Goal: Entertainment & Leisure: Consume media (video, audio)

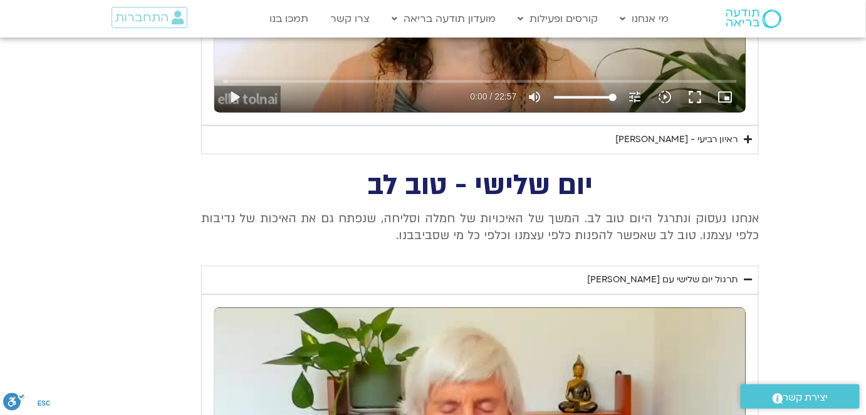
scroll to position [799, 0]
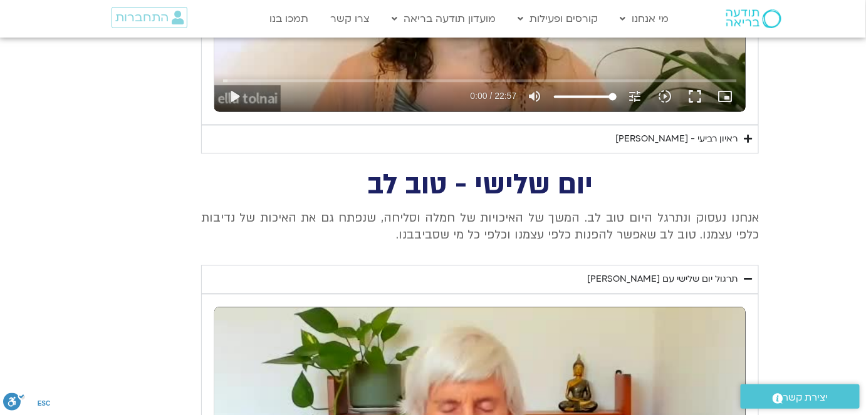
drag, startPoint x: 593, startPoint y: 180, endPoint x: 380, endPoint y: 234, distance: 219.3
copy div "יום שלישי - טוב לב אנחנו נעסוק ונתרגל היום טוב לב. המשך של האיכויות של חמלה וסל…"
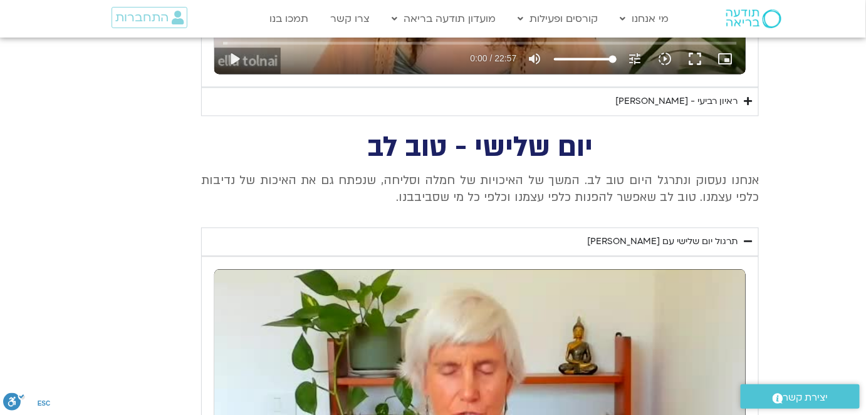
scroll to position [856, 0]
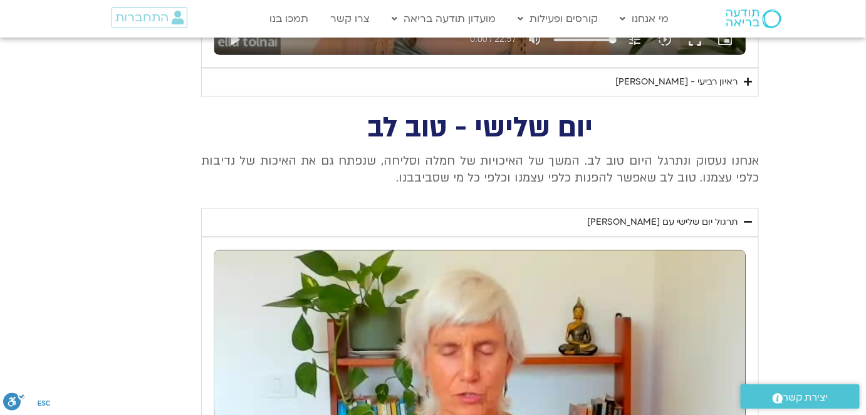
click at [674, 217] on div "תרגול יום שלישי עם [PERSON_NAME]" at bounding box center [662, 222] width 150 height 15
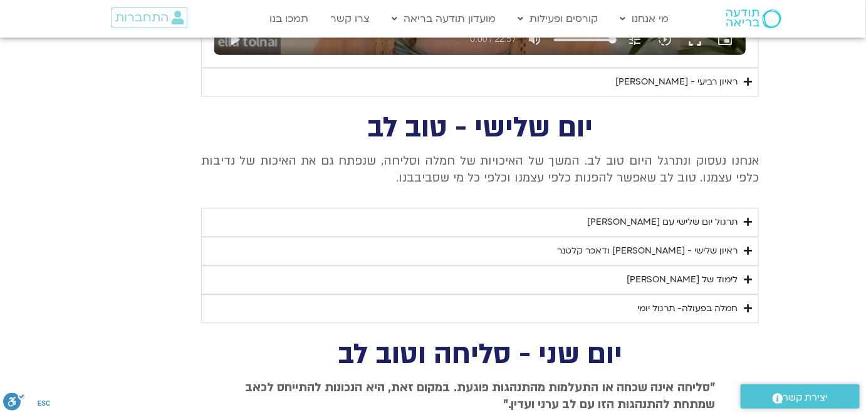
scroll to position [913, 0]
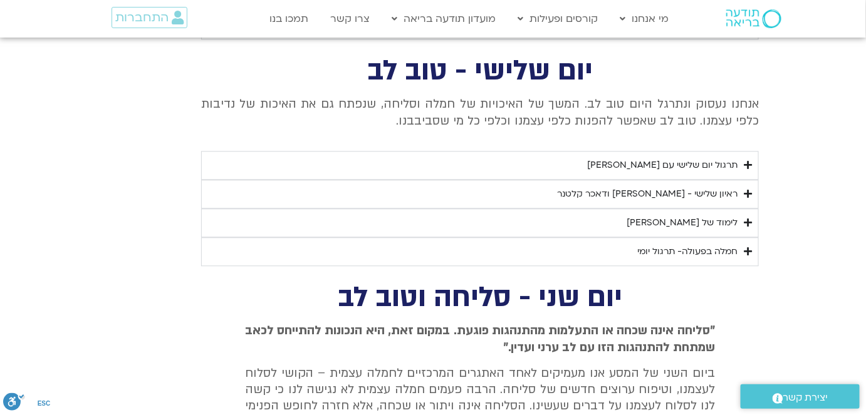
click at [685, 195] on div "ראיון שלישי - [PERSON_NAME] ודאכר קלטנר" at bounding box center [647, 194] width 180 height 15
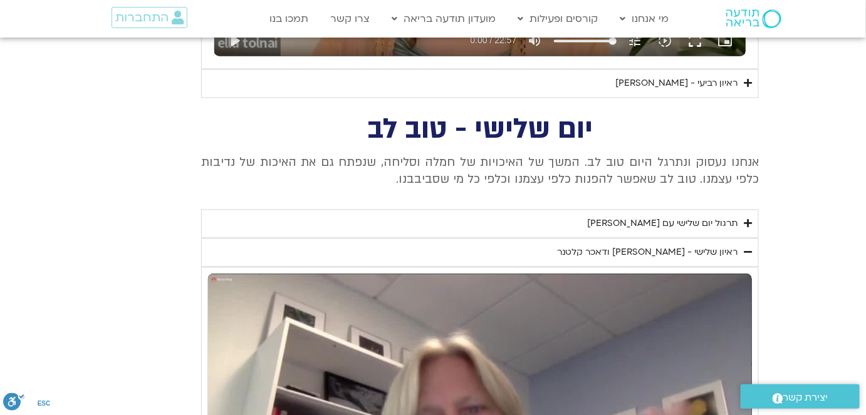
scroll to position [856, 0]
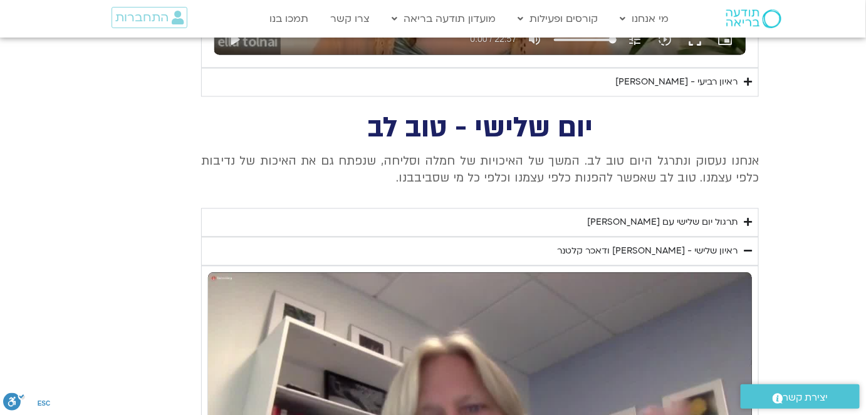
click at [711, 249] on div "ראיון שלישי - [PERSON_NAME] ודאכר קלטנר" at bounding box center [647, 251] width 180 height 15
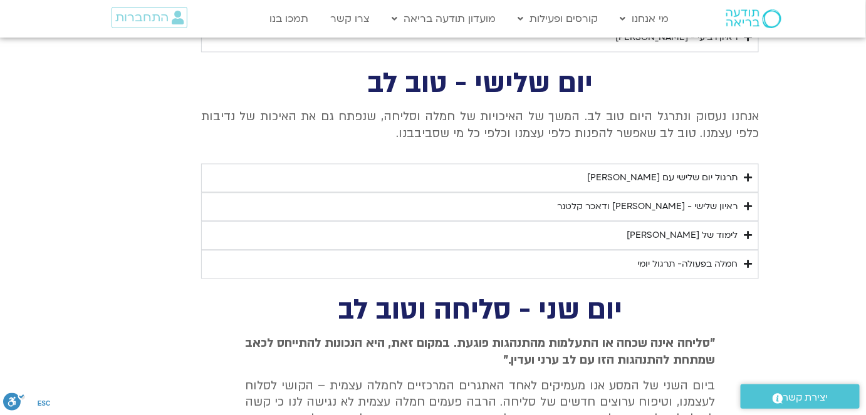
scroll to position [970, 0]
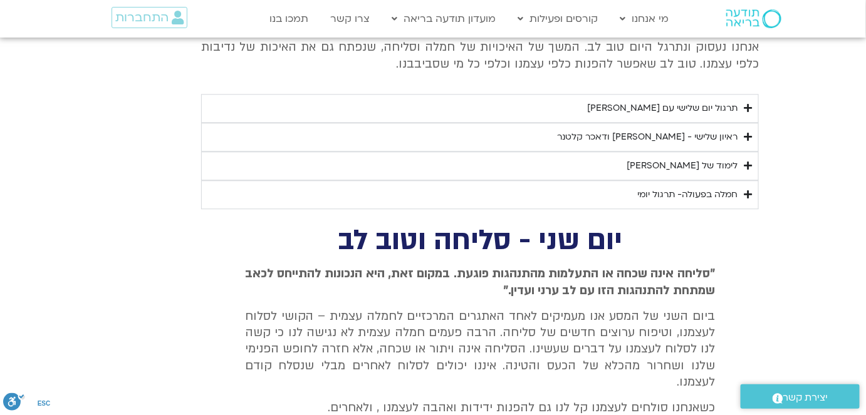
click at [707, 164] on div "לימוד של [PERSON_NAME]" at bounding box center [682, 166] width 111 height 15
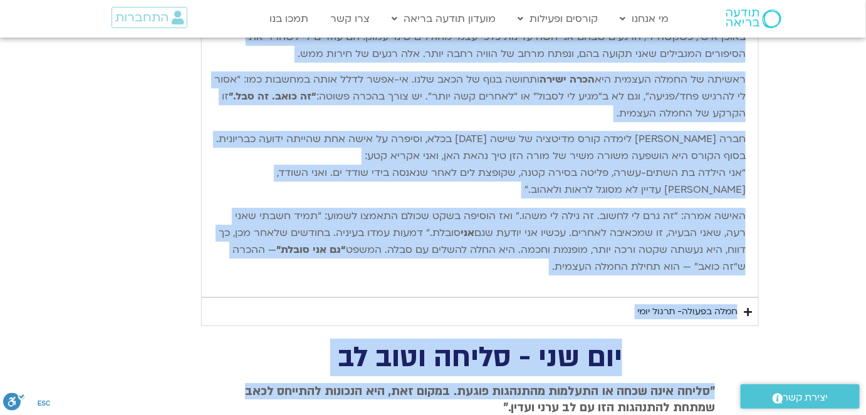
scroll to position [1224, 0]
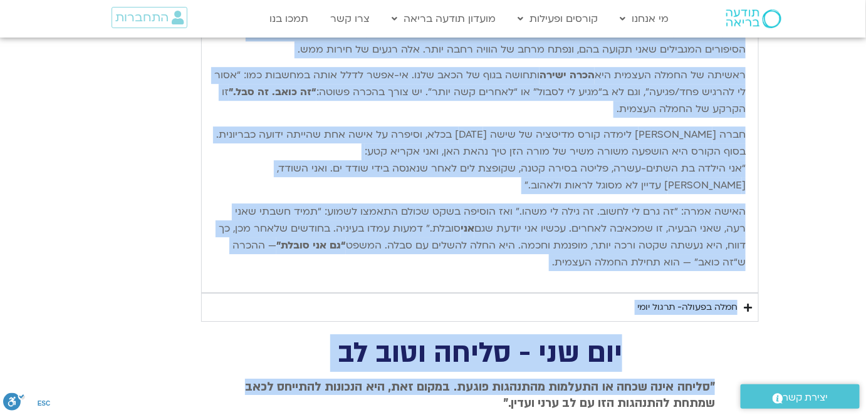
drag, startPoint x: 745, startPoint y: 196, endPoint x: 553, endPoint y: 272, distance: 206.8
click at [553, 272] on div "שלום חברות וחברים יקרים, וברוכים השבים. אחת הדרכים שאני מבינה בהן חמלה רדיקלית …" at bounding box center [479, 110] width 531 height 341
copy div "lore ipsum dolors ametc, adipisc elits. doe tempor inci utlab etd magn aliquae …"
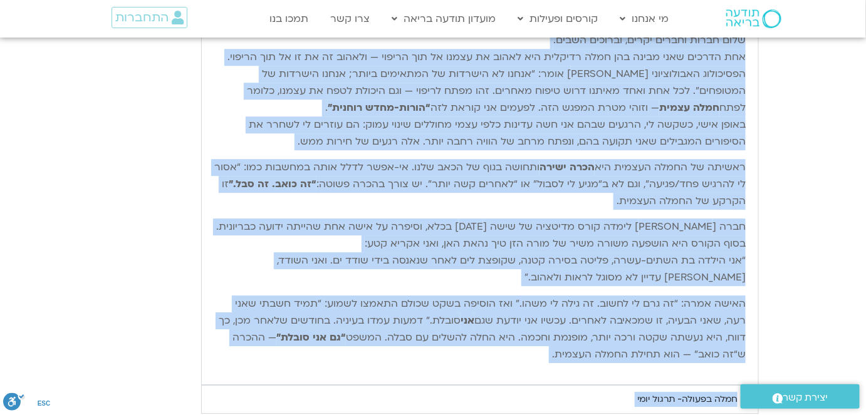
scroll to position [996, 0]
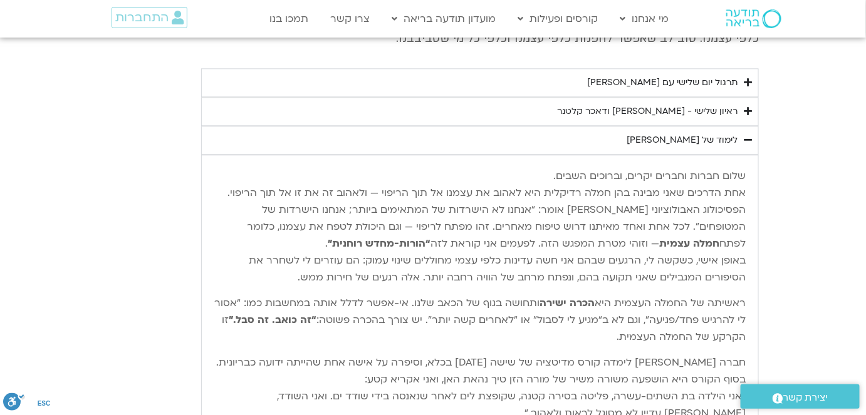
click at [719, 139] on div "לימוד של [PERSON_NAME]" at bounding box center [682, 140] width 111 height 15
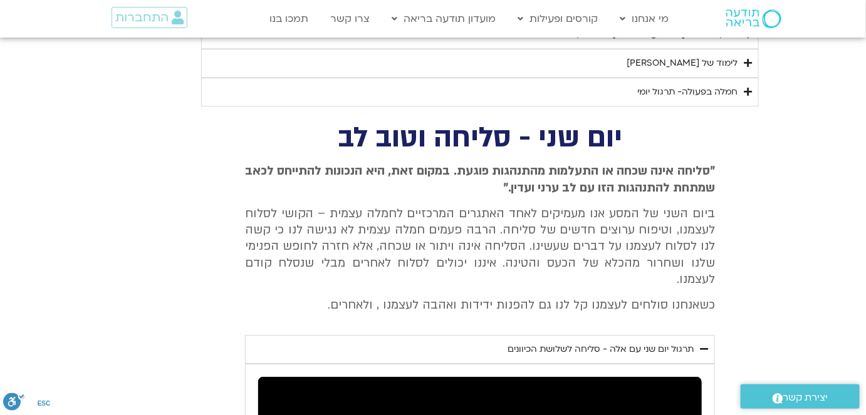
scroll to position [1053, 0]
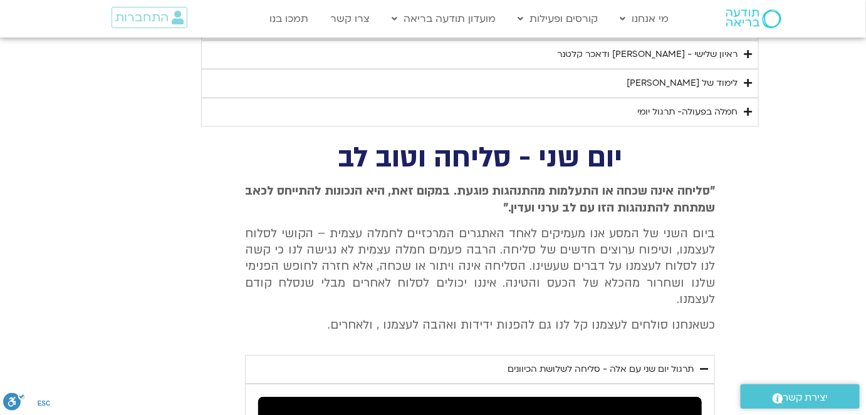
click at [711, 108] on div "חמלה בפעולה- תרגול יומי" at bounding box center [687, 112] width 100 height 15
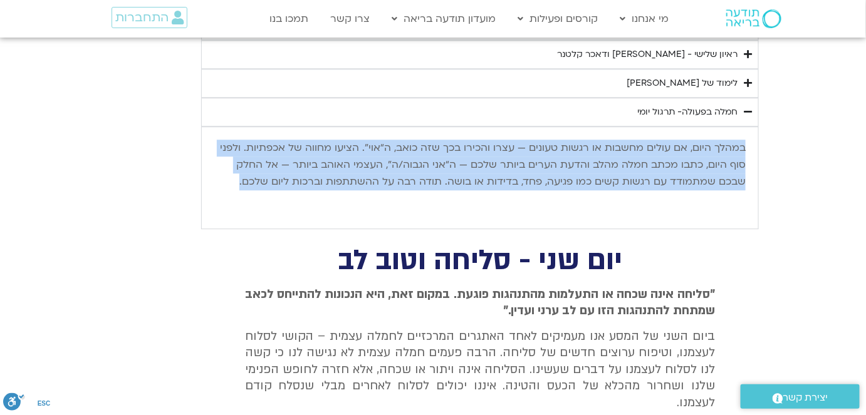
drag, startPoint x: 744, startPoint y: 140, endPoint x: 373, endPoint y: 169, distance: 371.5
click at [236, 185] on p "במהלך היום, אם עולים מחשבות או רגשות טעונים — עצרו והכירו בכך שזה כואב, ה“אוי”.…" at bounding box center [479, 165] width 531 height 51
copy p "במהלך היום, אם עולים מחשבות או רגשות טעונים — עצרו והכירו בכך שזה כואב, ה“אוי”.…"
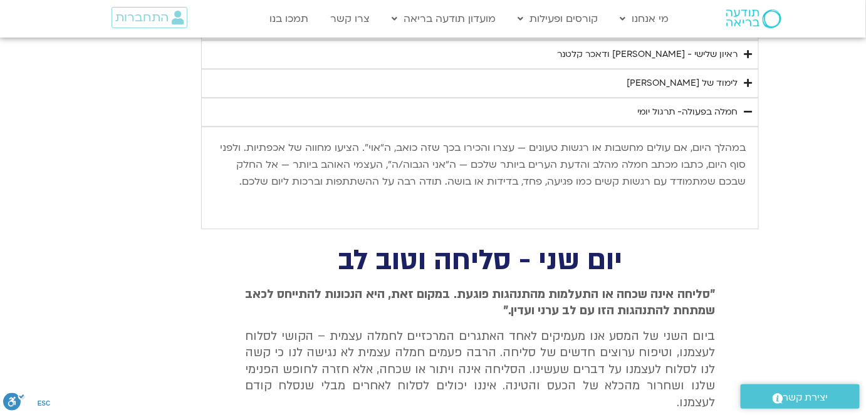
click at [726, 108] on div "חמלה בפעולה- תרגול יומי" at bounding box center [687, 112] width 100 height 15
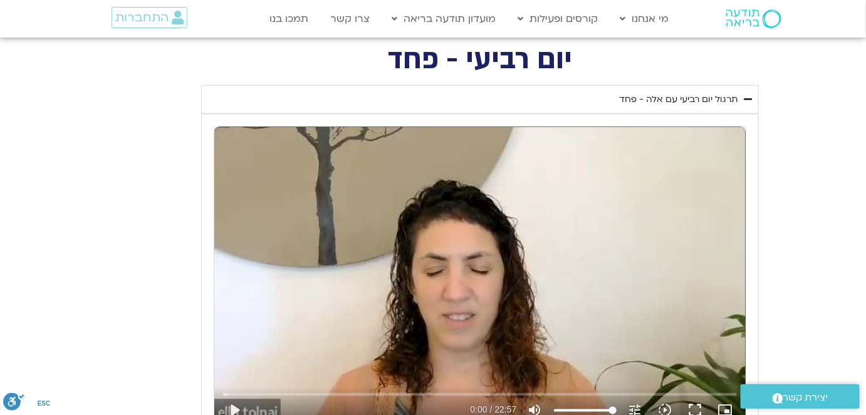
scroll to position [483, 0]
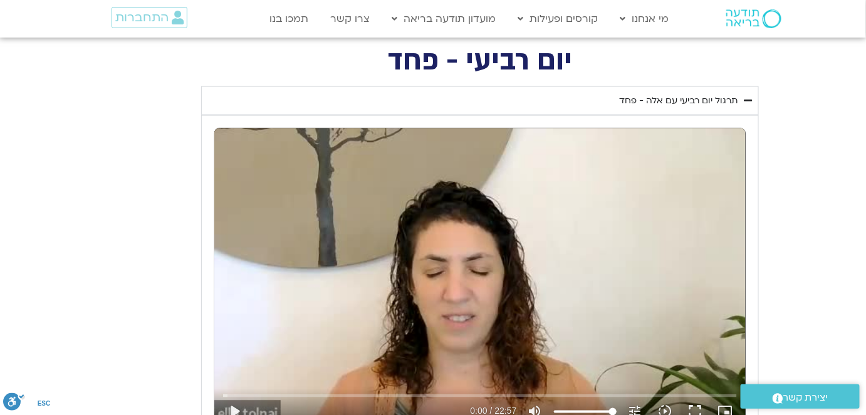
click at [686, 100] on div "תרגול יום רביעי עם אלה - פחד" at bounding box center [678, 100] width 118 height 15
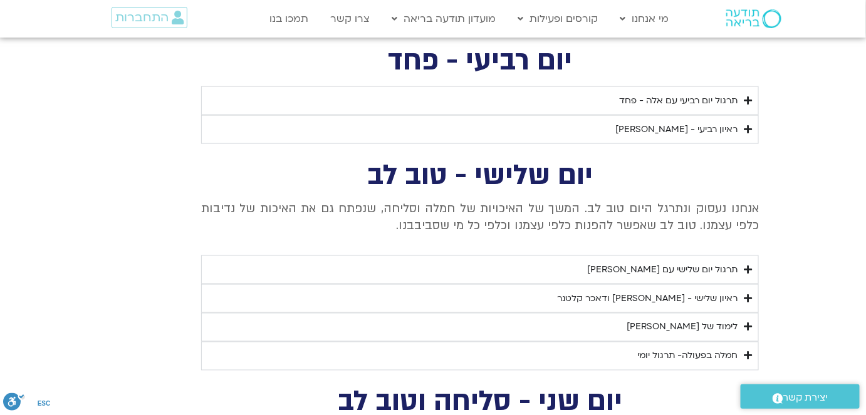
click at [704, 100] on div "תרגול יום רביעי עם אלה - פחד" at bounding box center [678, 100] width 118 height 15
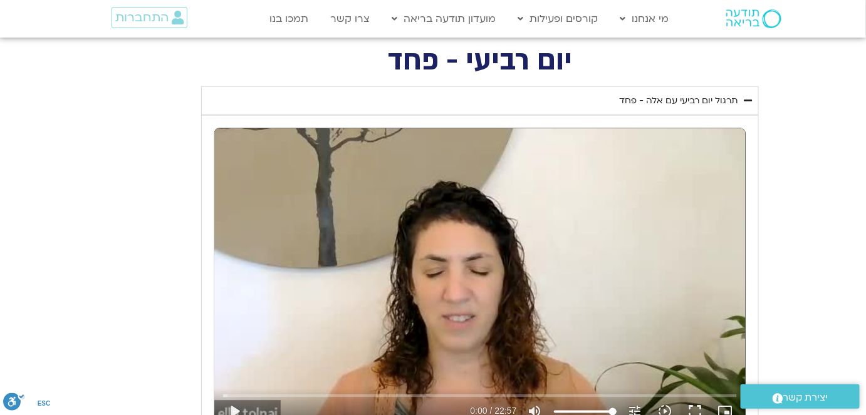
click at [748, 100] on icon "Accordion. Open links with Enter or Space, close with Escape, and navigate with…" at bounding box center [748, 100] width 8 height 9
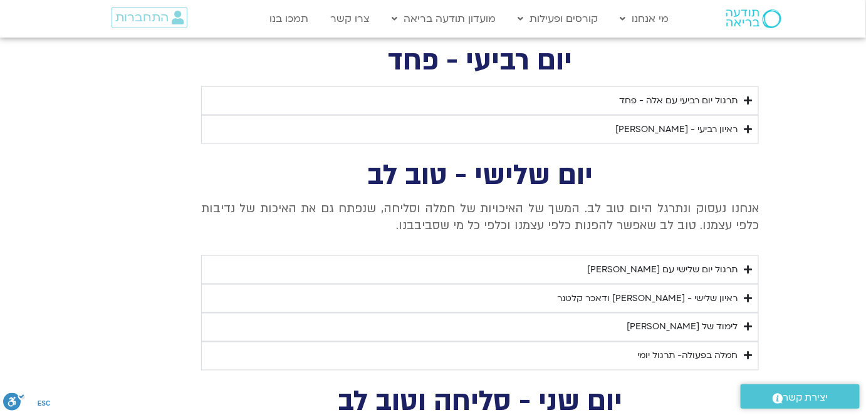
click at [712, 132] on div "ראיון רביעי - [PERSON_NAME]" at bounding box center [676, 129] width 122 height 15
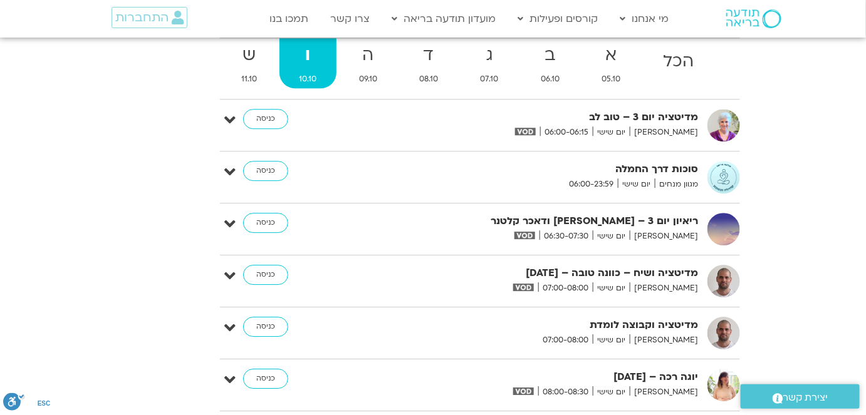
scroll to position [2762, 0]
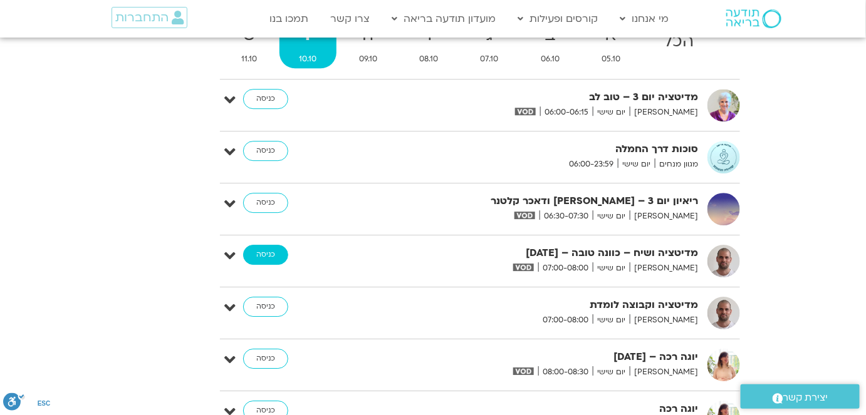
click at [274, 245] on link "כניסה" at bounding box center [265, 255] width 45 height 20
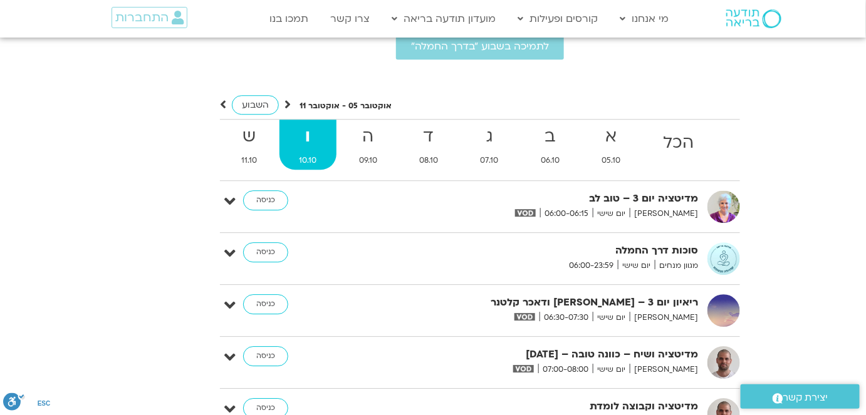
scroll to position [2591, 0]
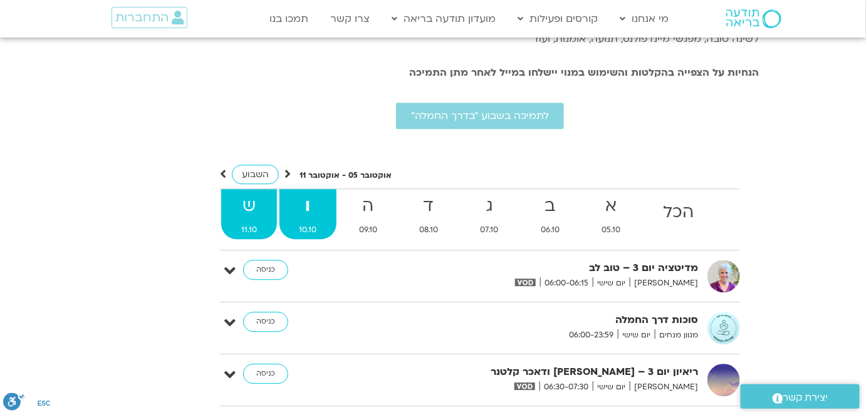
click at [249, 192] on strong "ש" at bounding box center [249, 206] width 56 height 28
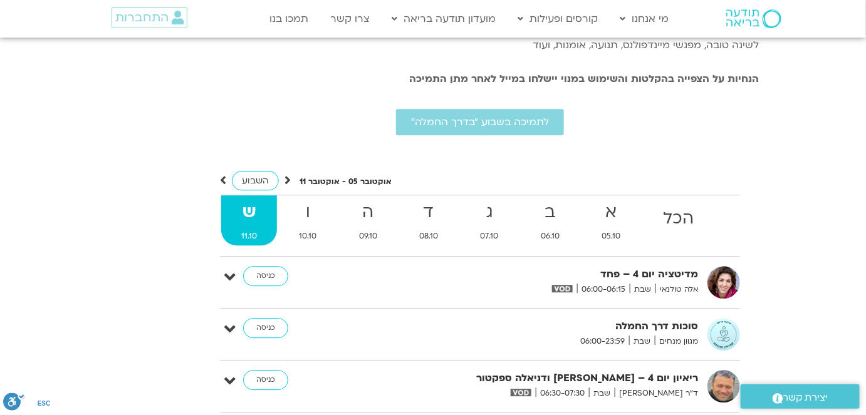
scroll to position [2534, 0]
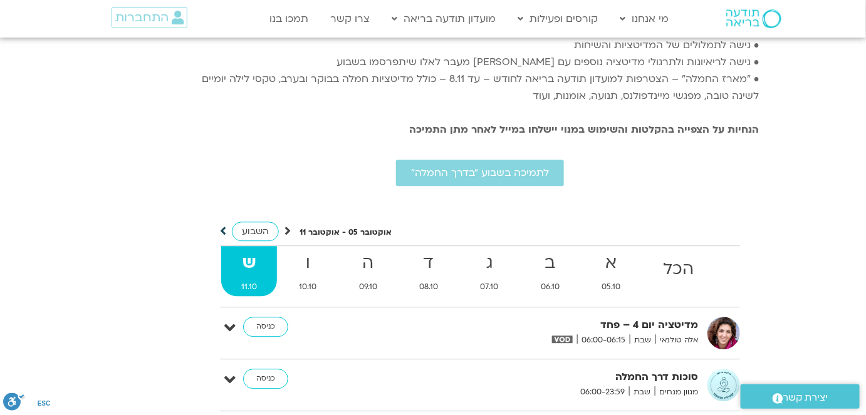
click at [224, 225] on icon at bounding box center [223, 231] width 6 height 13
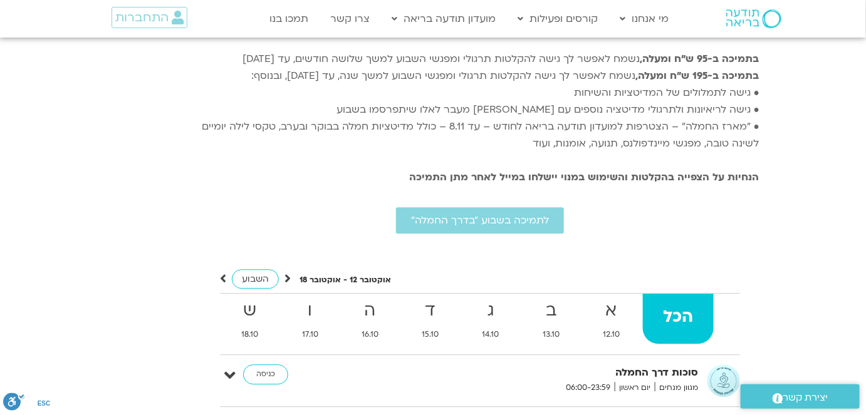
scroll to position [2477, 0]
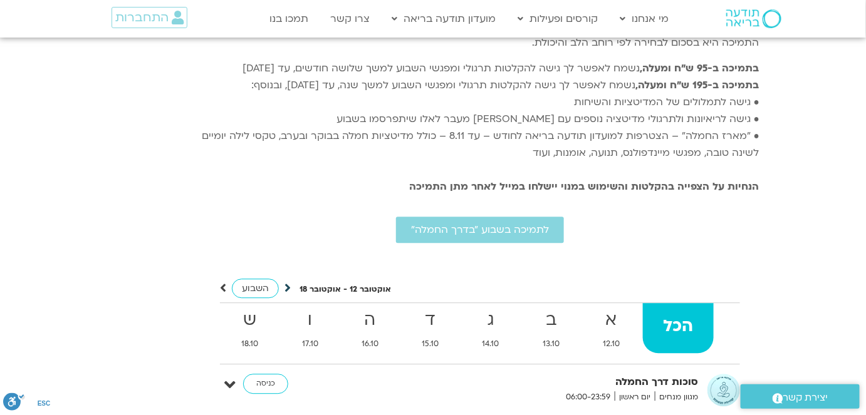
click at [286, 282] on icon at bounding box center [287, 288] width 6 height 13
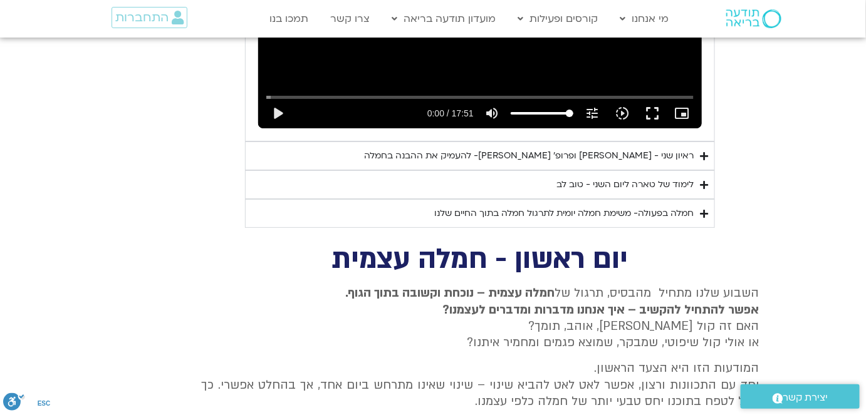
scroll to position [1395, 0]
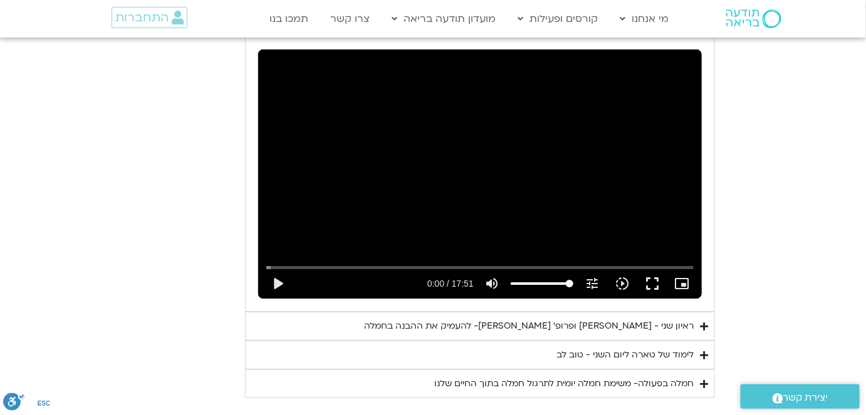
click at [596, 348] on div "לימוד של טארה ליום השני - טוב לב" at bounding box center [624, 355] width 137 height 15
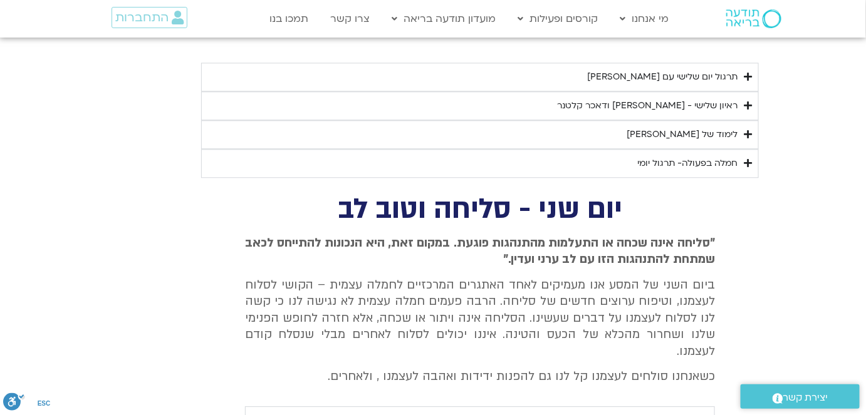
scroll to position [882, 0]
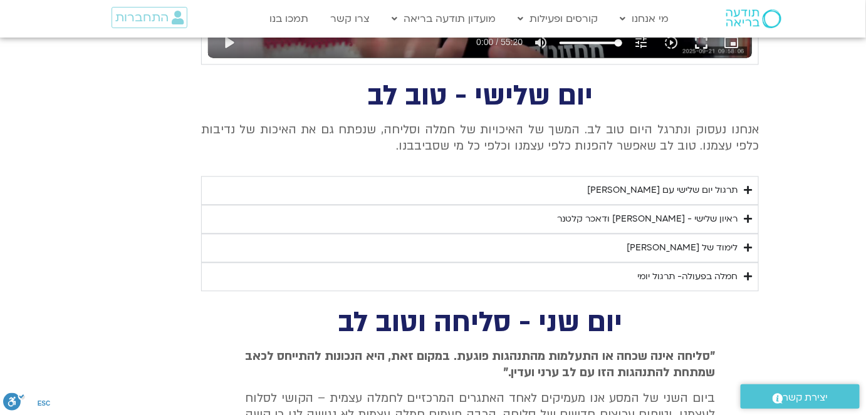
click at [687, 246] on div "לימוד של [PERSON_NAME]" at bounding box center [682, 248] width 111 height 15
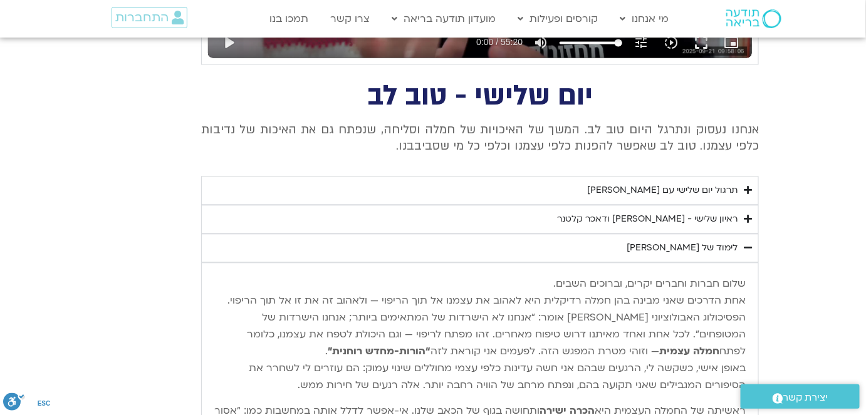
click at [687, 246] on div "לימוד של [PERSON_NAME]" at bounding box center [682, 248] width 111 height 15
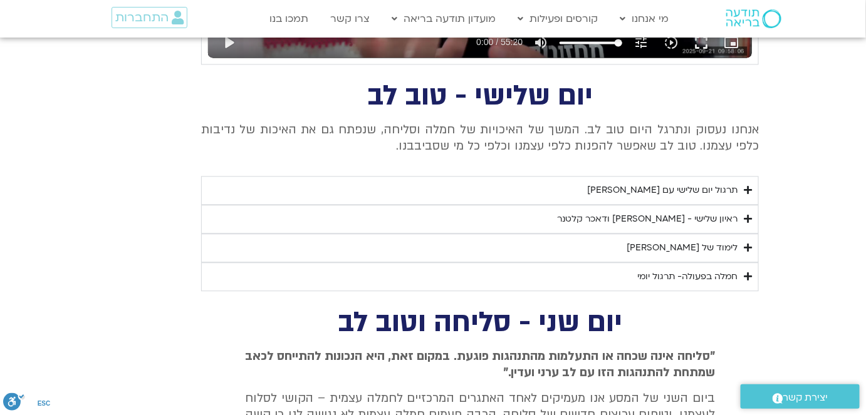
click at [660, 189] on div "תרגול יום שלישי עם [PERSON_NAME]" at bounding box center [662, 190] width 150 height 15
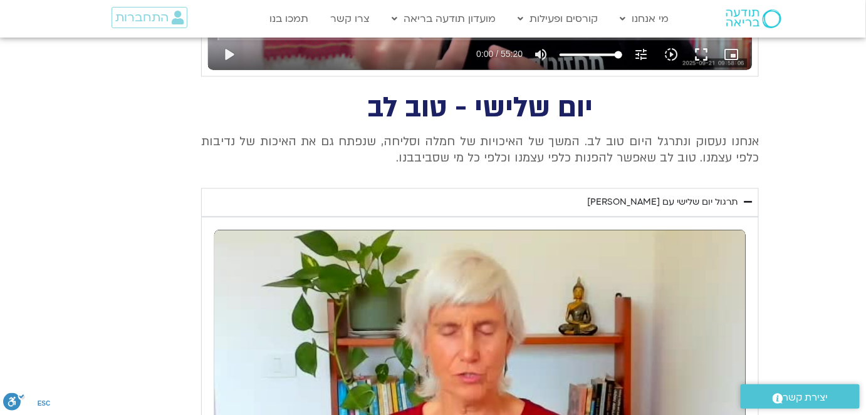
scroll to position [825, 0]
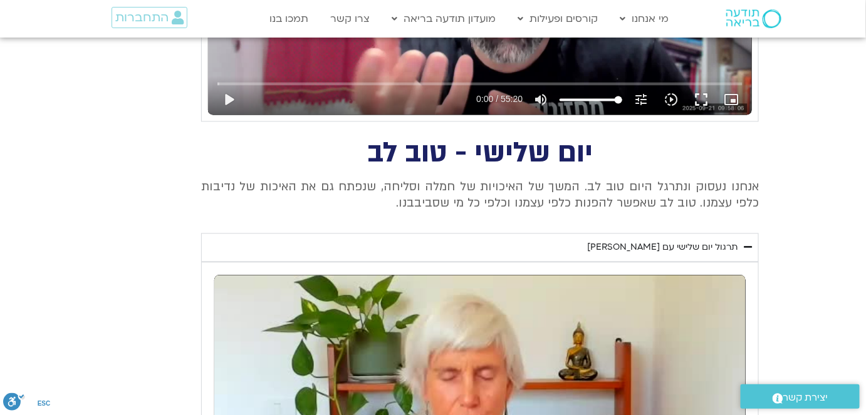
click at [618, 248] on div "תרגול יום שלישי עם [PERSON_NAME]" at bounding box center [662, 247] width 150 height 15
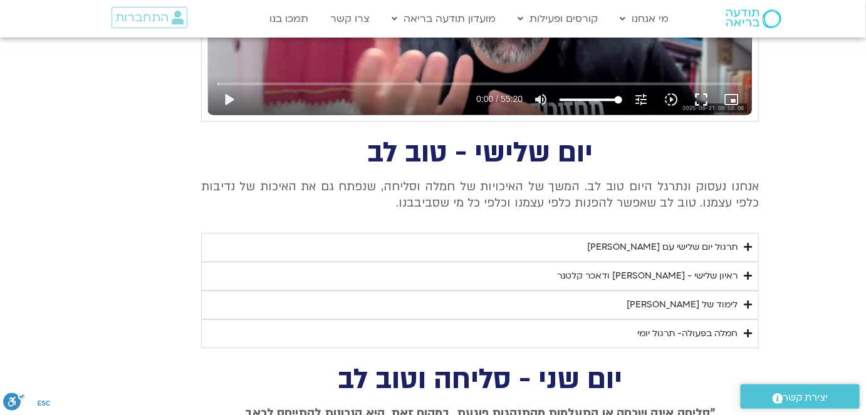
click at [665, 275] on div "ראיון שלישי - [PERSON_NAME] ודאכר קלטנר" at bounding box center [647, 276] width 180 height 15
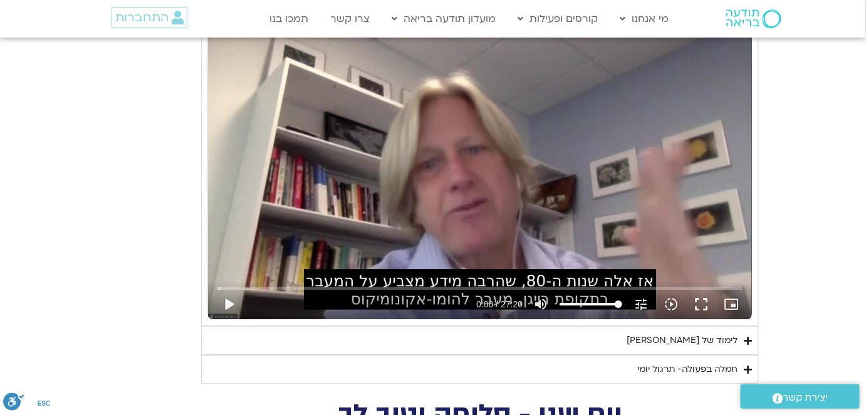
scroll to position [1110, 0]
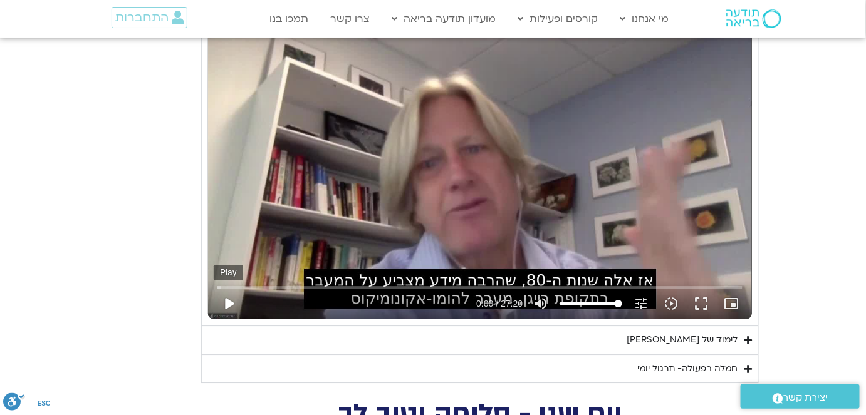
click at [232, 297] on button "play_arrow" at bounding box center [229, 304] width 30 height 30
click at [704, 300] on button "fullscreen" at bounding box center [701, 304] width 30 height 30
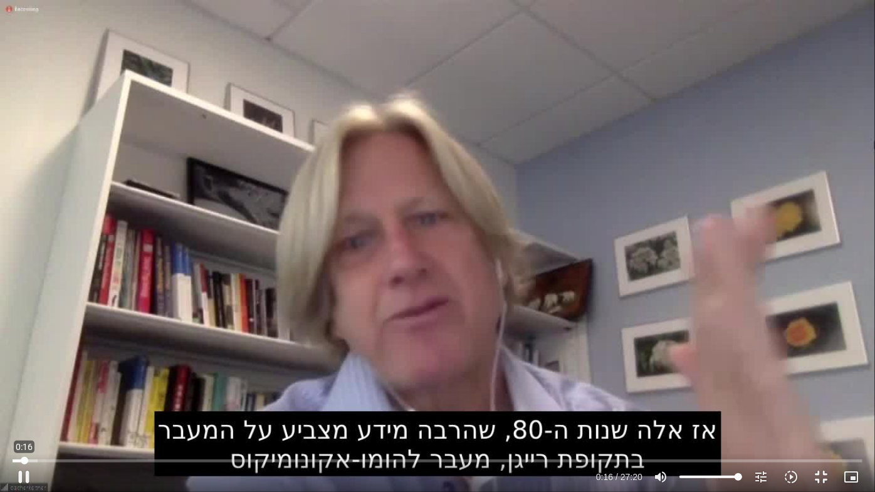
click at [24, 461] on input "Seek" at bounding box center [438, 461] width 850 height 8
click at [29, 474] on button "pause" at bounding box center [24, 477] width 30 height 30
click at [24, 477] on button "play_arrow" at bounding box center [24, 477] width 30 height 30
click at [108, 461] on input "Seek" at bounding box center [438, 461] width 850 height 8
click at [217, 457] on input "Seek" at bounding box center [438, 461] width 850 height 8
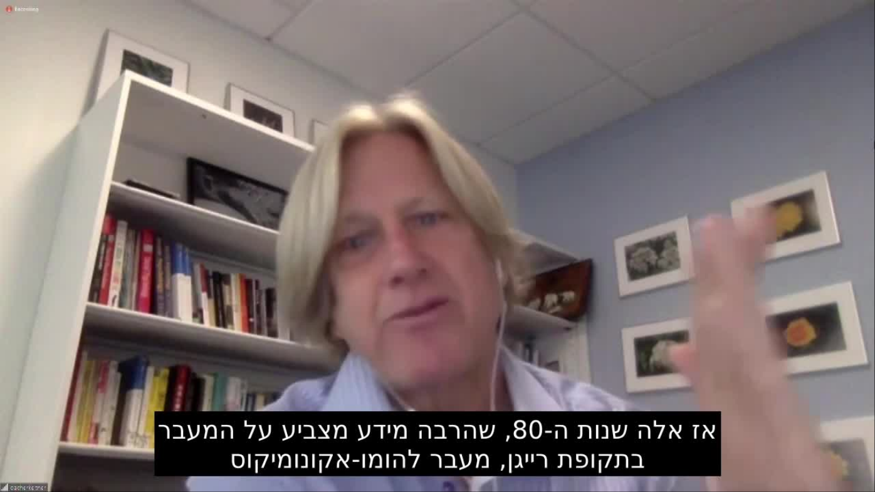
click at [25, 472] on button "pause" at bounding box center [24, 477] width 30 height 30
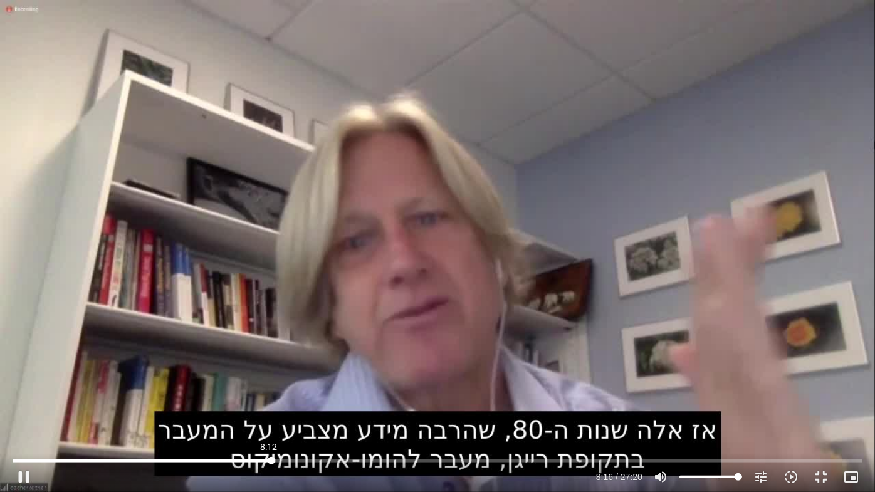
click at [269, 459] on input "Seek" at bounding box center [438, 461] width 850 height 8
click at [261, 460] on input "Seek" at bounding box center [438, 461] width 850 height 8
click at [26, 472] on button "pause" at bounding box center [24, 477] width 30 height 30
click at [24, 472] on button "play_arrow" at bounding box center [24, 477] width 30 height 30
click at [299, 384] on div "Skip Ad 13:52 pause 10:12 / 27:20 volume_up Mute tune Resolution Auto 720p slow…" at bounding box center [437, 246] width 875 height 492
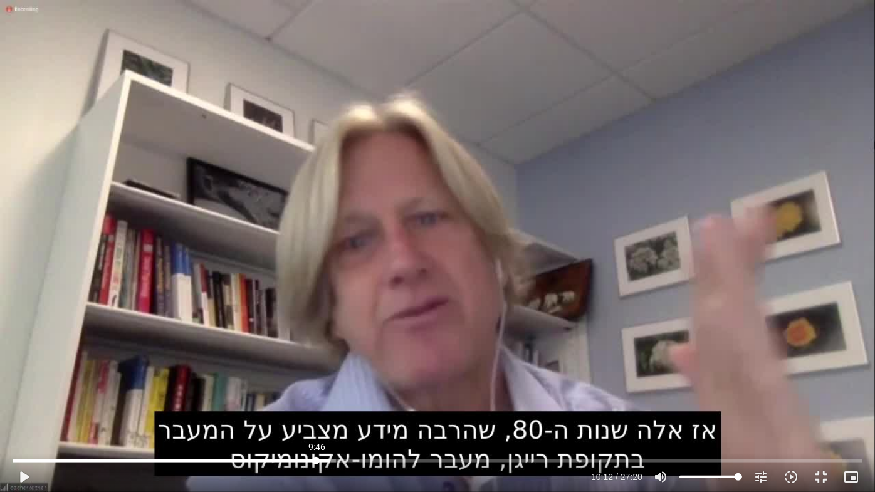
click at [316, 459] on input "Seek" at bounding box center [438, 461] width 850 height 8
click at [23, 474] on button "play_arrow" at bounding box center [24, 477] width 30 height 30
click at [309, 459] on input "Seek" at bounding box center [438, 461] width 850 height 8
click at [302, 457] on input "Seek" at bounding box center [438, 461] width 850 height 8
click at [27, 471] on button "pause" at bounding box center [24, 477] width 30 height 30
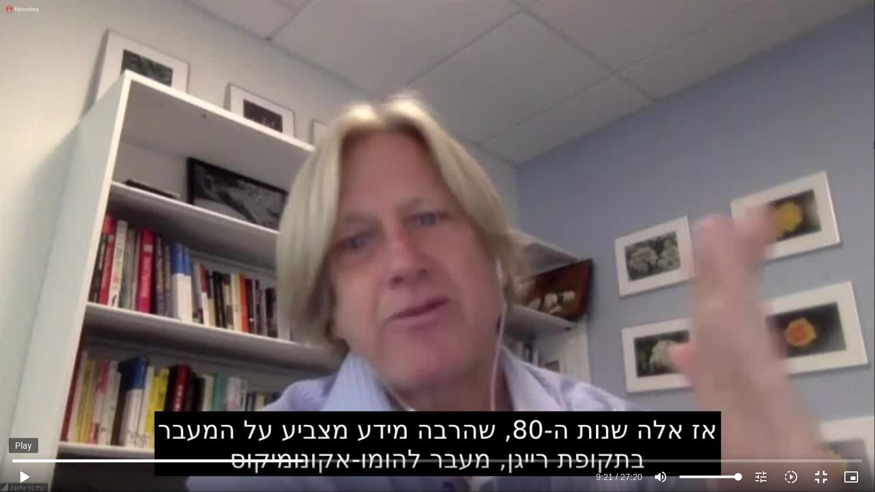
click at [23, 475] on button "play_arrow" at bounding box center [24, 477] width 30 height 30
click at [399, 457] on input "Seek" at bounding box center [438, 461] width 850 height 8
click at [192, 199] on div "Skip Ad 9:56 pause 15:37 / 27:20 volume_up Mute tune Resolution Auto 720p slow_…" at bounding box center [437, 246] width 875 height 492
click at [192, 199] on div "Skip Ad 9:56 play_arrow 15:37 / 27:20 volume_up Mute tune Resolution Auto 720p …" at bounding box center [437, 246] width 875 height 492
click at [821, 474] on button "fullscreen_exit" at bounding box center [821, 477] width 30 height 30
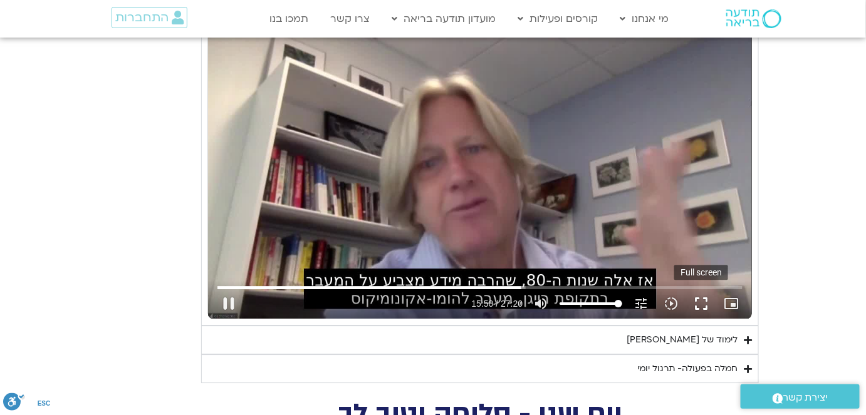
click at [700, 298] on button "fullscreen" at bounding box center [701, 304] width 30 height 30
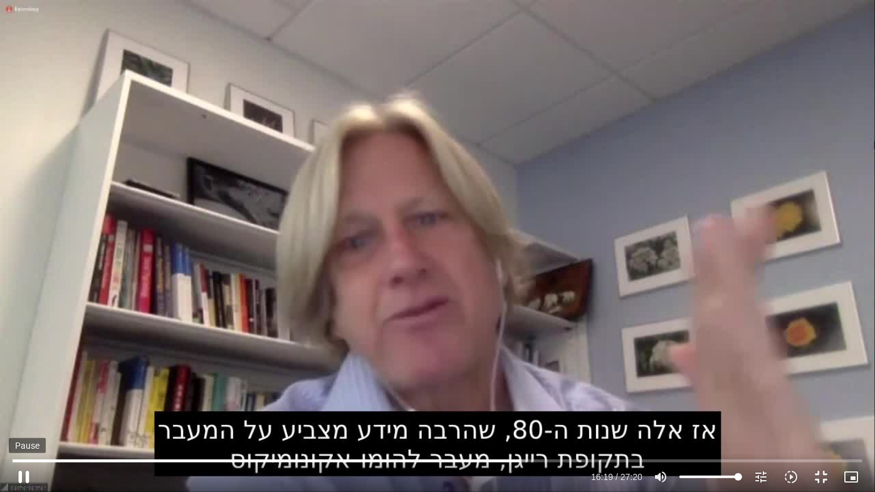
click at [26, 473] on button "pause" at bounding box center [24, 477] width 30 height 30
click at [26, 473] on button "play_arrow" at bounding box center [24, 477] width 30 height 30
click at [519, 459] on input "Seek" at bounding box center [438, 461] width 850 height 8
click at [702, 457] on input "Seek" at bounding box center [438, 461] width 850 height 8
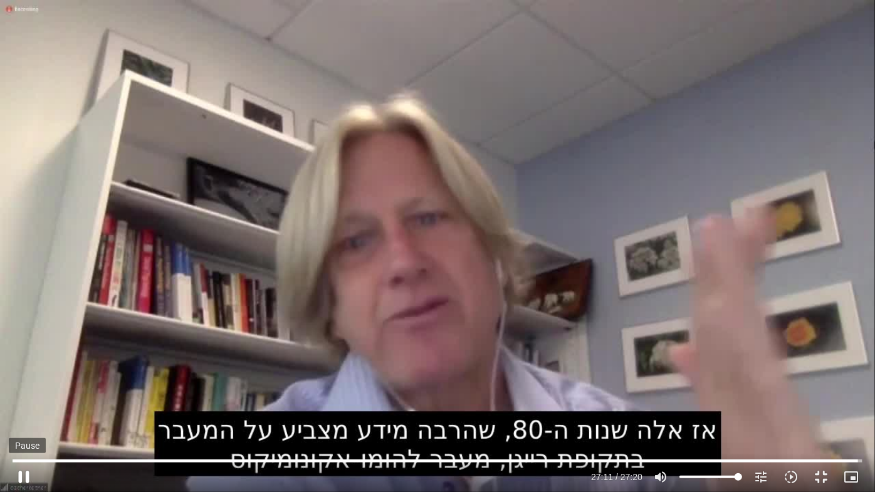
click at [23, 472] on button "pause" at bounding box center [24, 477] width 30 height 30
click at [845, 458] on input "Seek" at bounding box center [438, 461] width 850 height 8
click at [23, 472] on button "play_arrow" at bounding box center [24, 477] width 30 height 30
click at [28, 474] on button "pause" at bounding box center [24, 477] width 30 height 30
click at [24, 475] on button "play_arrow" at bounding box center [24, 477] width 30 height 30
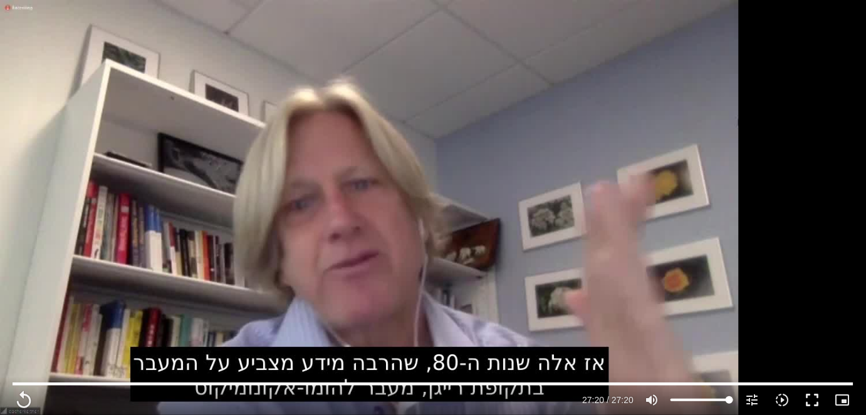
scroll to position [369, 0]
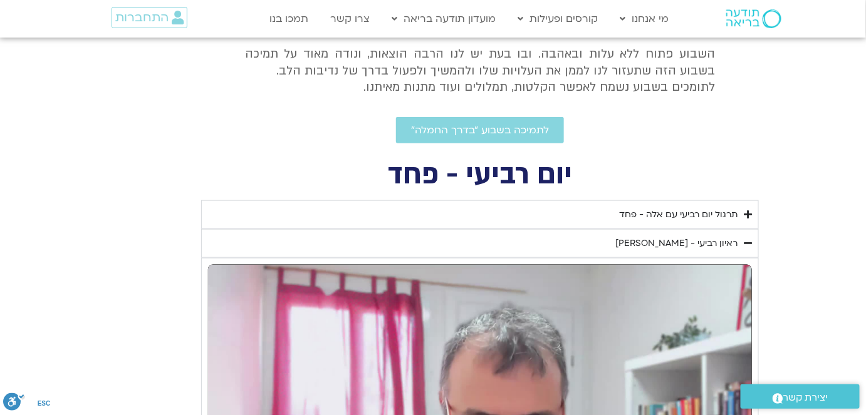
click at [643, 244] on div "ראיון רביעי - [PERSON_NAME]" at bounding box center [676, 243] width 122 height 15
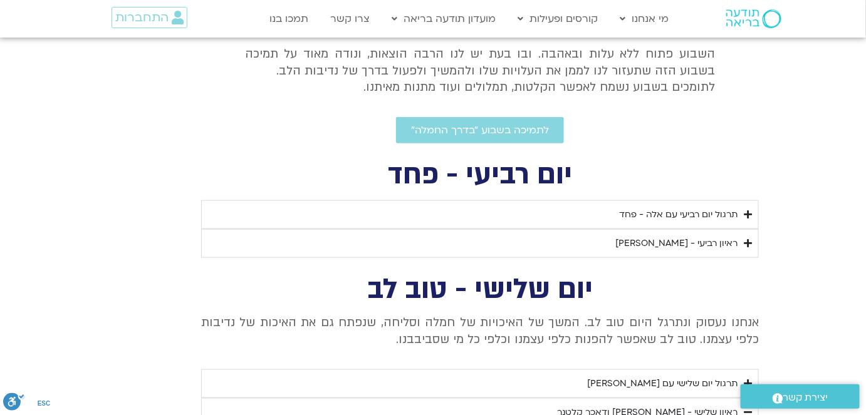
click at [657, 244] on div "ראיון רביעי - [PERSON_NAME]" at bounding box center [676, 243] width 122 height 15
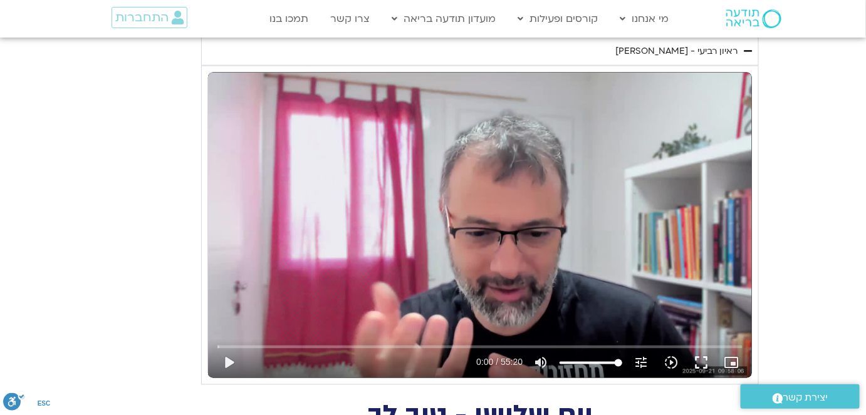
scroll to position [597, 0]
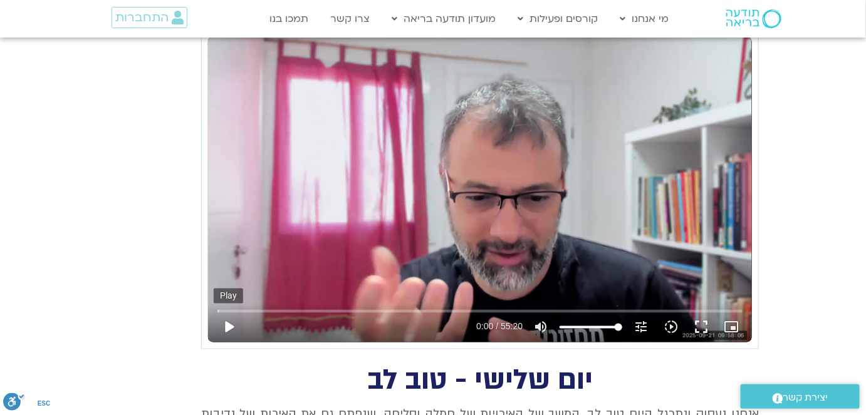
click at [231, 319] on button "play_arrow" at bounding box center [229, 328] width 30 height 30
type input "1640.5"
type input "0.057721"
type input "1640.5"
type input "0.191729"
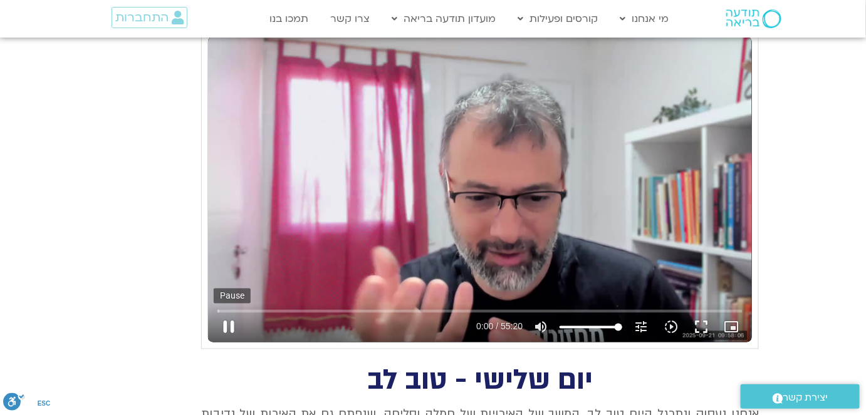
type input "1640.5"
type input "0.325296"
type input "1640.5"
type input "0.458311"
type input "1640.5"
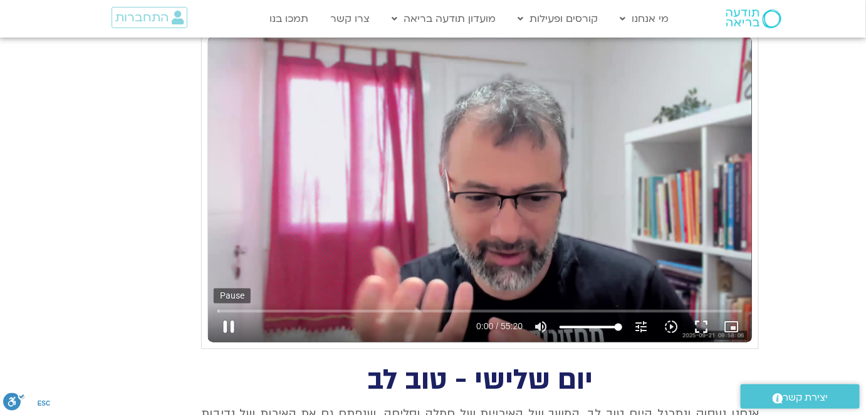
type input "0.609438"
type input "1640.5"
type input "0.757998"
type input "1640.5"
type input "0.892185"
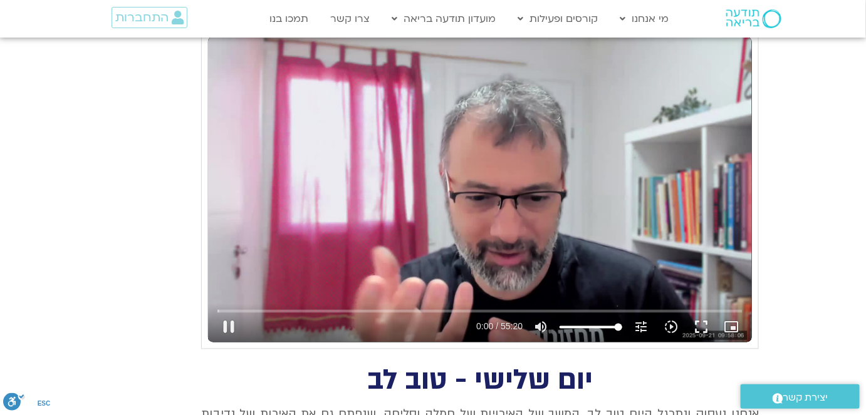
type input "1640.5"
type input "1.025295"
type input "1640.5"
type input "1.158292"
type input "1640.5"
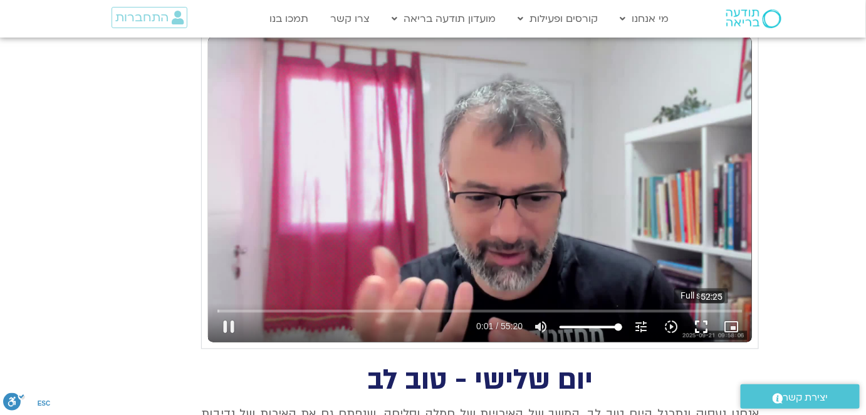
type input "1.291861"
type input "1640.5"
type input "1.425479"
type input "1640.5"
type input "1.558924"
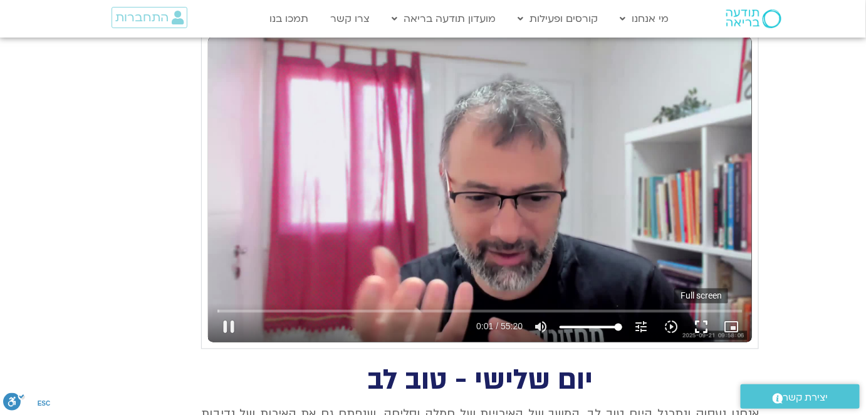
type input "1640.5"
type input "1.660042"
type input "1640.5"
type input "1.788322"
type input "1640.5"
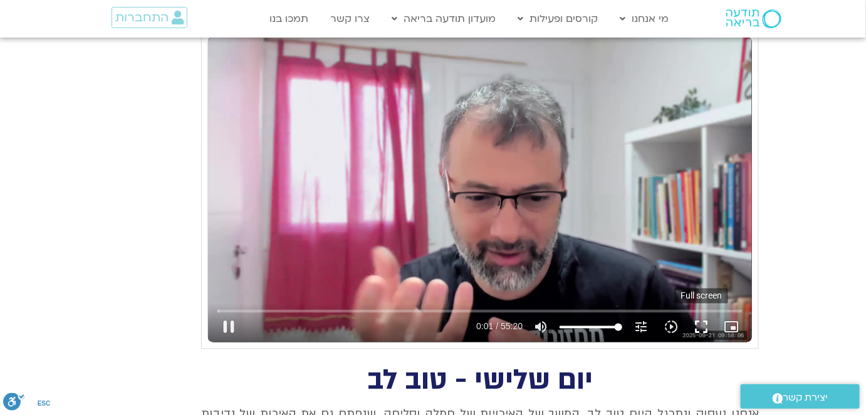
type input "1.923267"
type input "1640.5"
type input "2.075281"
type input "1640.5"
type input "2.20838"
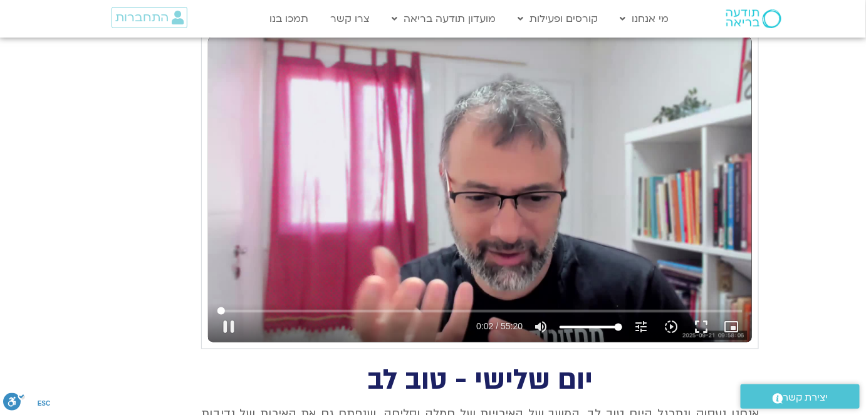
type input "1640.5"
type input "2.325971"
type input "1640.5"
type input "2.458331"
type input "1640.5"
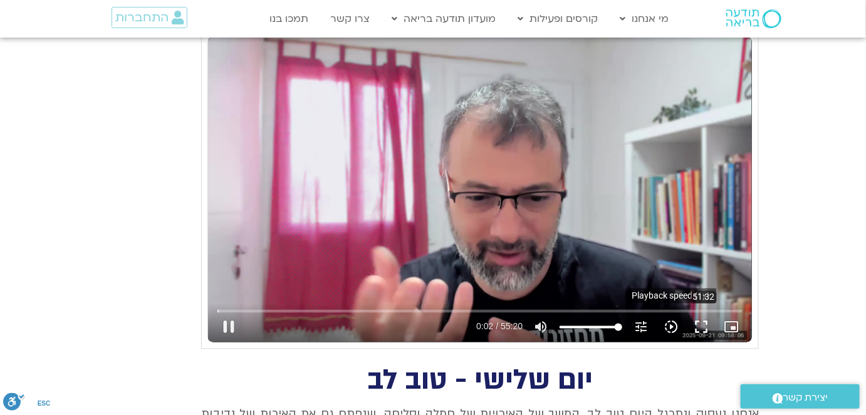
type input "2.595752"
type input "1640.5"
type input "2.726115"
type input "1640.5"
type input "2.848164"
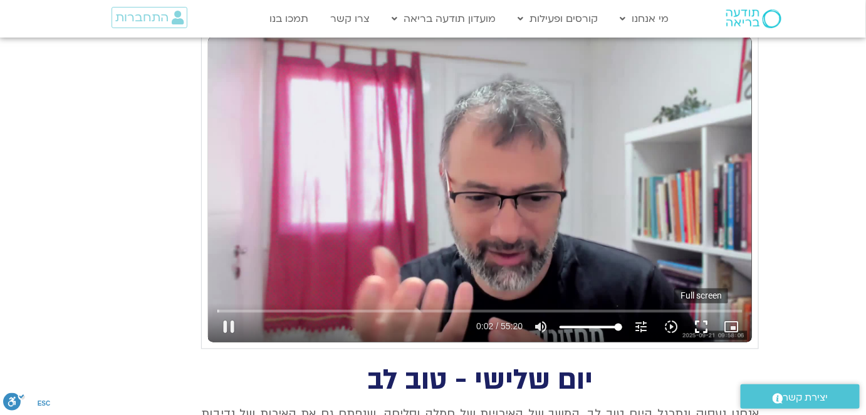
type input "1640.5"
type input "2.977878"
type input "1640.5"
type input "3.109345"
type input "1640.5"
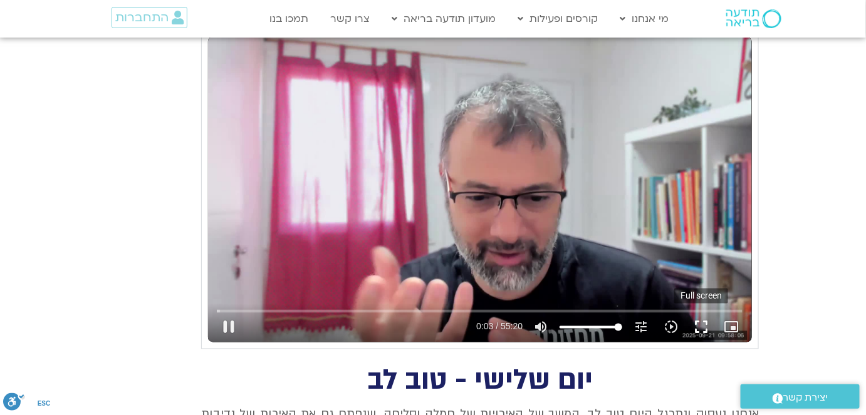
type input "3.24596"
type input "1640.5"
type input "3.373301"
type input "1640.5"
type input "3.506979"
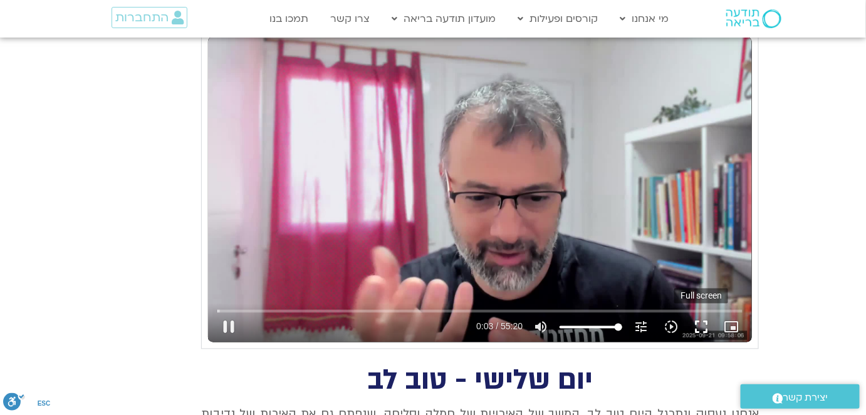
type input "1640.5"
type input "3.640259"
type input "1640.5"
click at [704, 321] on button "fullscreen" at bounding box center [701, 328] width 30 height 30
type input "3.77413"
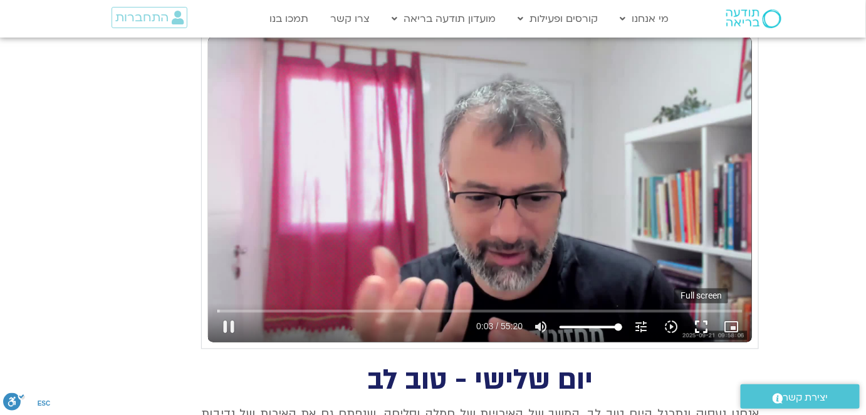
type input "1640.5"
type input "3.95498"
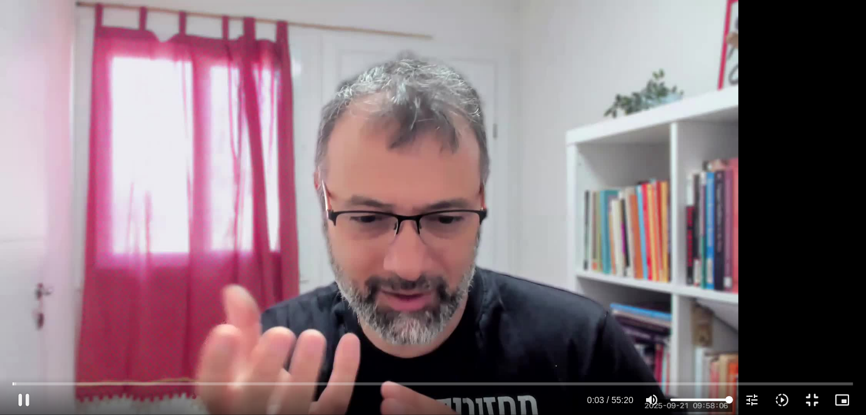
type input "1640.5"
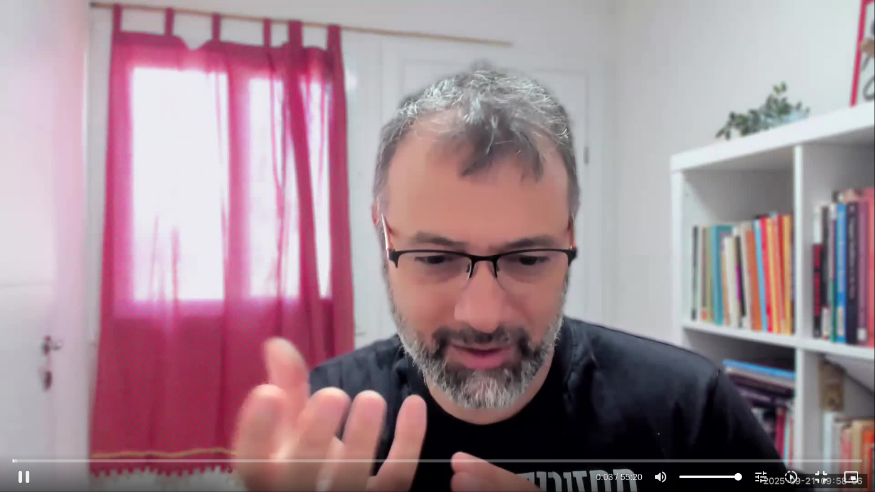
type input "4.103556"
type input "1640.5"
type input "4.246766"
type input "1640.5"
type input "4.379435"
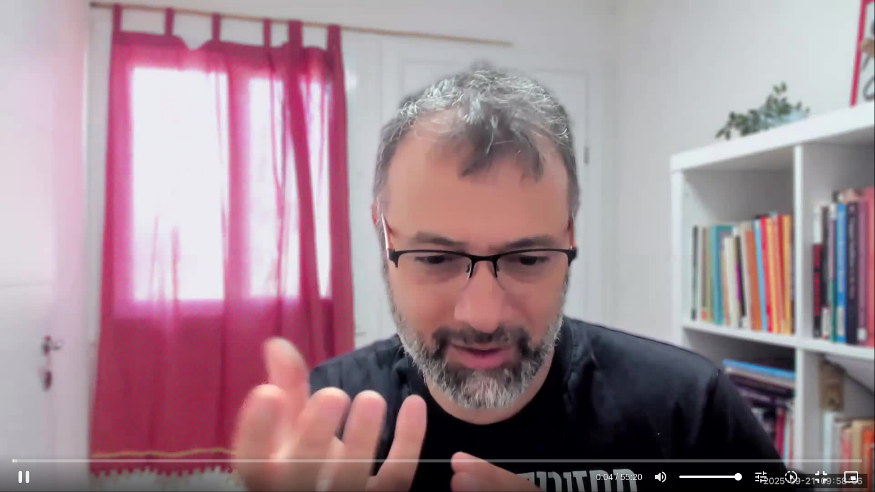
type input "1640.5"
type input "4.500826"
type input "1640.5"
type input "4.632386"
type input "1640.5"
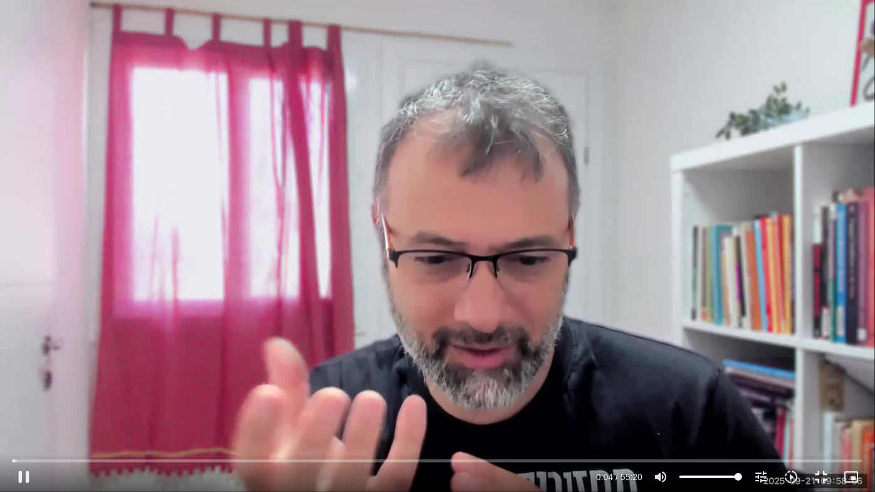
type input "4.766276"
type input "1640.5"
type input "4.896007"
type input "1640.5"
type input "5.02396"
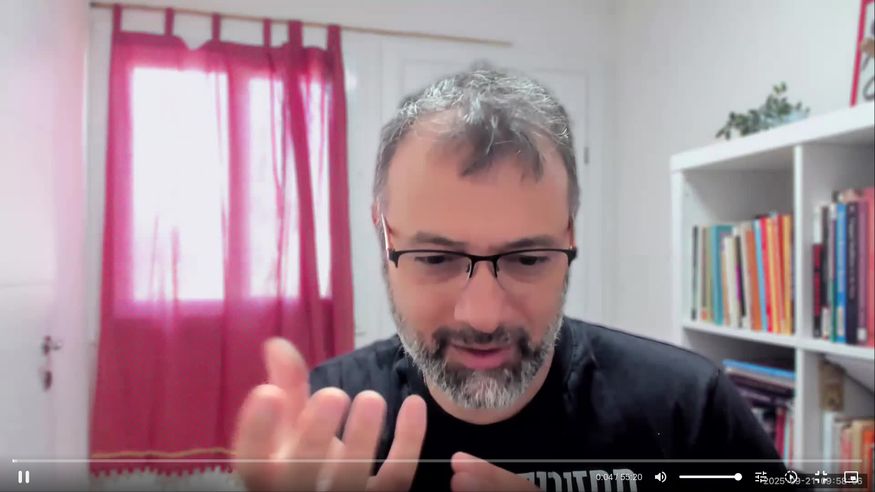
type input "1640.5"
type input "5.161402"
type input "1640.5"
type input "5.289122"
type input "1640.5"
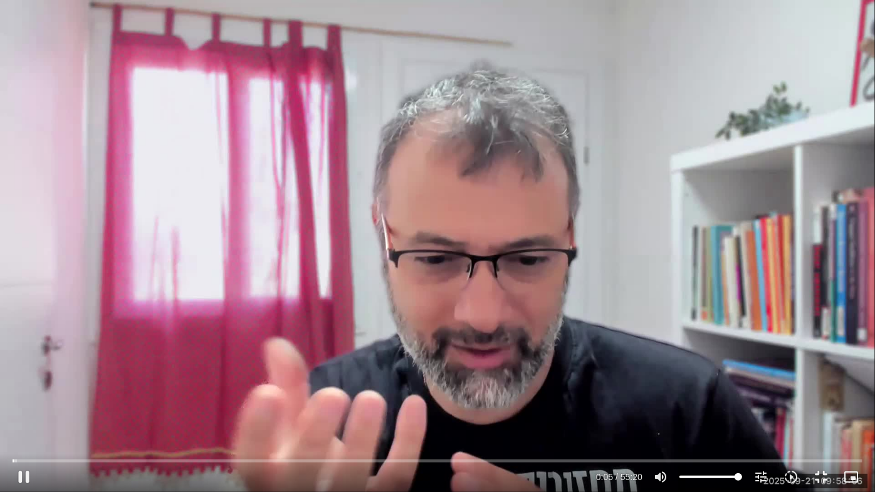
type input "5.424442"
type input "1640.5"
type input "5.557278"
type input "1640.5"
type input "5.690552"
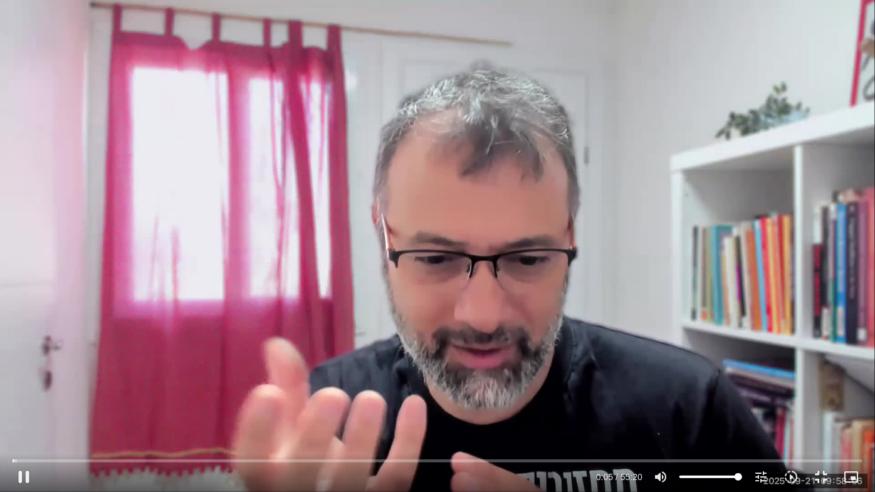
type input "1640.5"
type input "5.823786"
type input "1640.5"
type input "5.95643"
type input "1640.5"
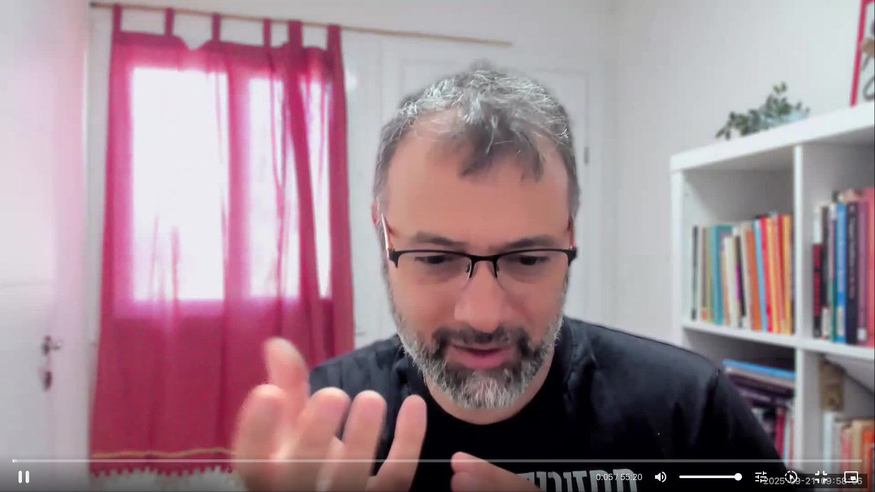
type input "6.082838"
type input "1640.5"
type input "6.213656"
type input "1640.5"
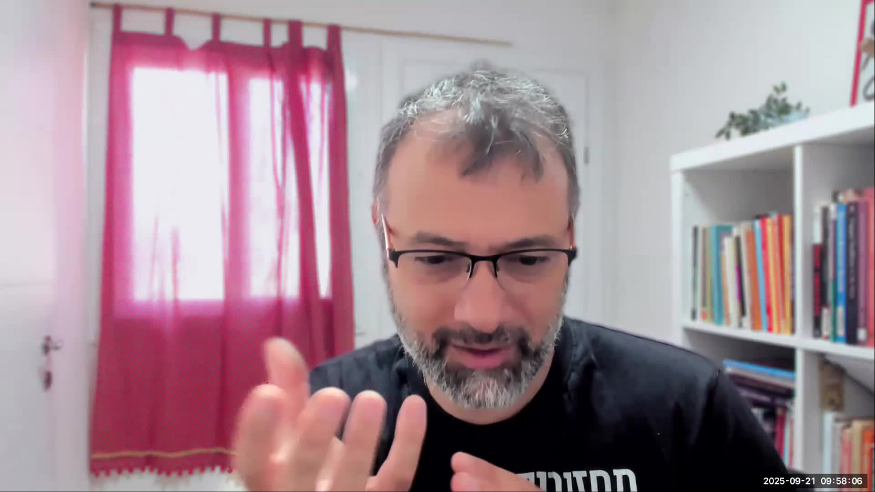
type input "6.441634"
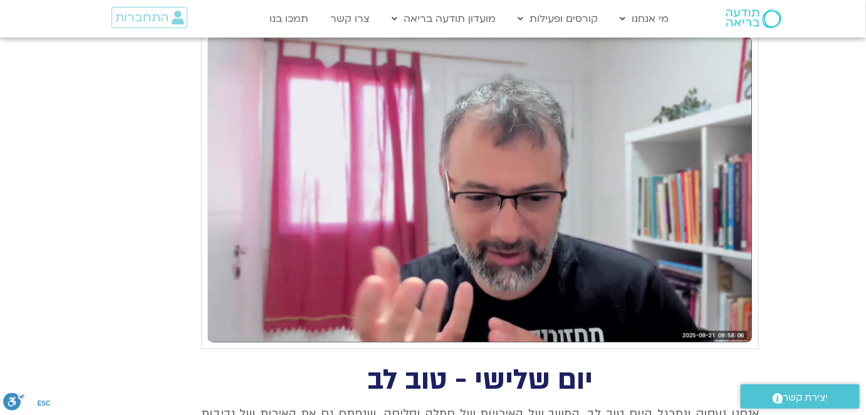
type input "1640.5"
type input "15.128014"
type input "1640.5"
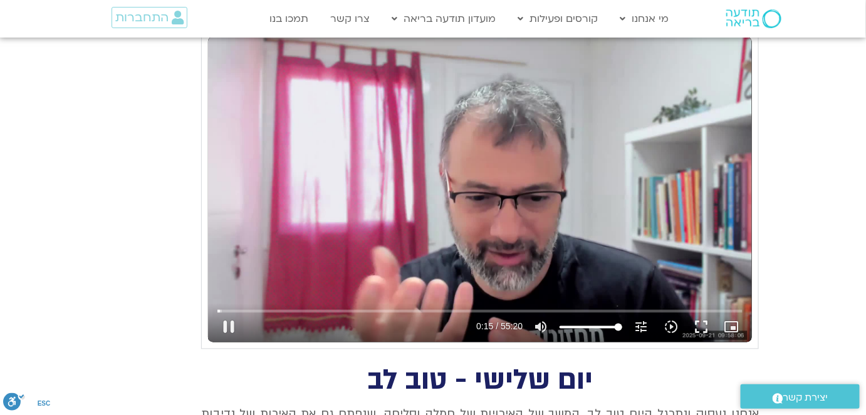
type input "15.26247"
type input "1640.5"
type input "15.395429"
type input "1640.5"
type input "15.523686"
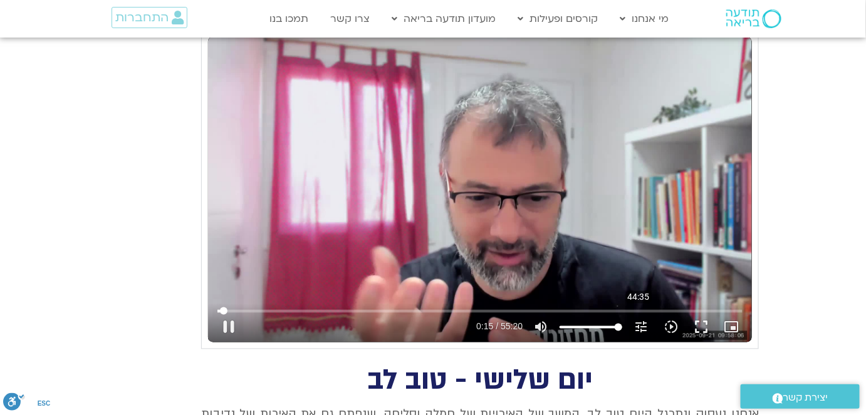
type input "1640.5"
type input "15.655603"
type input "1640.5"
type input "15.788309"
type input "1640.5"
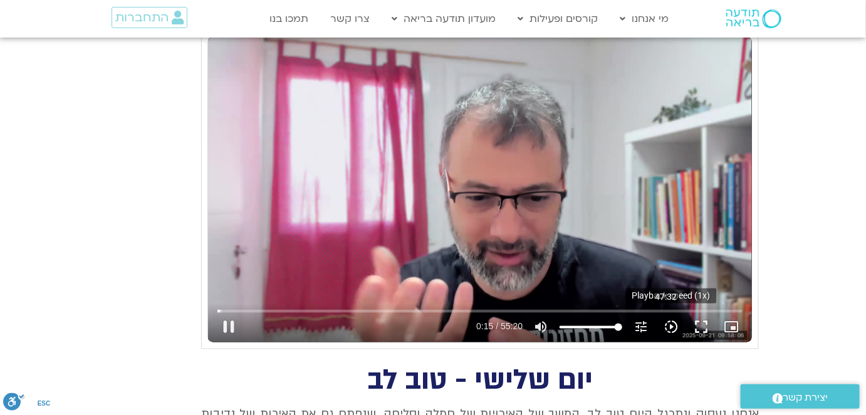
type input "15.925764"
type input "1640.5"
type input "16.060888"
type input "1640.5"
type input "16.190867"
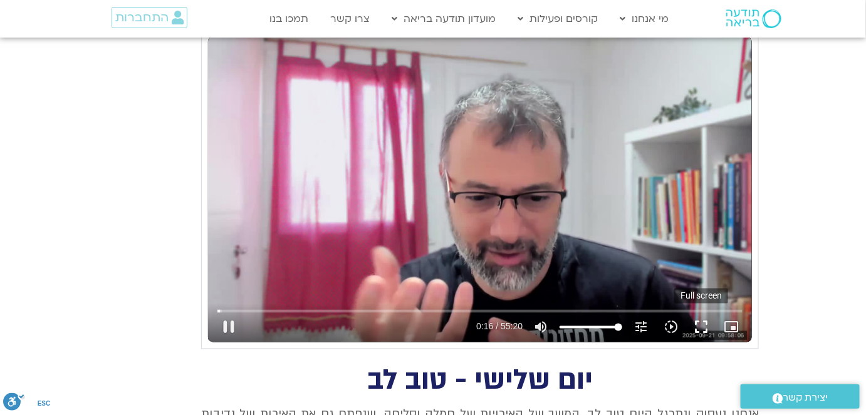
type input "1640.5"
type input "16.325303"
type input "1640.5"
type input "16.474761"
type input "1640.5"
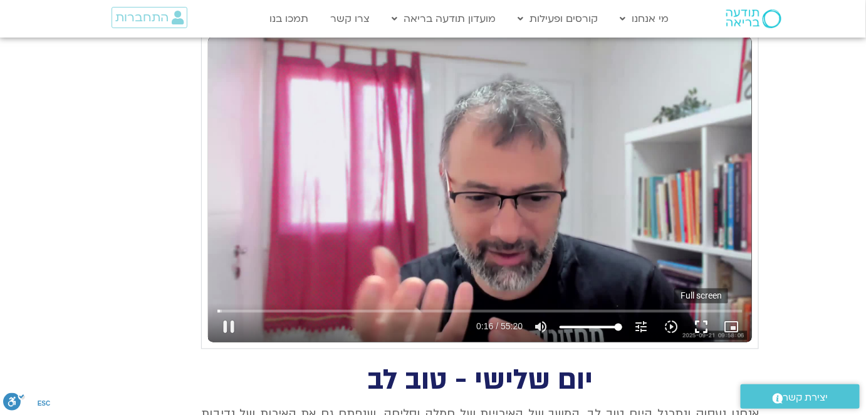
click at [706, 327] on button "fullscreen" at bounding box center [701, 328] width 30 height 30
type input "16.599484"
type input "1640.5"
type input "16.800799"
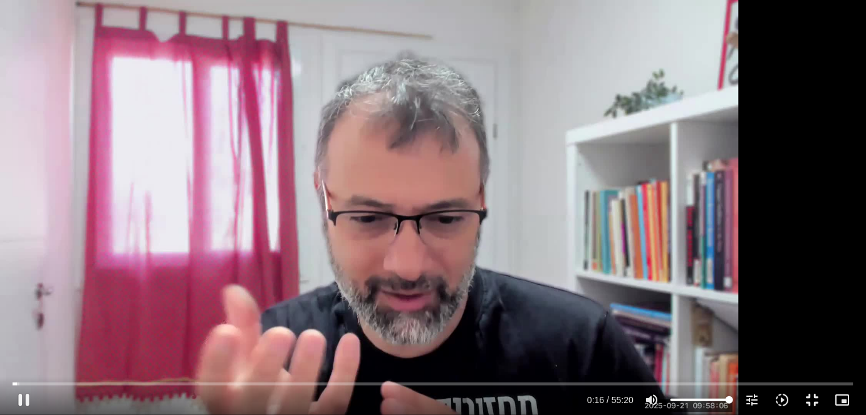
type input "1640.5"
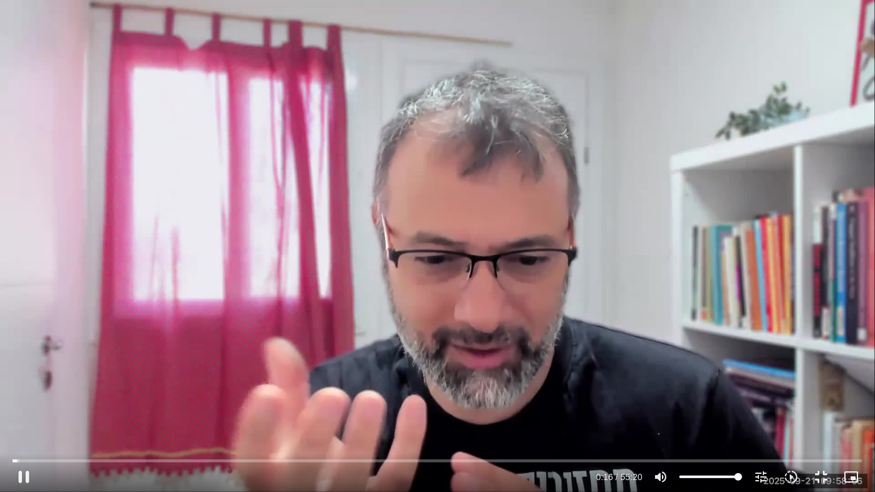
type input "16.948349"
type input "1640.5"
type input "17.111395"
type input "1640.5"
type input "17.258811"
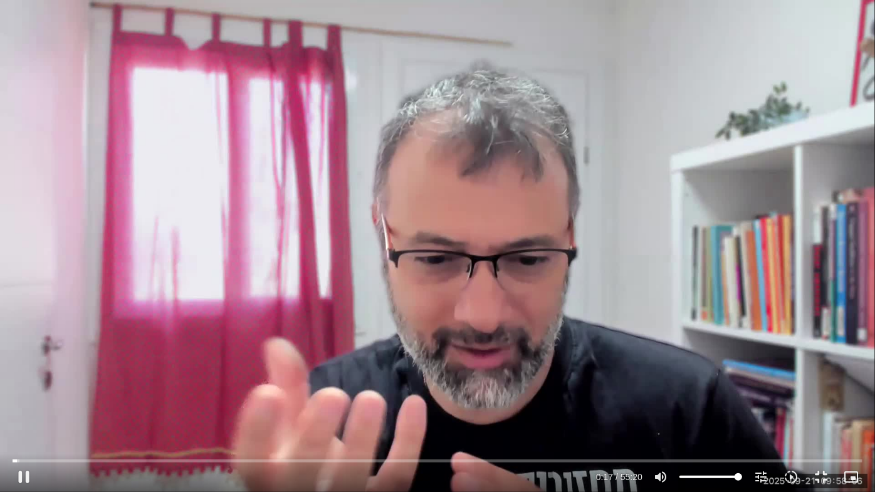
type input "1640.5"
type input "17.393427"
type input "1640.5"
type input "17.526702"
type input "1640.5"
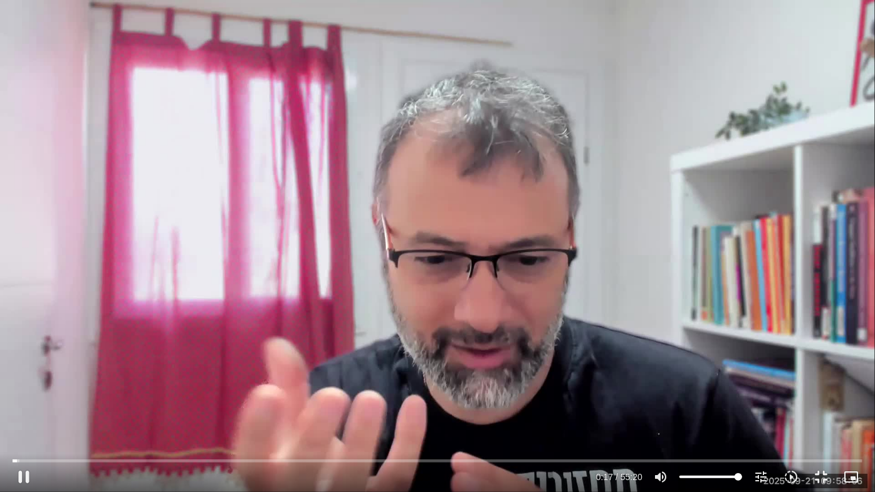
type input "17.656517"
type input "1640.5"
type input "17.787427"
type input "1640.5"
type input "17.919558"
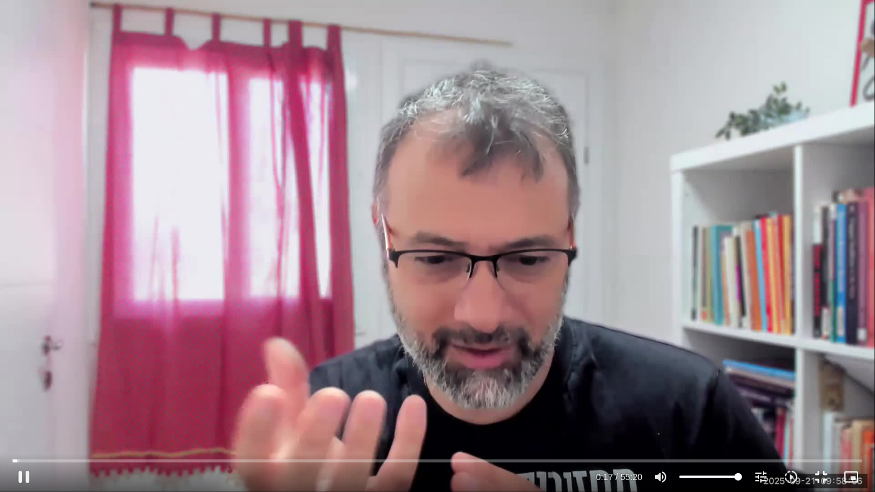
type input "1640.5"
type input "18.054012"
type input "1640.5"
type input "18.186597"
type input "1640.5"
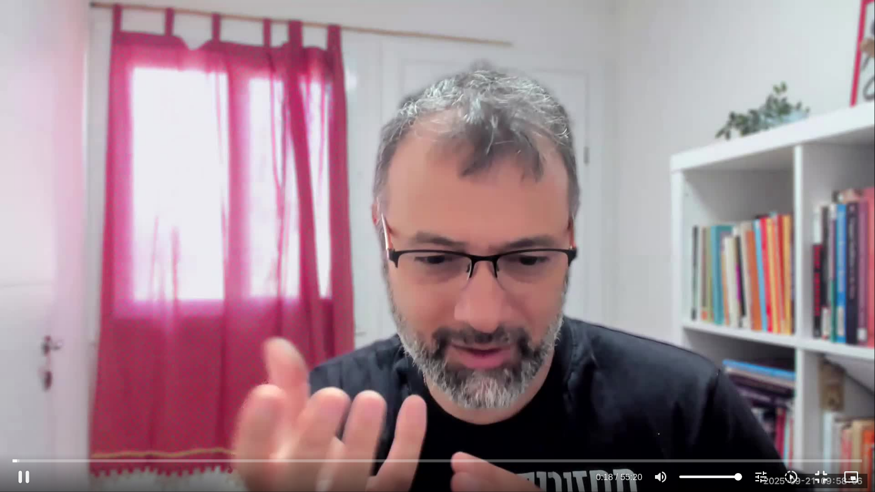
type input "18.320458"
type input "1640.5"
type input "18.445602"
type input "1640.5"
type input "18.572082"
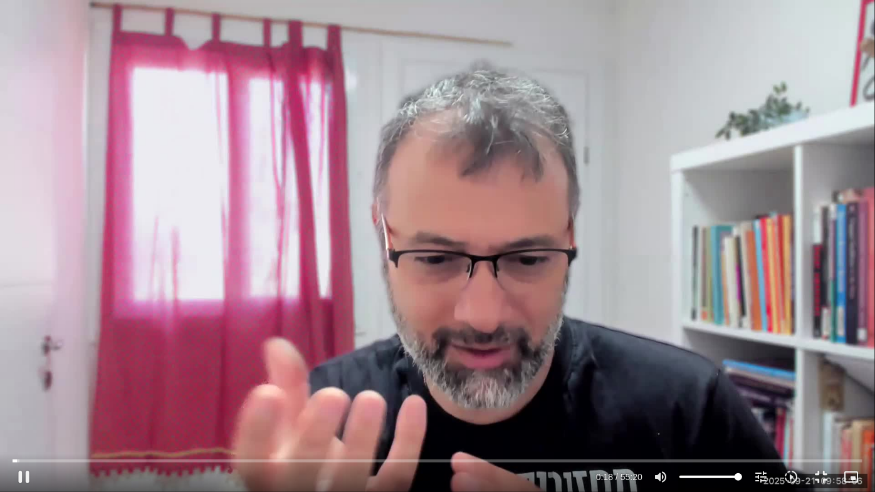
type input "1640.5"
type input "18.698463"
type input "1640.5"
type input "18.860411"
type input "1640.5"
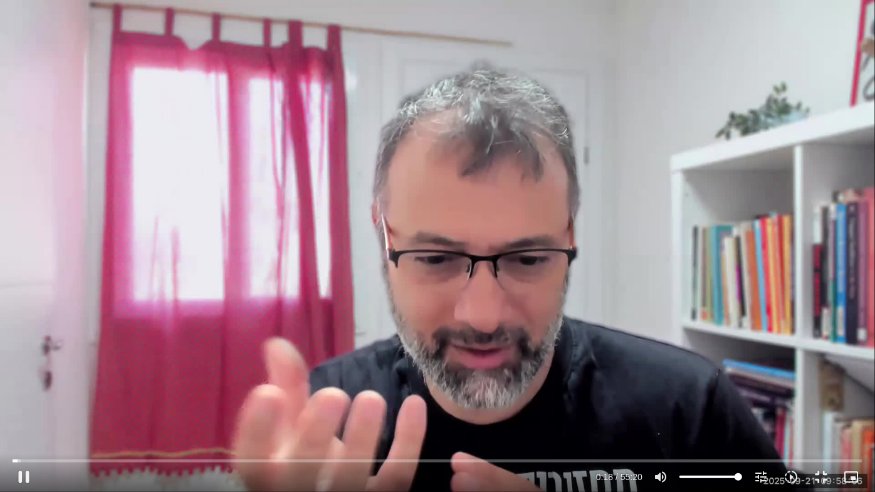
type input "18.963163"
type input "1640.5"
type input "19.103408"
type input "1640.5"
type input "19.24206"
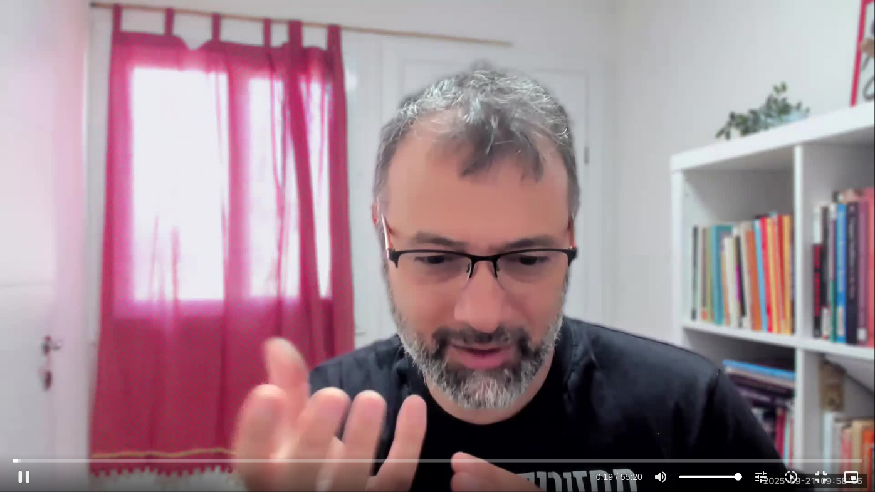
type input "1640.5"
type input "19.406978"
type input "1640.5"
type input "19.512799"
type input "1640.5"
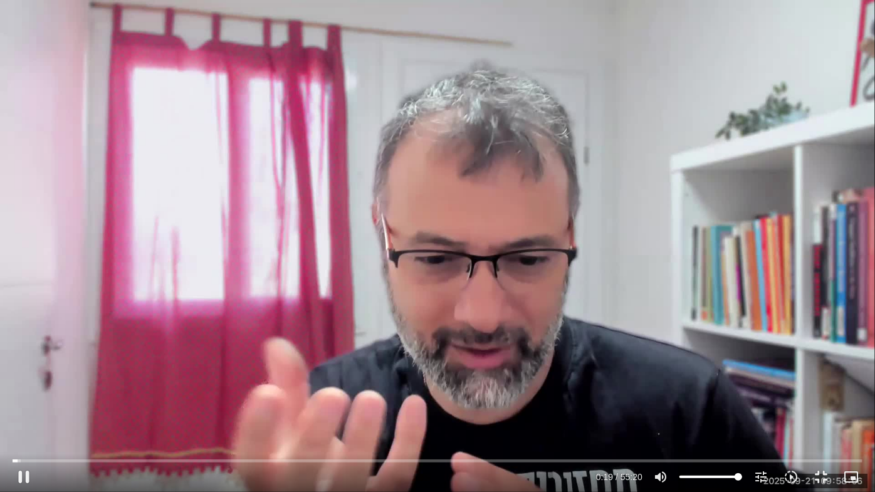
type input "19.622729"
type input "1640.5"
type input "19.754294"
type input "1640.5"
type input "19.886965"
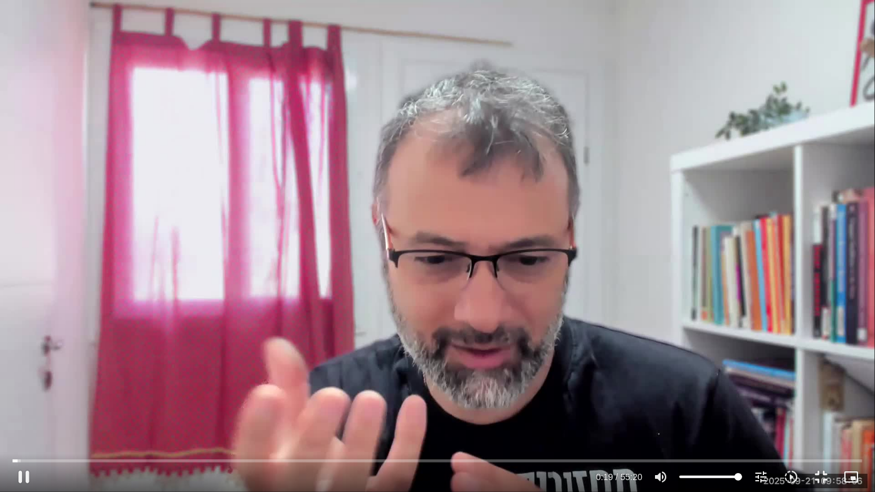
type input "1640.5"
type input "20.012246"
type input "1640.5"
type input "20.147998"
type input "1640.5"
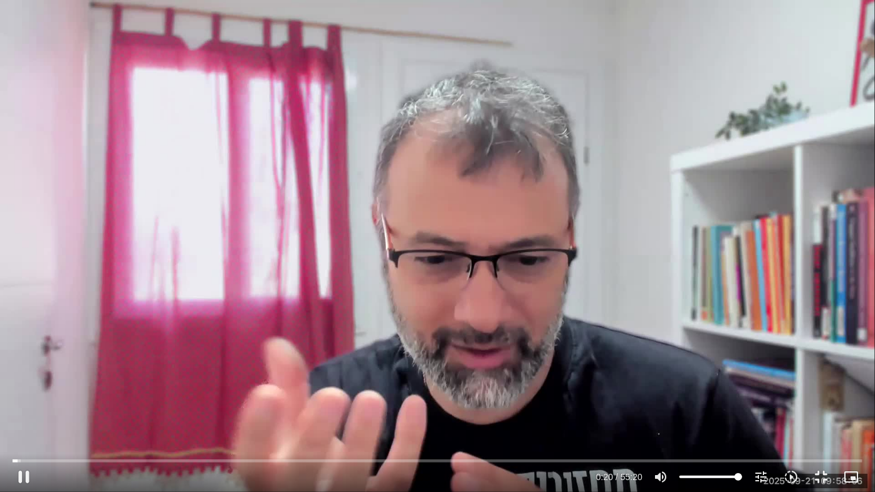
type input "20.28606"
type input "1640.5"
type input "20.429401"
type input "1640.5"
type input "20.555605"
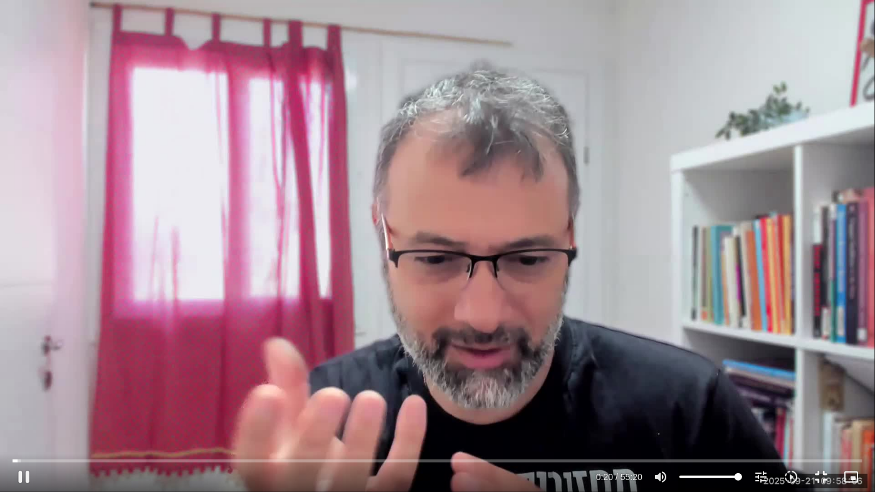
type input "1640.5"
type input "20.683249"
type input "1640.5"
type input "20.896634"
type input "1640.5"
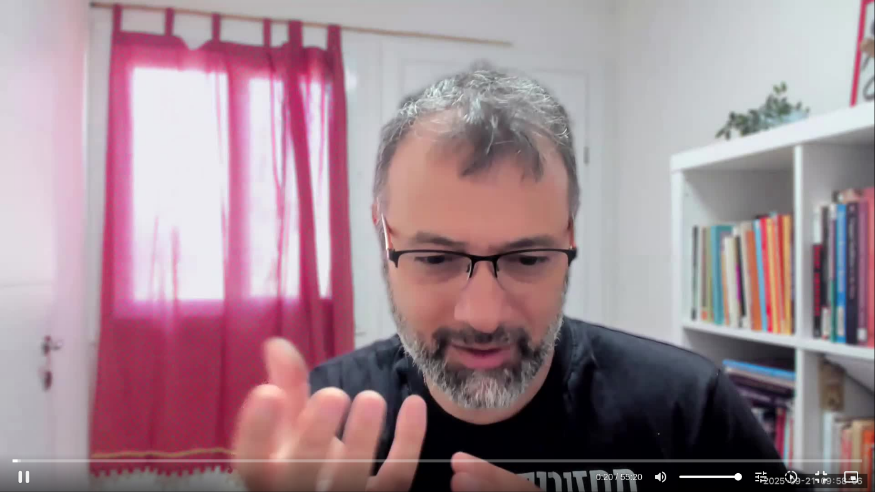
type input "20.936108"
type input "1640.5"
type input "21.146565"
type input "1640.5"
type input "21.262214"
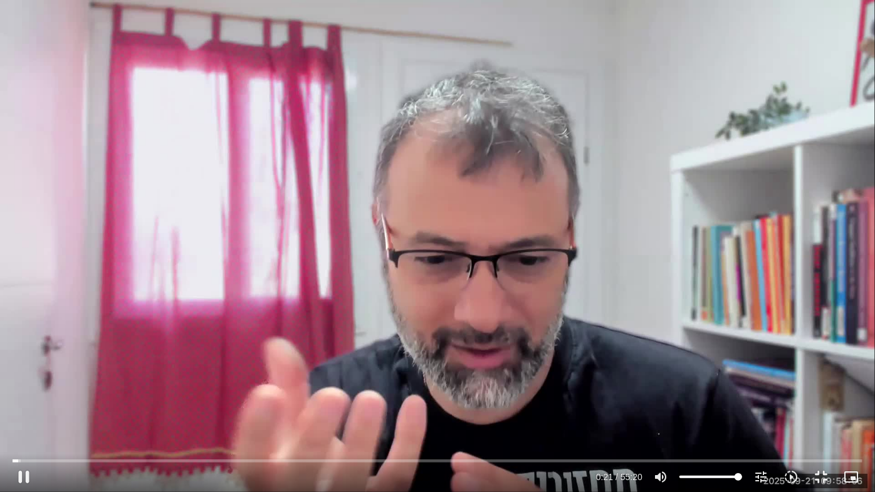
type input "1640.5"
type input "21.338343"
type input "1640.5"
type input "21.559632"
type input "1640.5"
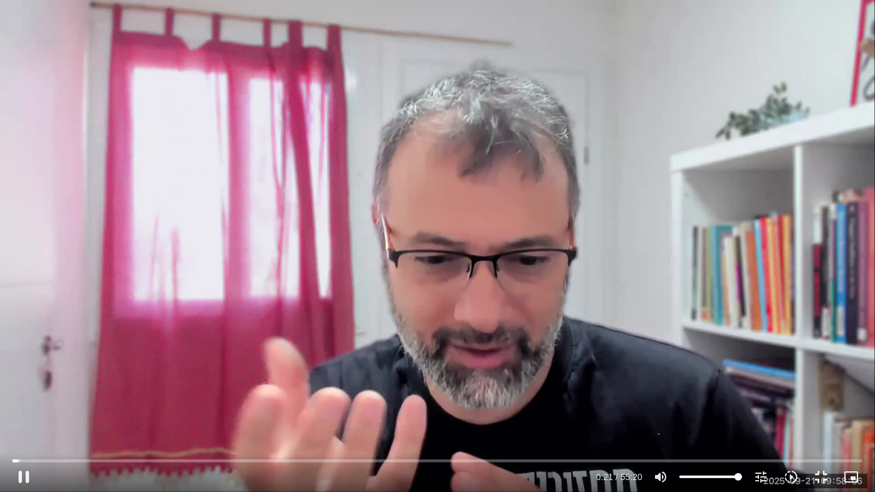
type input "21.69348"
type input "1640.5"
type input "21.804546"
type input "1640.5"
type input "21.892246"
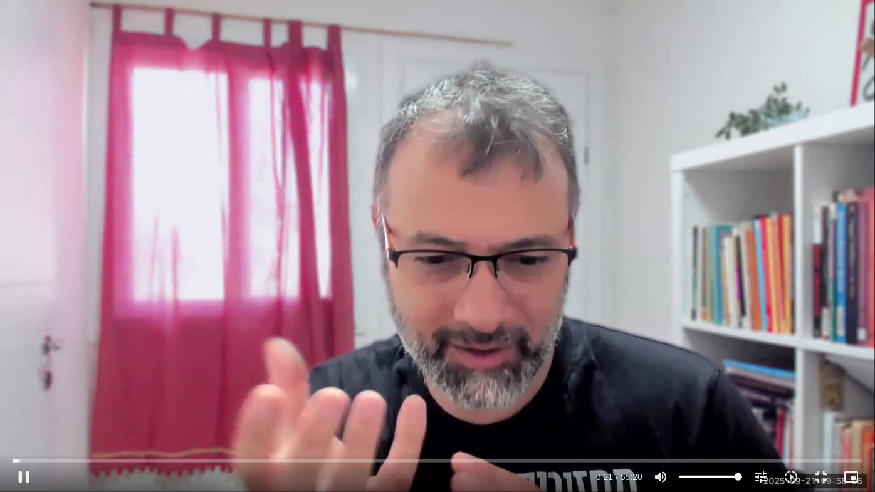
type input "1640.5"
type input "21.996696"
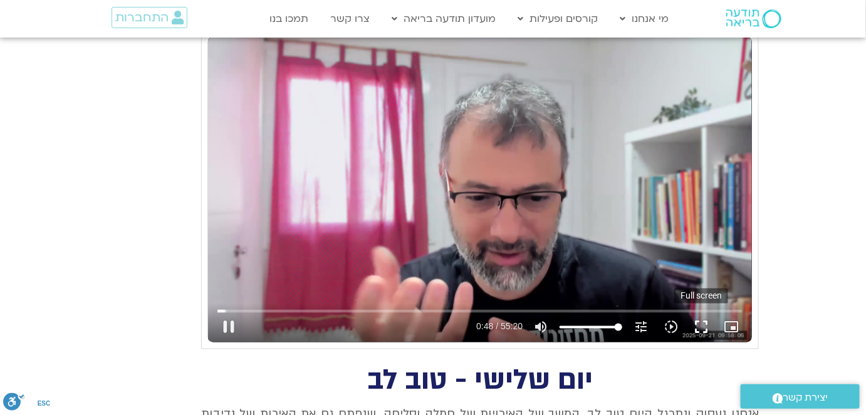
click at [702, 324] on button "fullscreen" at bounding box center [701, 328] width 30 height 30
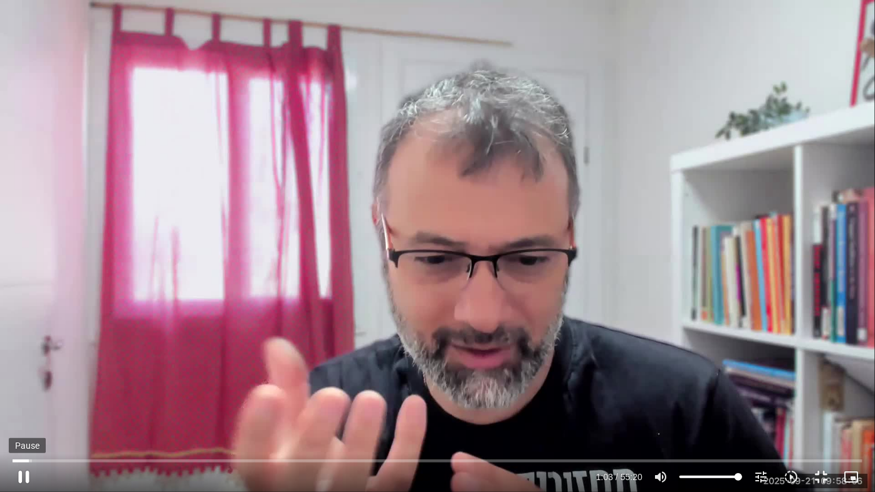
click at [24, 474] on button "pause" at bounding box center [24, 477] width 30 height 30
click at [25, 476] on button "play_arrow" at bounding box center [24, 477] width 30 height 30
click at [24, 473] on button "pause" at bounding box center [24, 477] width 30 height 30
click at [26, 472] on button "play_arrow" at bounding box center [24, 477] width 30 height 30
click at [23, 472] on button "pause" at bounding box center [24, 477] width 30 height 30
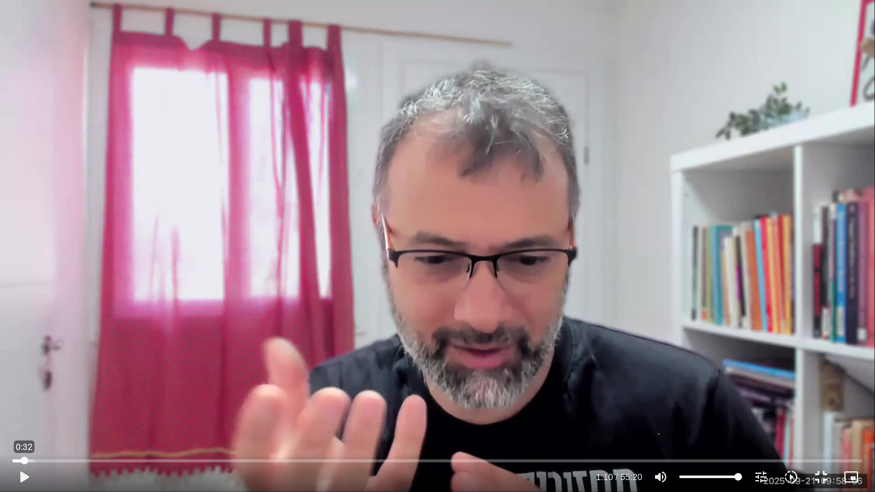
click at [24, 459] on input "Seek" at bounding box center [438, 461] width 850 height 8
click at [19, 472] on button "play_arrow" at bounding box center [24, 477] width 30 height 30
click at [22, 469] on button "pause" at bounding box center [24, 477] width 30 height 30
click at [25, 461] on input "Seek" at bounding box center [438, 461] width 850 height 8
click at [21, 472] on button "play_arrow" at bounding box center [24, 477] width 30 height 30
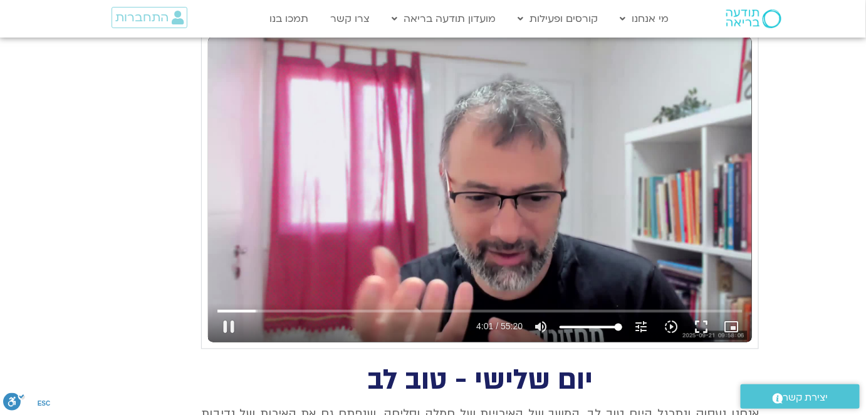
drag, startPoint x: 697, startPoint y: 321, endPoint x: 696, endPoint y: 372, distance: 50.2
click at [697, 321] on button "fullscreen" at bounding box center [701, 328] width 30 height 30
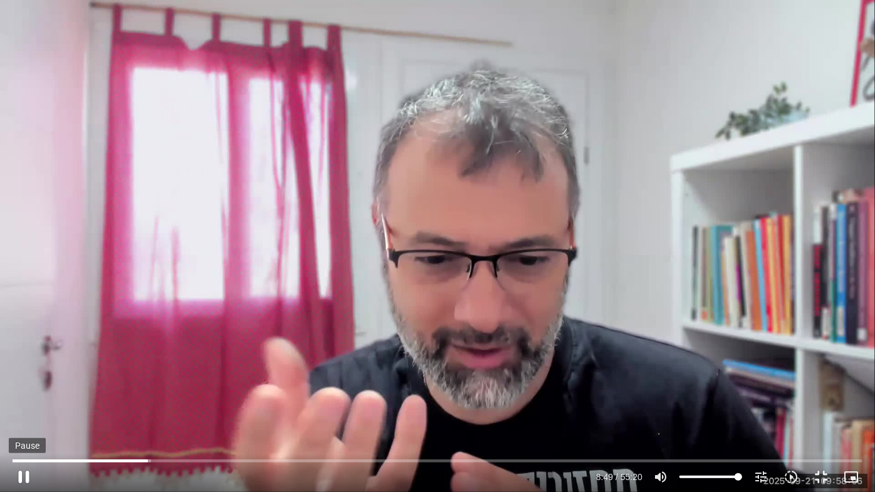
click at [27, 478] on button "pause" at bounding box center [24, 477] width 30 height 30
click at [25, 474] on button "play_arrow" at bounding box center [24, 477] width 30 height 30
click at [28, 476] on button "pause" at bounding box center [24, 477] width 30 height 30
click at [23, 476] on button "play_arrow" at bounding box center [24, 477] width 30 height 30
click at [182, 459] on input "Seek" at bounding box center [438, 461] width 850 height 8
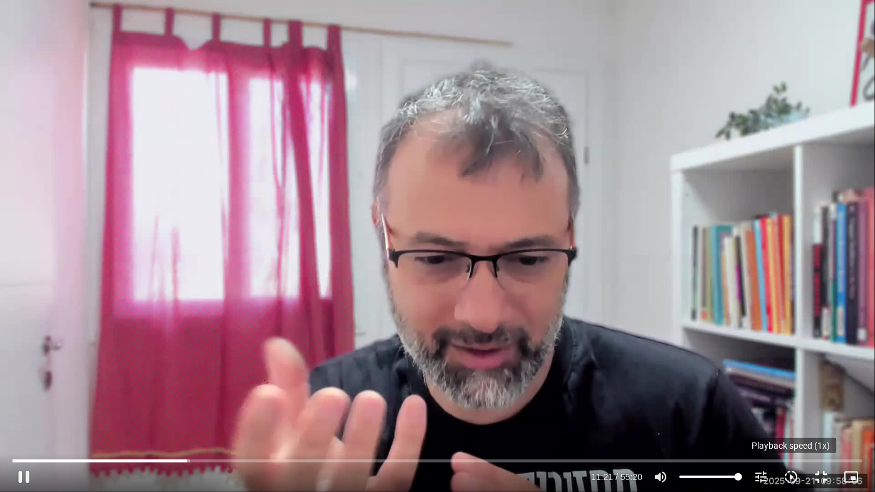
click at [790, 476] on icon "slow_motion_video" at bounding box center [790, 476] width 15 height 15
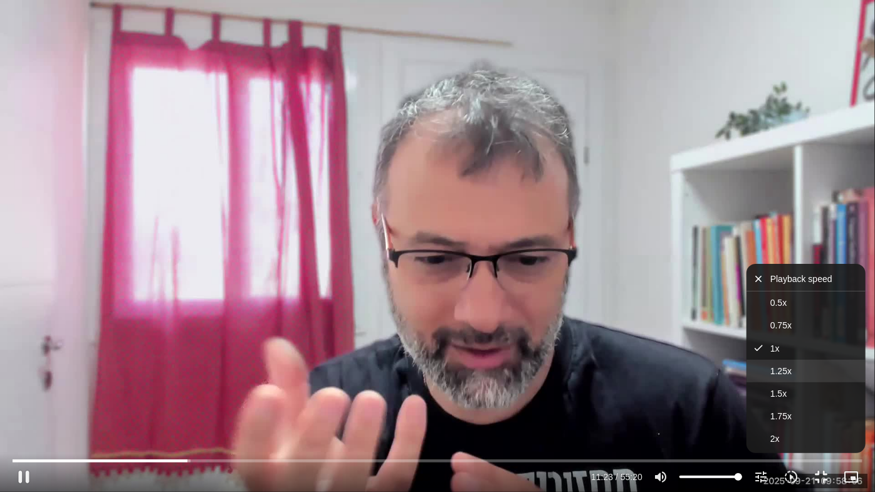
click at [783, 369] on span "1.25x" at bounding box center [780, 371] width 21 height 10
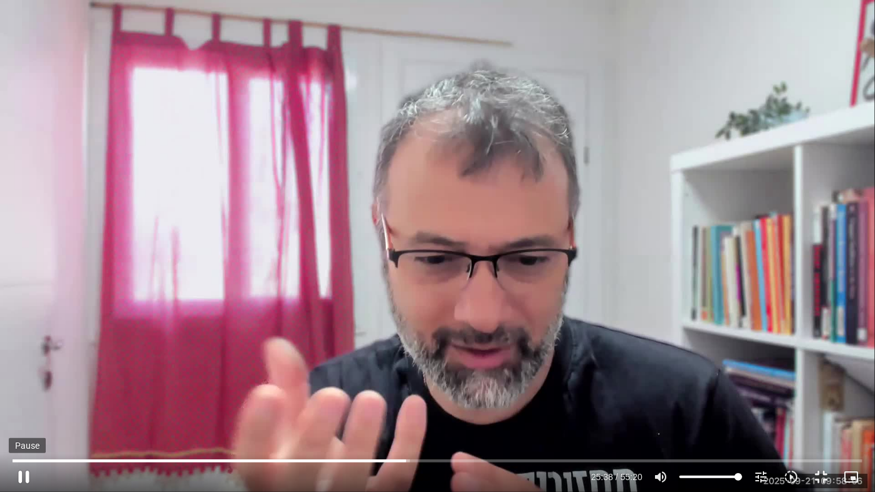
click at [24, 471] on button "pause" at bounding box center [24, 477] width 30 height 30
click at [22, 476] on button "play_arrow" at bounding box center [24, 477] width 30 height 30
click at [405, 459] on input "Seek" at bounding box center [438, 461] width 850 height 8
click at [402, 459] on input "Seek" at bounding box center [438, 461] width 850 height 8
click at [30, 474] on button "pause" at bounding box center [24, 477] width 30 height 30
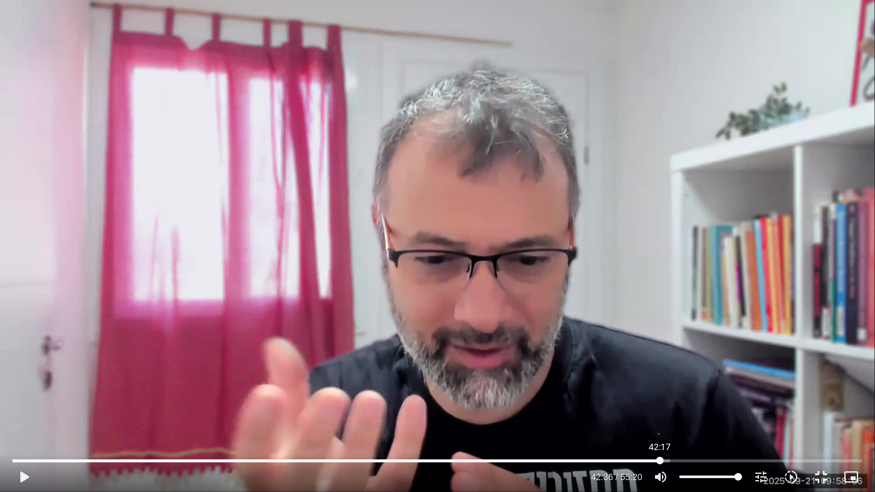
click at [660, 459] on input "Seek" at bounding box center [438, 461] width 850 height 8
click at [25, 472] on button "play_arrow" at bounding box center [24, 477] width 30 height 30
click at [793, 476] on icon "slow_motion_video" at bounding box center [790, 476] width 15 height 15
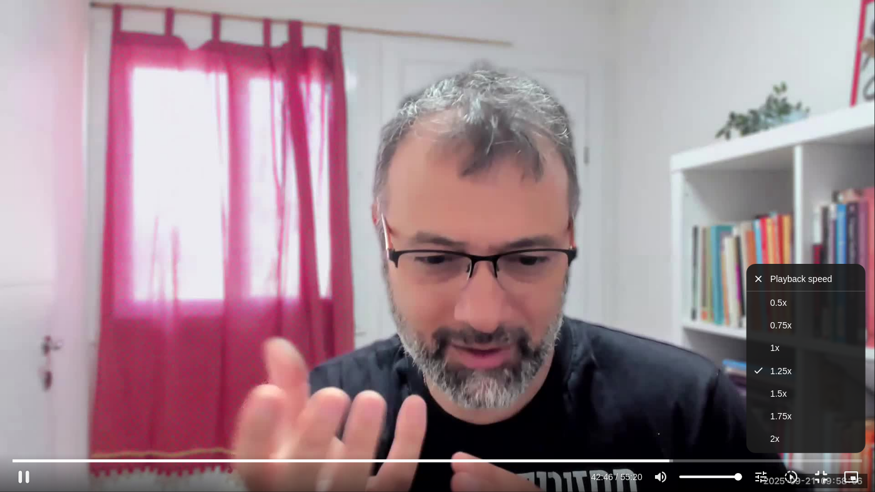
click at [737, 207] on div "Skip Ad 52:29 pause 42:46 / 55:20 volume_up Mute tune Resolution Auto 720p slow…" at bounding box center [437, 246] width 875 height 492
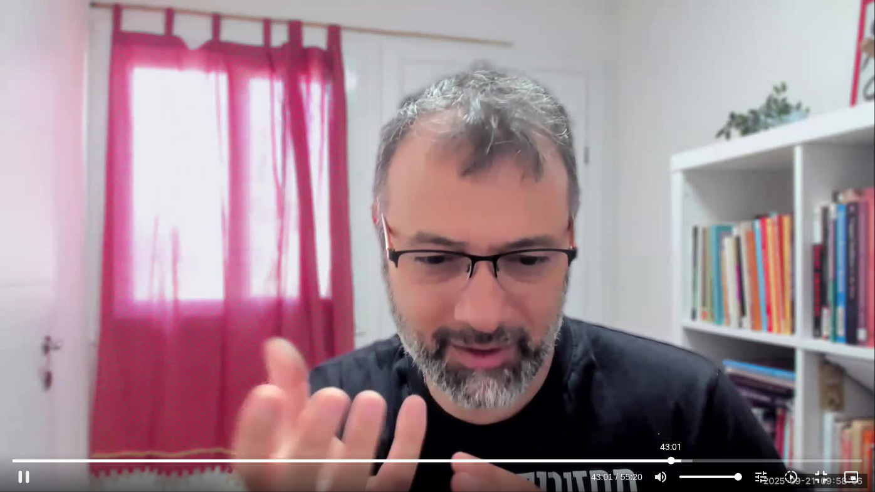
click at [671, 459] on input "Seek" at bounding box center [438, 461] width 850 height 8
click at [663, 459] on input "Seek" at bounding box center [438, 461] width 850 height 8
click at [22, 472] on button "pause" at bounding box center [24, 477] width 30 height 30
click at [800, 461] on input "Seek" at bounding box center [438, 461] width 850 height 8
click at [797, 461] on input "Seek" at bounding box center [438, 461] width 850 height 8
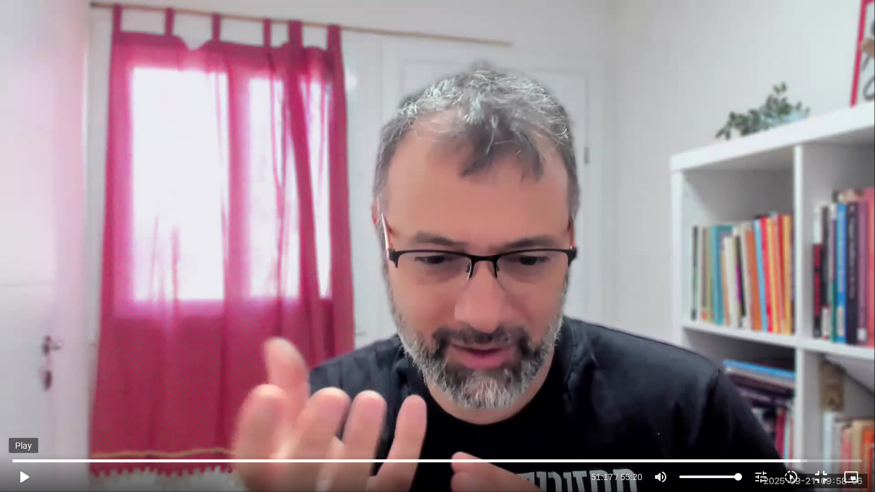
click at [23, 472] on button "play_arrow" at bounding box center [24, 477] width 30 height 30
click at [796, 461] on input "Seek" at bounding box center [438, 461] width 850 height 8
click at [793, 461] on input "Seek" at bounding box center [438, 461] width 850 height 8
click at [815, 461] on input "Seek" at bounding box center [438, 461] width 850 height 8
click at [812, 461] on input "Seek" at bounding box center [438, 461] width 850 height 8
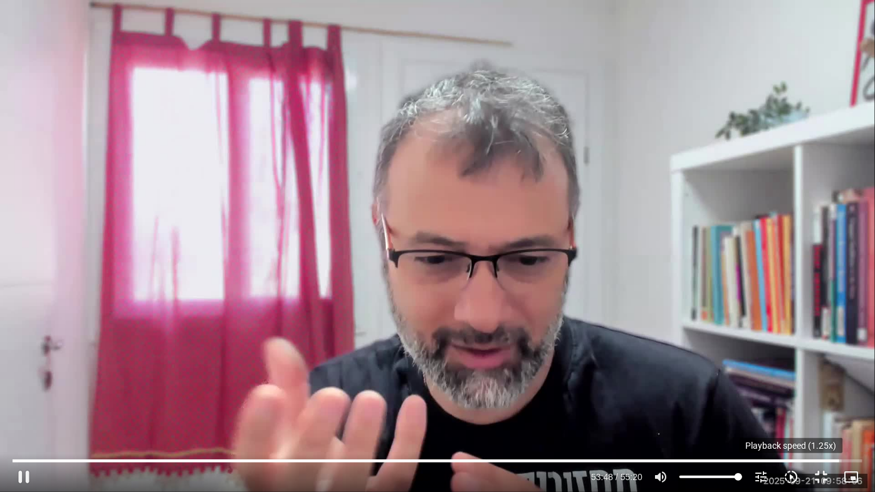
click at [793, 474] on icon "slow_motion_video" at bounding box center [790, 476] width 15 height 15
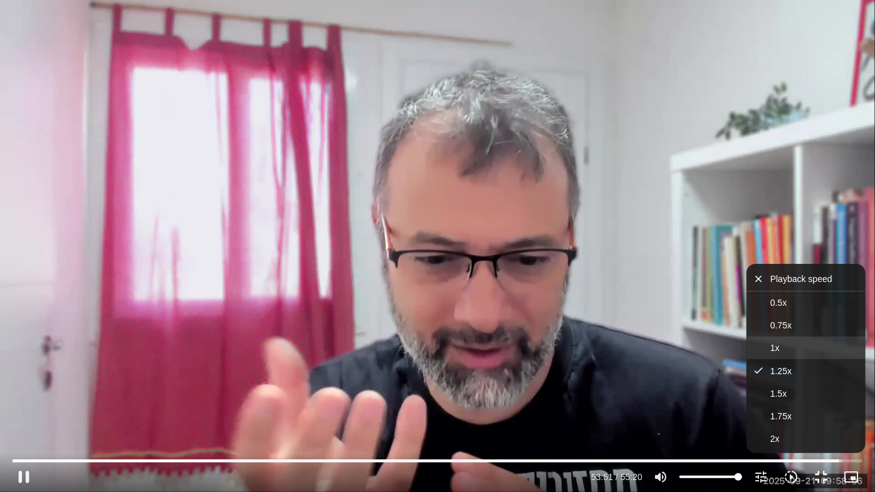
click at [781, 347] on button "1x" at bounding box center [805, 348] width 119 height 23
click at [719, 271] on div "Skip Ad 53:41 pause 53:59 / 55:20 volume_up Mute tune Resolution Auto 720p slow…" at bounding box center [437, 246] width 875 height 492
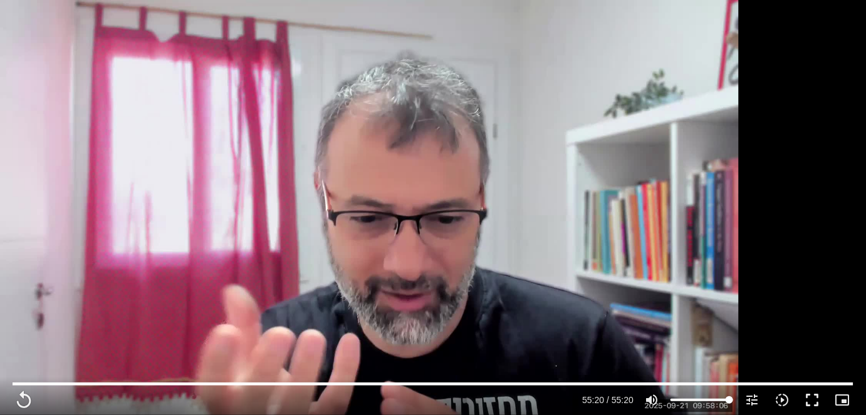
scroll to position [426, 0]
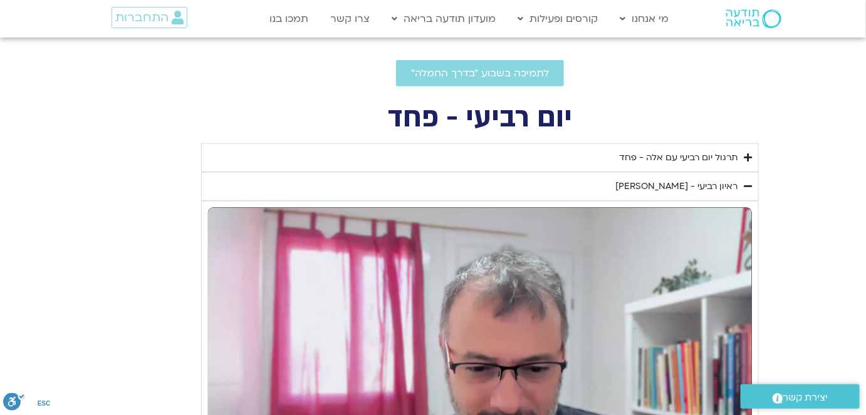
click at [667, 154] on div "תרגול יום רביעי עם אלה - פחד" at bounding box center [678, 157] width 118 height 15
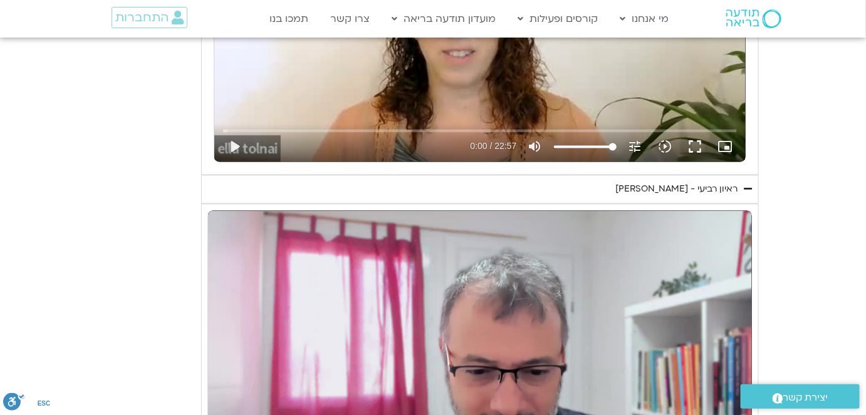
scroll to position [768, 0]
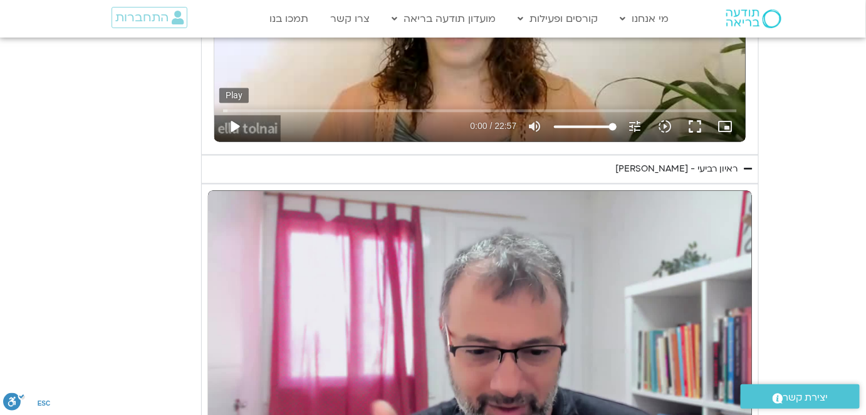
click at [241, 127] on button "play_arrow" at bounding box center [234, 127] width 30 height 30
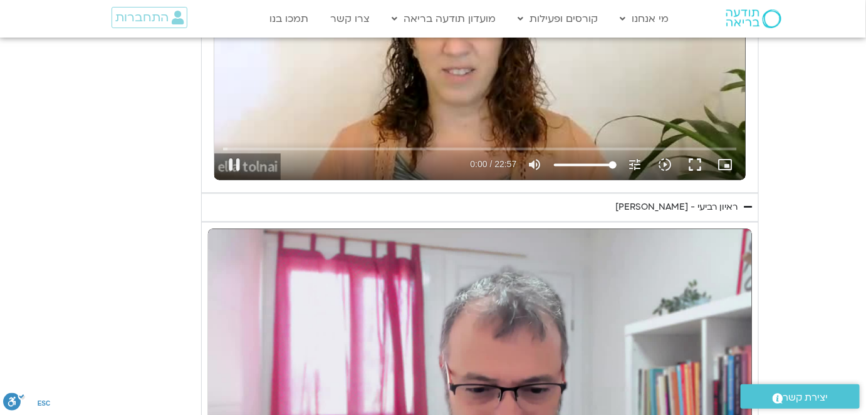
scroll to position [654, 0]
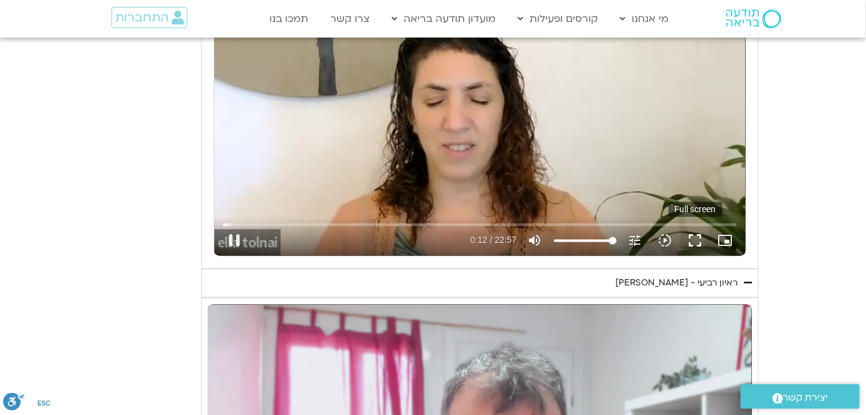
click at [700, 239] on button "fullscreen" at bounding box center [696, 241] width 30 height 30
click at [287, 222] on input "Seek" at bounding box center [479, 225] width 513 height 8
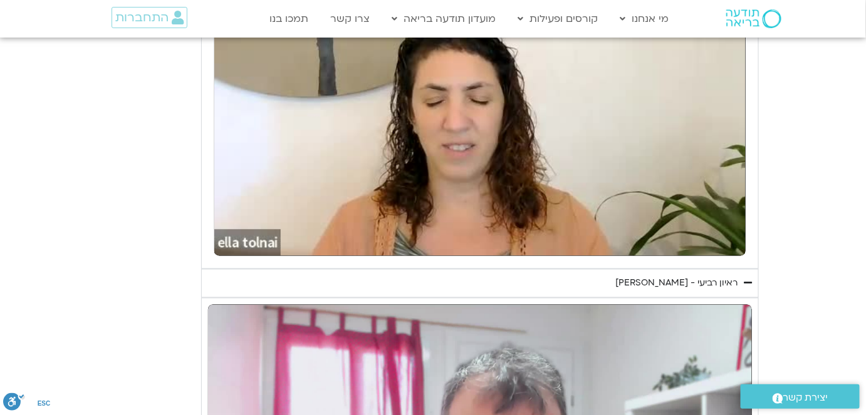
click at [771, 105] on section "יום רביעי - פחד השבוע שלנו מתחיל מהבסיס, תרגול של חמלה עצמית – נוכחת וקשובה בתו…" at bounding box center [433, 247] width 866 height 741
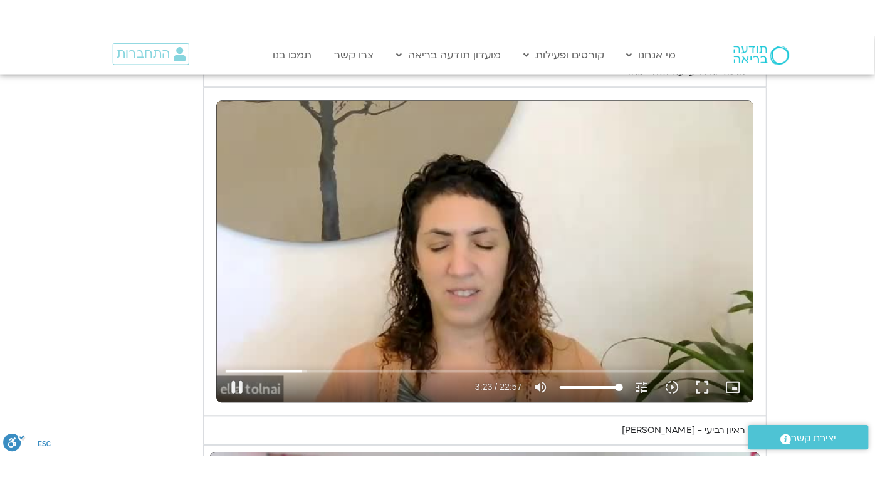
scroll to position [540, 0]
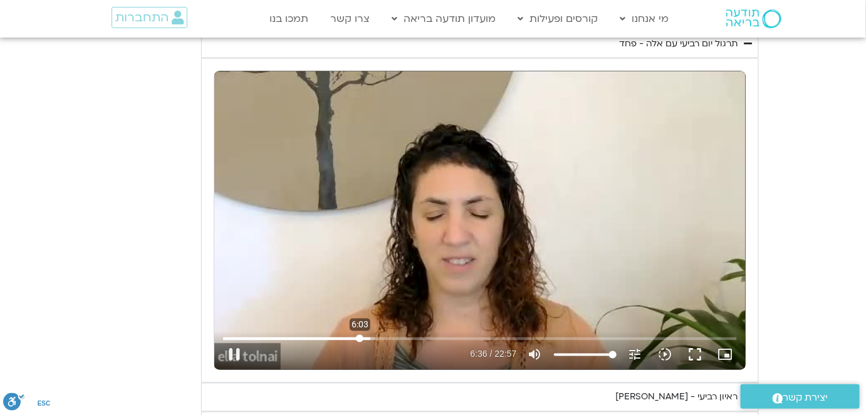
click at [360, 335] on input "Seek" at bounding box center [479, 339] width 513 height 8
click at [347, 335] on input "Seek" at bounding box center [479, 339] width 513 height 8
click at [235, 350] on button "pause" at bounding box center [234, 355] width 30 height 30
click at [242, 356] on button "play_arrow" at bounding box center [234, 355] width 30 height 30
click at [694, 354] on button "fullscreen" at bounding box center [696, 355] width 30 height 30
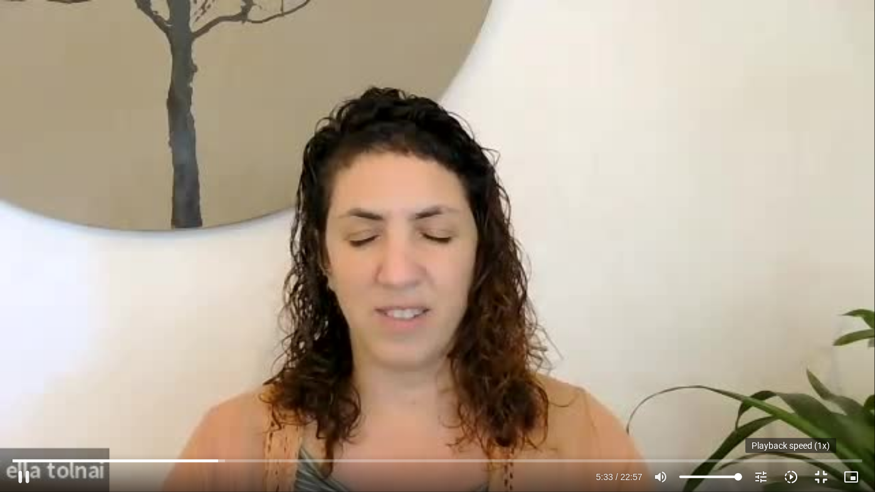
click at [789, 475] on icon "slow_motion_video" at bounding box center [790, 476] width 15 height 15
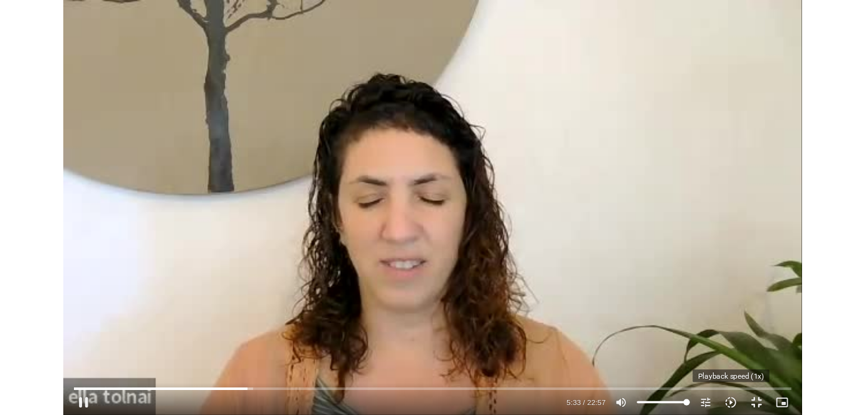
scroll to position [0, 0]
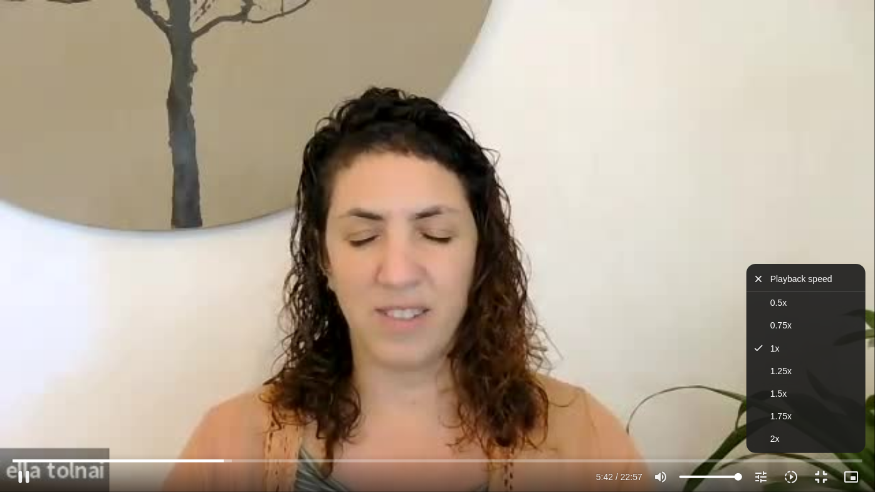
click at [693, 407] on div "Skip Ad 18:16 pause 5:42 / 22:57 volume_up Mute tune Resolution Auto 240p slow_…" at bounding box center [437, 246] width 875 height 492
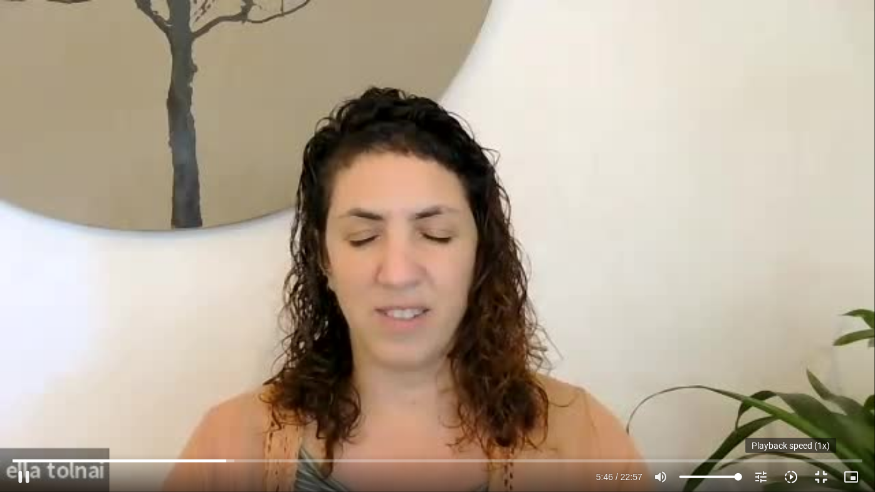
click at [791, 478] on icon "slow_motion_video" at bounding box center [790, 476] width 15 height 15
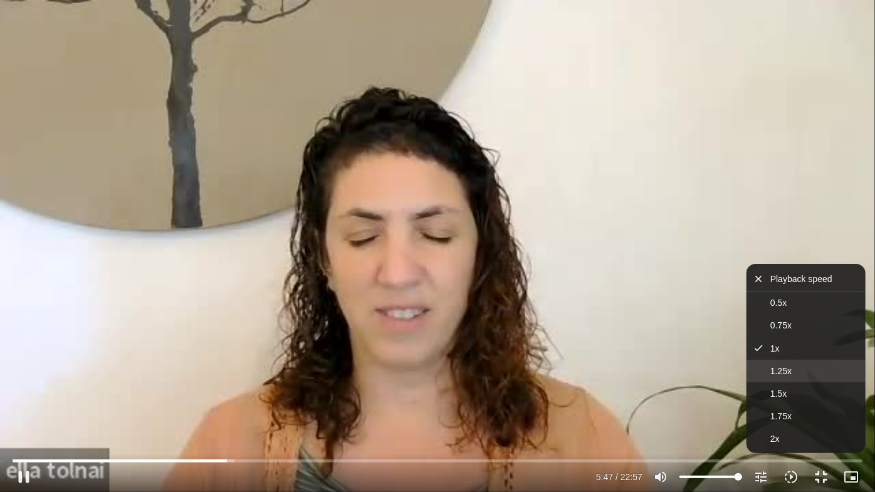
click at [765, 371] on button "1.25x" at bounding box center [805, 371] width 119 height 23
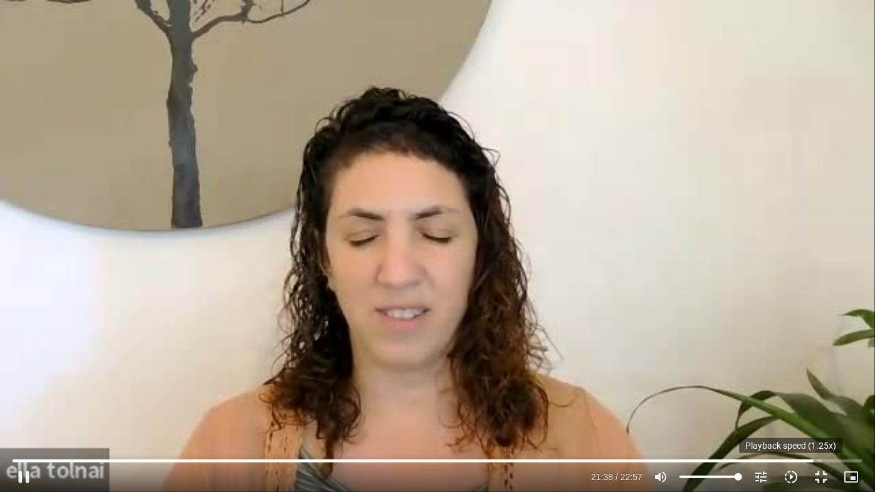
click at [791, 476] on icon "slow_motion_video" at bounding box center [790, 476] width 15 height 15
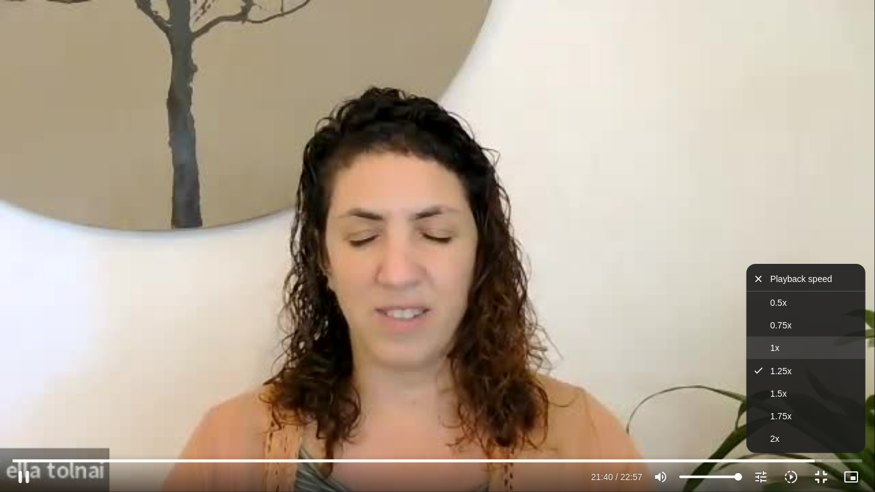
click at [766, 342] on button "1x" at bounding box center [805, 348] width 119 height 23
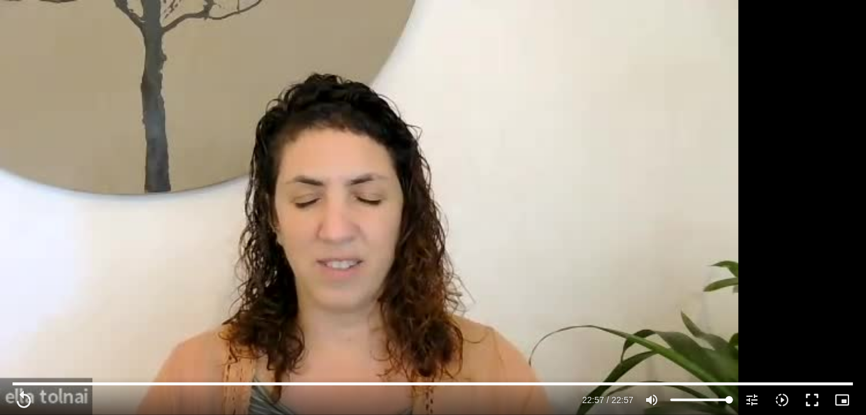
scroll to position [369, 0]
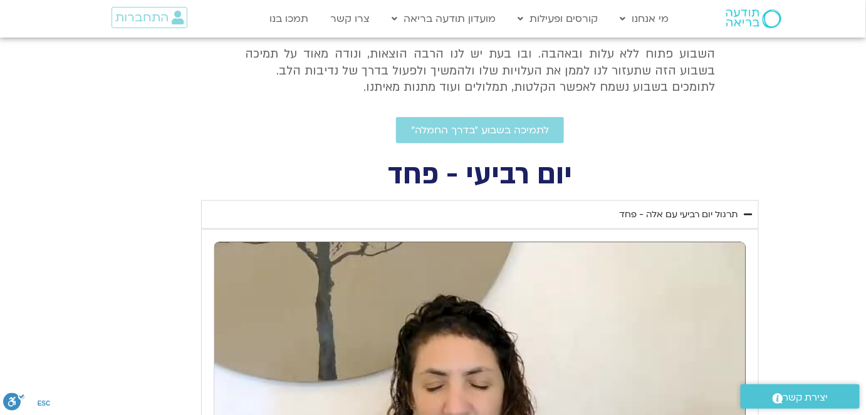
click at [651, 214] on div "תרגול יום רביעי עם אלה - פחד" at bounding box center [678, 214] width 118 height 15
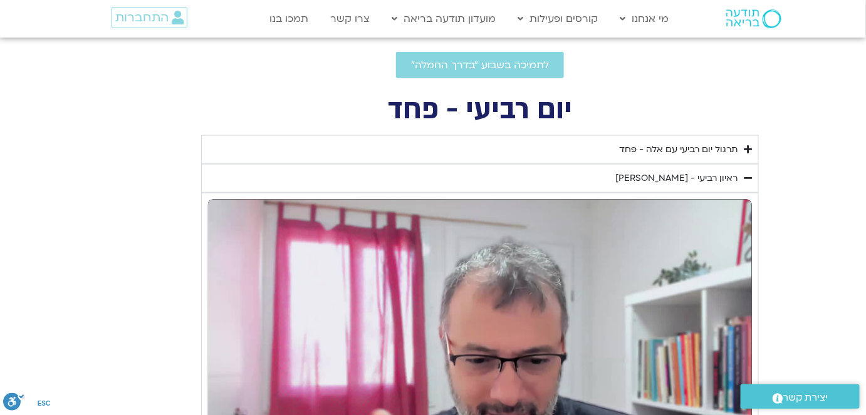
scroll to position [426, 0]
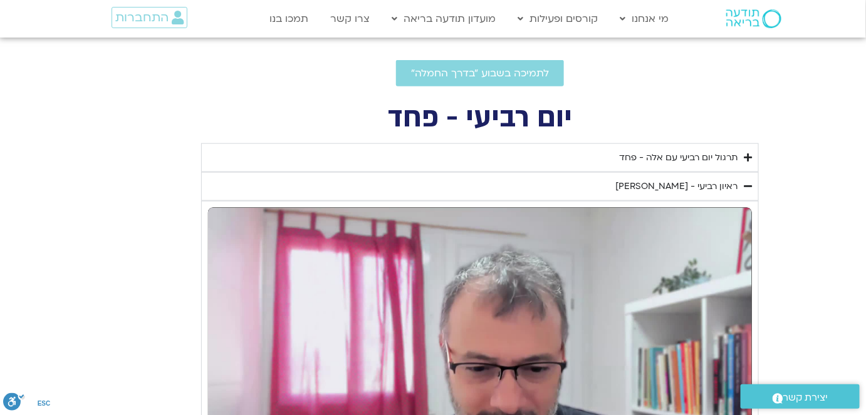
click at [646, 185] on div "ראיון רביעי - [PERSON_NAME]" at bounding box center [676, 186] width 122 height 15
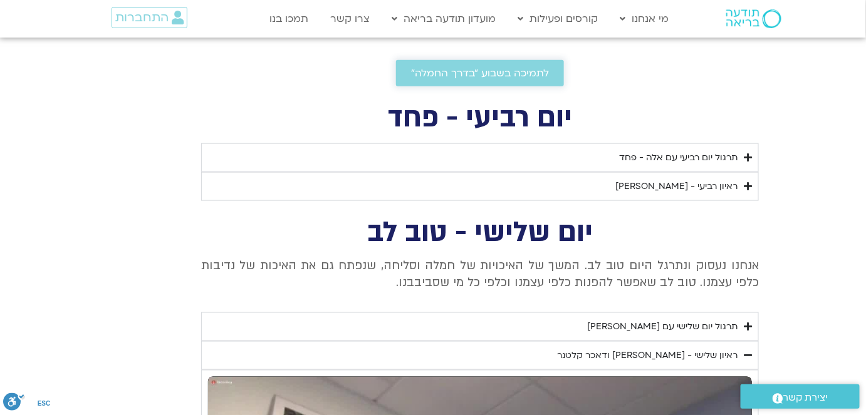
click at [499, 73] on span "לתמיכה בשבוע ״בדרך החמלה״" at bounding box center [480, 73] width 138 height 11
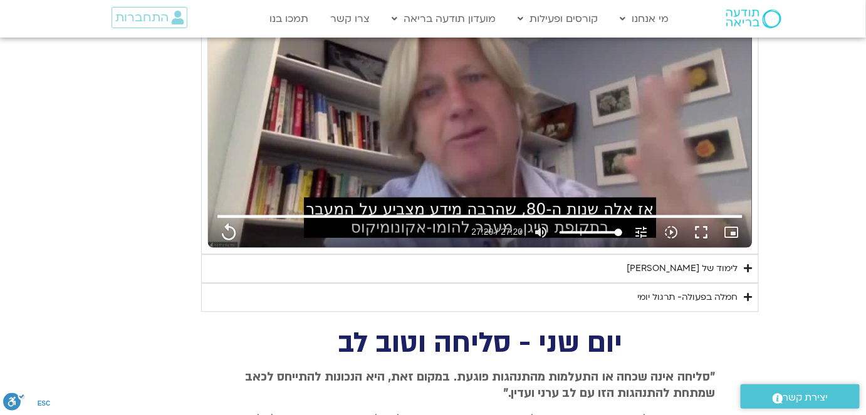
scroll to position [882, 0]
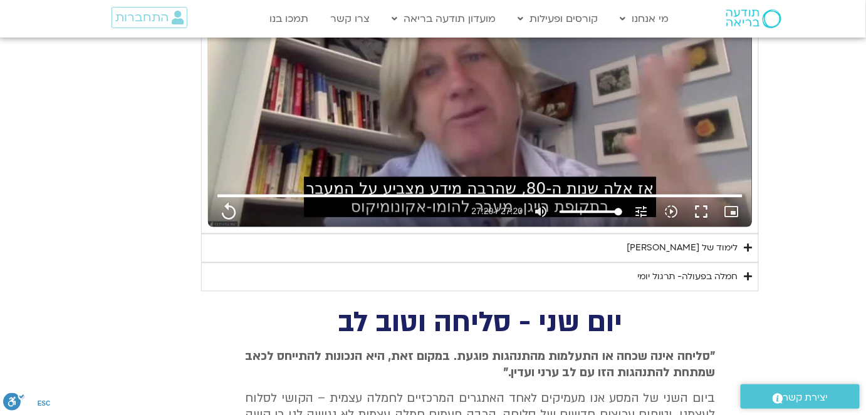
click at [696, 248] on div "לימוד של [PERSON_NAME]" at bounding box center [682, 248] width 111 height 15
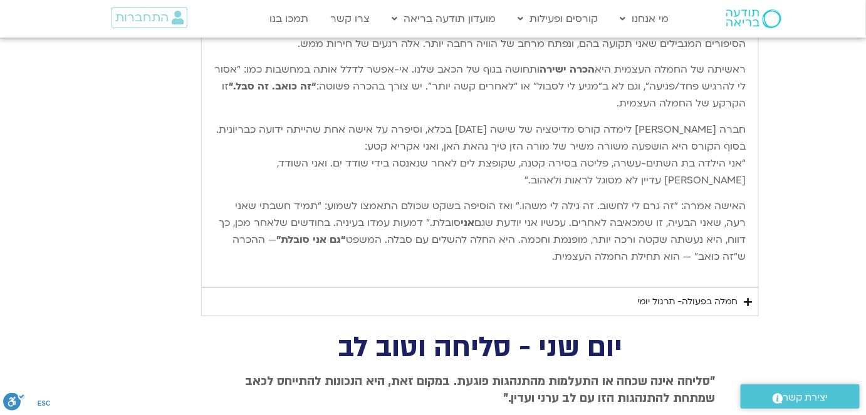
scroll to position [1281, 0]
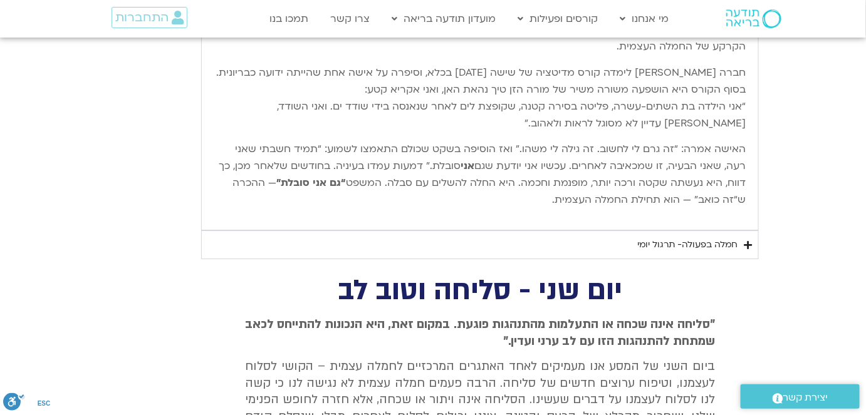
click at [708, 240] on div "חמלה בפעולה- תרגול יומי" at bounding box center [687, 244] width 100 height 15
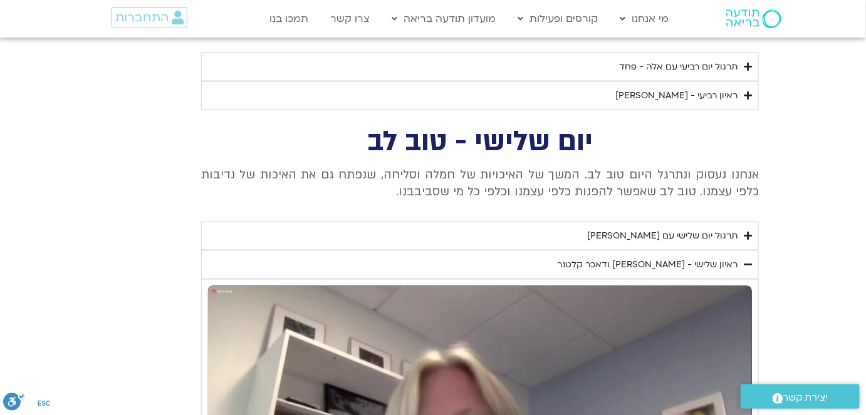
scroll to position [426, 0]
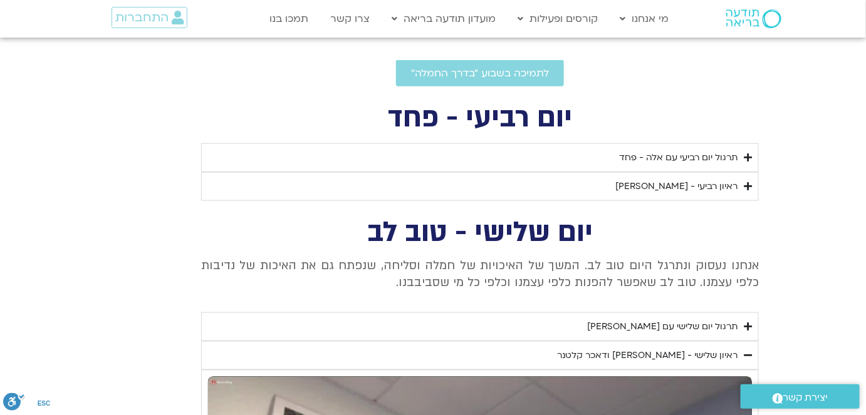
click at [695, 326] on div "תרגול יום שלישי עם [PERSON_NAME]" at bounding box center [662, 327] width 150 height 15
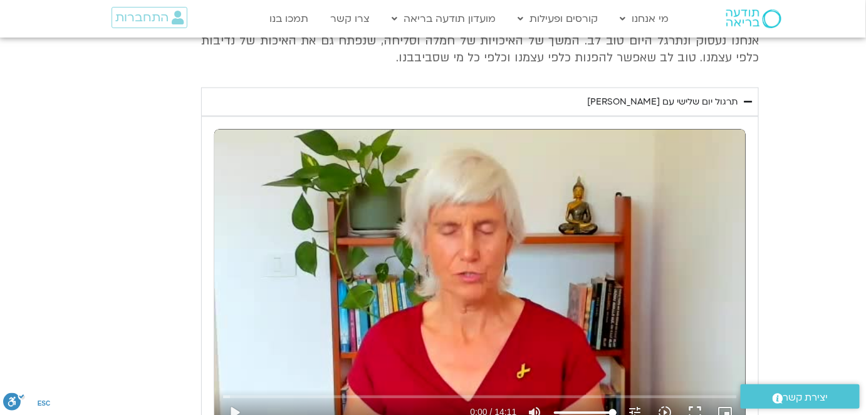
scroll to position [768, 0]
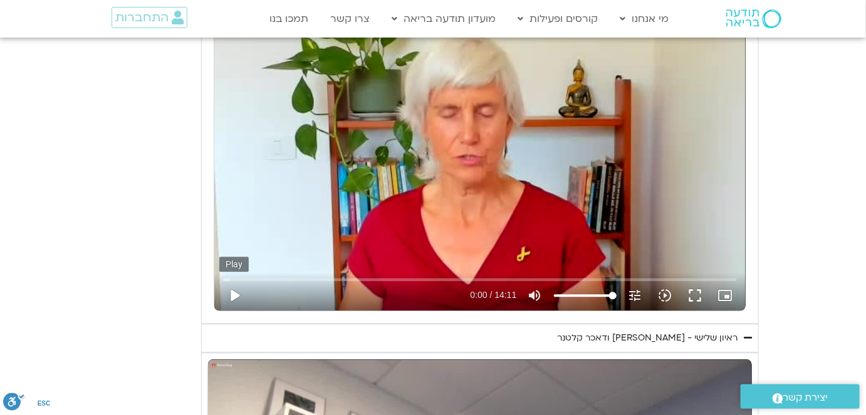
click at [234, 291] on button "play_arrow" at bounding box center [234, 296] width 30 height 30
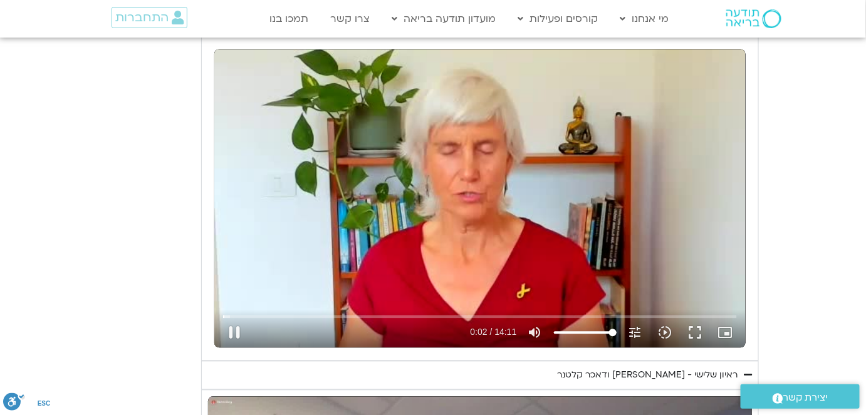
scroll to position [711, 0]
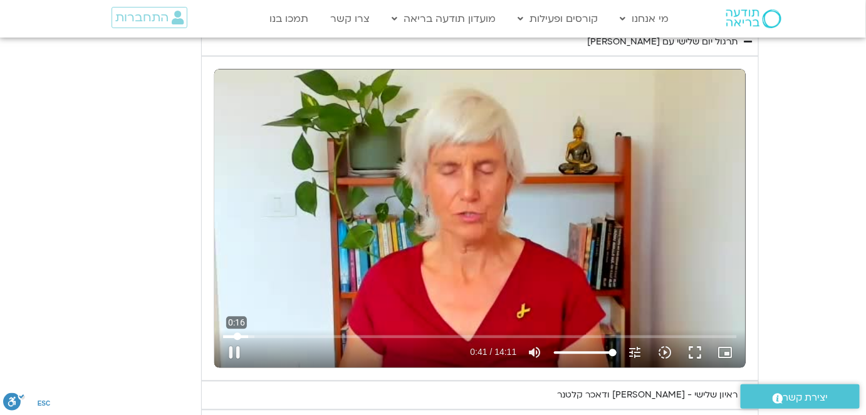
click at [237, 335] on input "Seek" at bounding box center [479, 337] width 513 height 8
click at [231, 335] on input "Seek" at bounding box center [479, 337] width 513 height 8
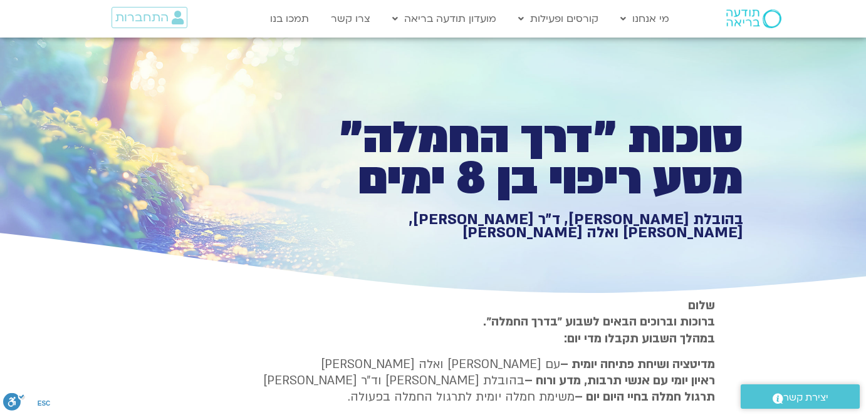
type input "1377.76"
type input "3320.68"
type input "1640.5"
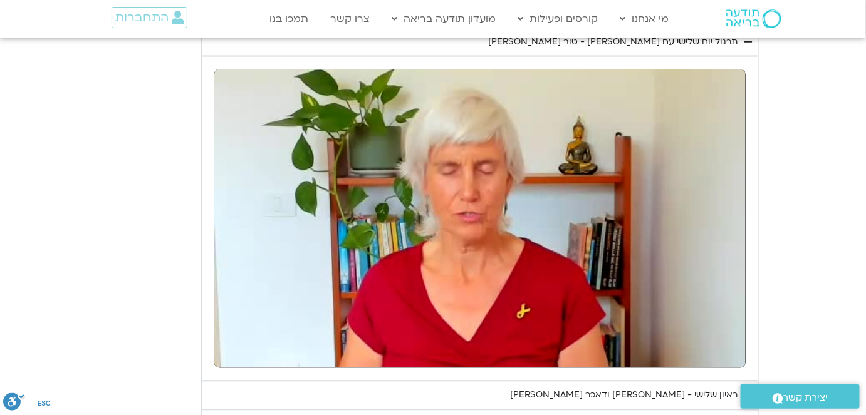
type input "1377.76"
type input "3320.68"
type input "1640.5"
type input "1377.76"
type input "3320.68"
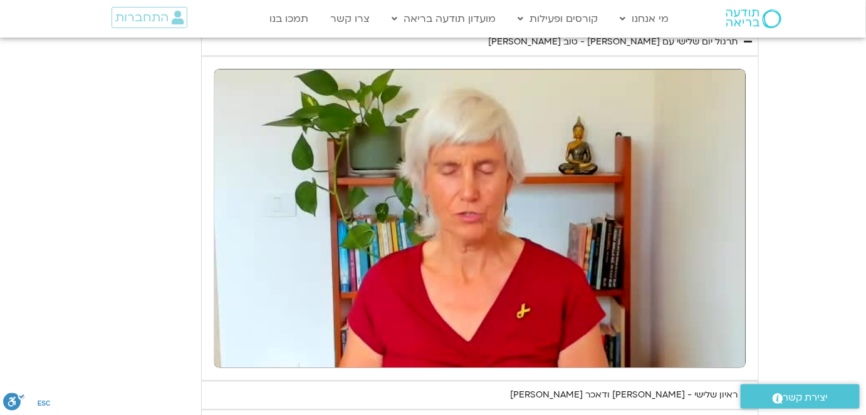
type input "1640.5"
type input "1377.76"
type input "3320.68"
type input "1640.5"
type input "1377.76"
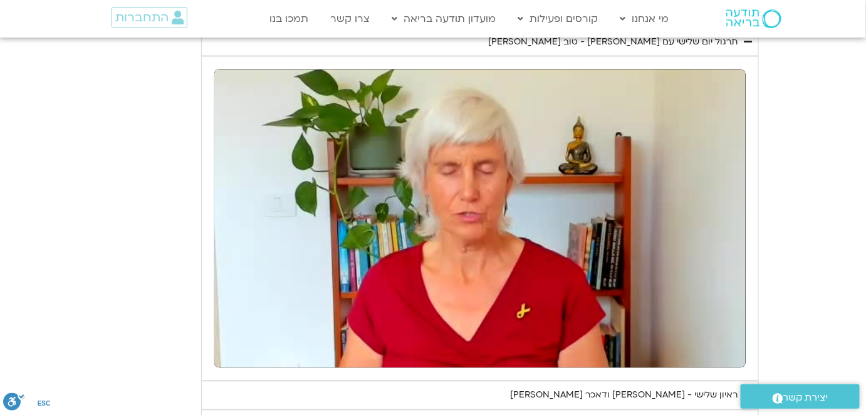
type input "3320.68"
type input "1640.5"
type input "1377.76"
type input "3320.68"
type input "1640.5"
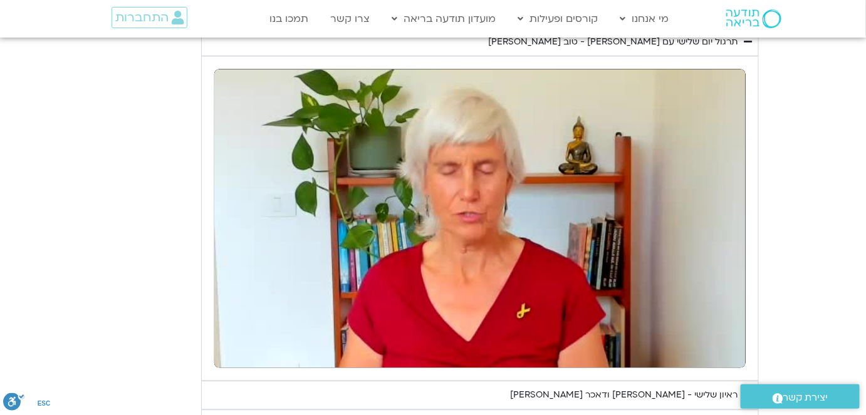
type input "1377.76"
type input "3320.68"
type input "1640.5"
type input "1377.76"
type input "3320.68"
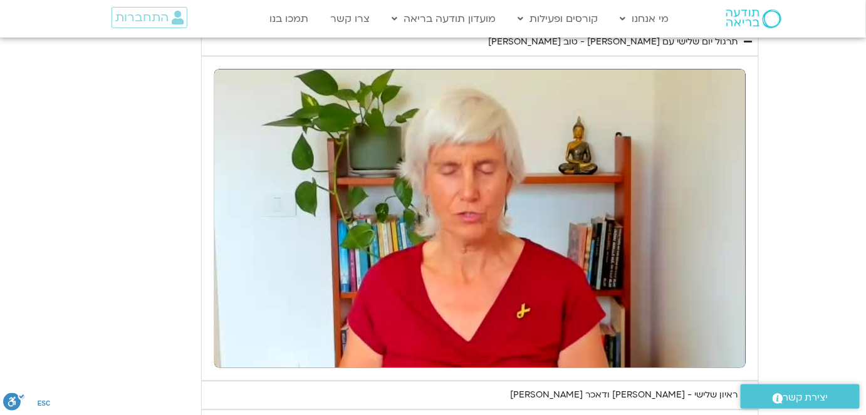
type input "1640.5"
type input "1377.76"
type input "3320.68"
type input "1640.5"
type input "1377.76"
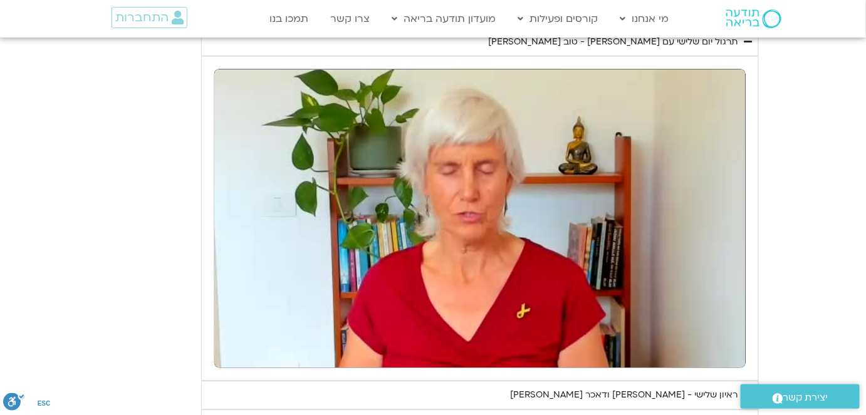
type input "3320.68"
type input "1640.5"
type input "1377.76"
type input "3320.68"
type input "1640.5"
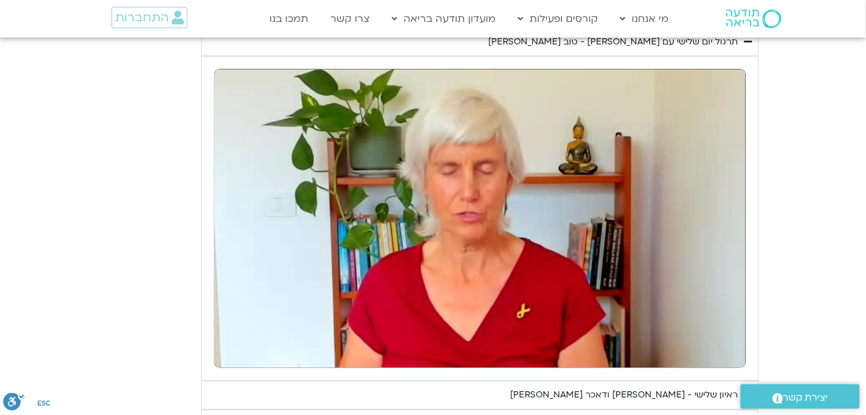
type input "1377.76"
type input "3320.68"
type input "1640.5"
type input "1377.76"
type input "3320.68"
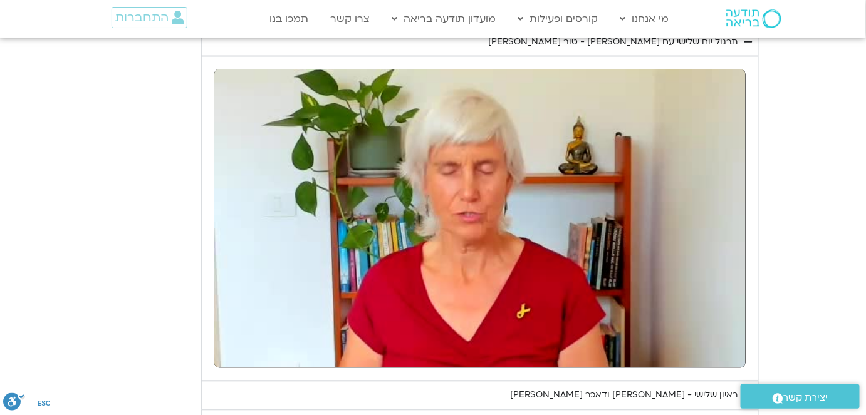
type input "1640.5"
type input "1377.76"
type input "3320.68"
type input "1640.5"
type input "1377.76"
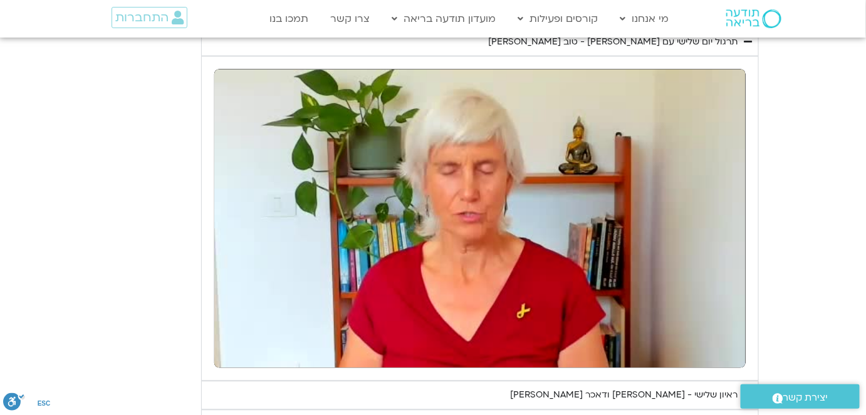
type input "3320.68"
type input "1640.5"
type input "1377.76"
type input "3320.68"
type input "1640.5"
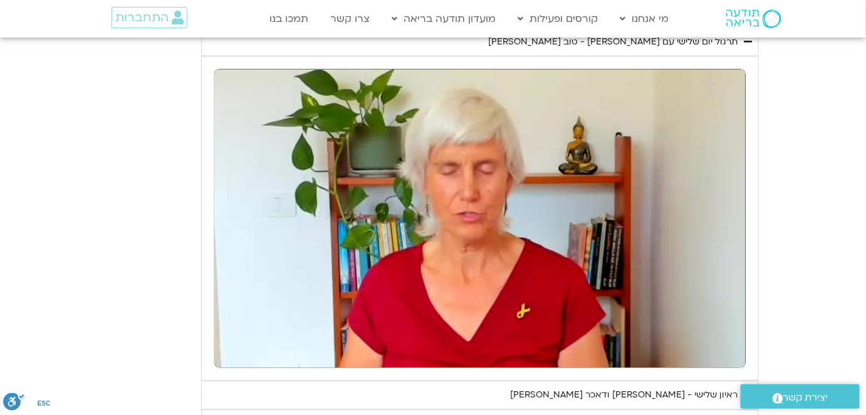
type input "1377.76"
type input "3320.68"
type input "1640.5"
type input "1377.76"
type input "3320.68"
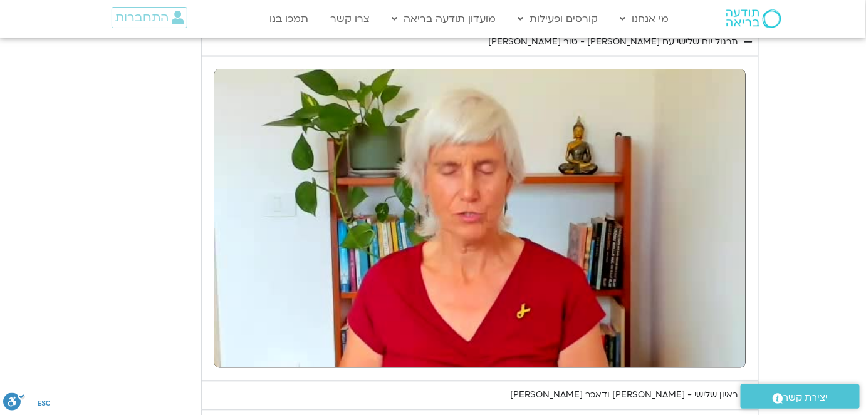
type input "1640.5"
type input "1377.76"
type input "3320.68"
type input "1640.5"
type input "1377.76"
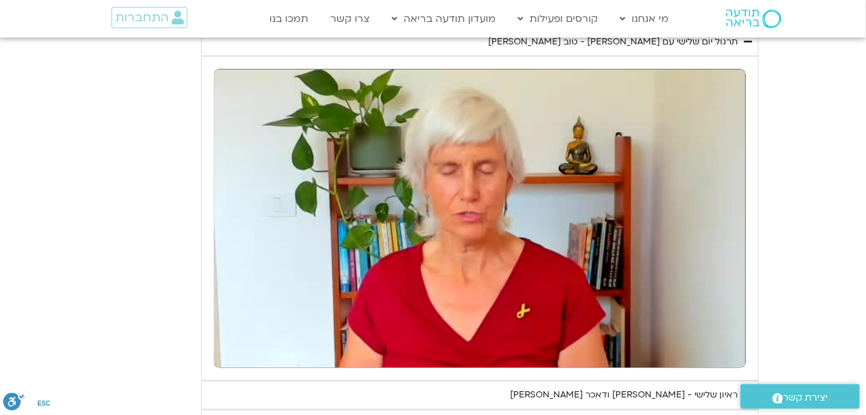
type input "3320.68"
type input "1640.5"
type input "1377.76"
type input "3320.68"
type input "1640.5"
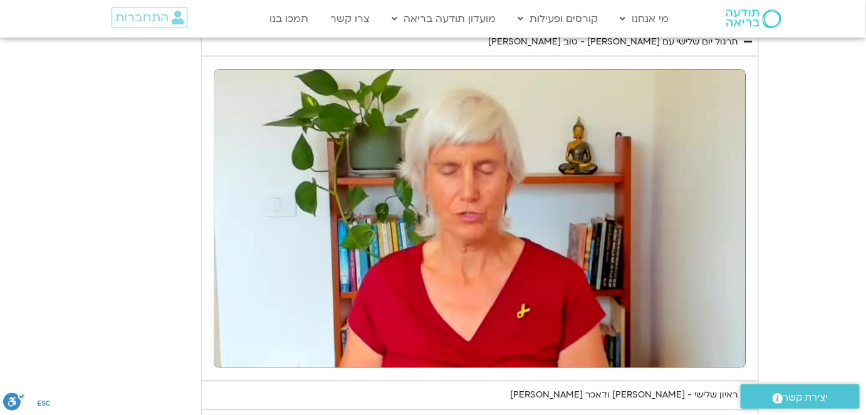
type input "1377.76"
type input "3320.68"
type input "1640.5"
type input "1377.76"
type input "3320.68"
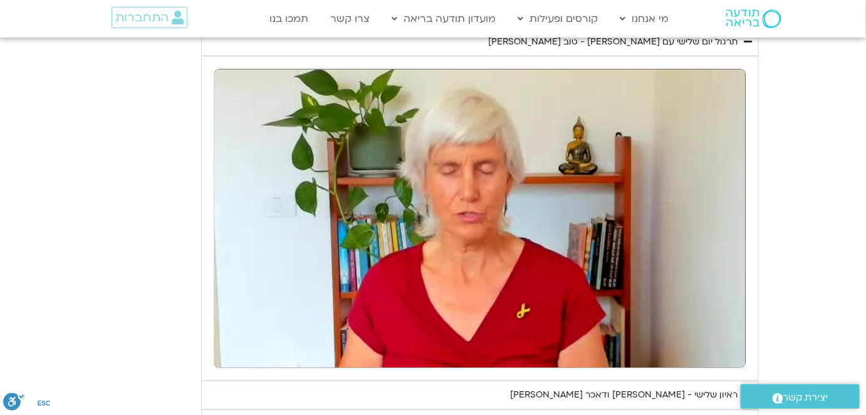
type input "1640.5"
type input "1377.76"
type input "3320.68"
type input "1640.5"
type input "1377.76"
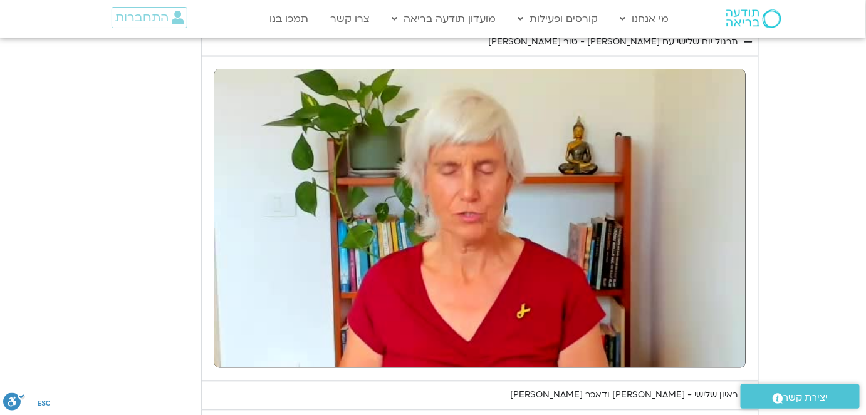
type input "3320.68"
type input "1640.5"
type input "1377.76"
type input "3320.68"
type input "1640.5"
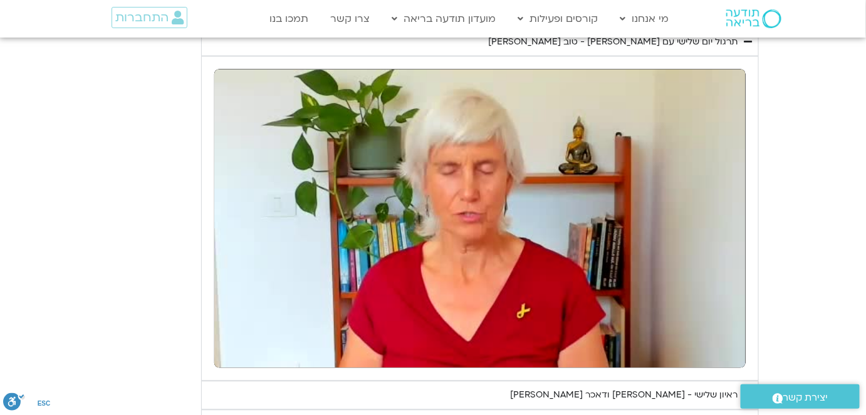
type input "1377.76"
type input "3320.68"
type input "1640.5"
type input "1377.76"
type input "3320.68"
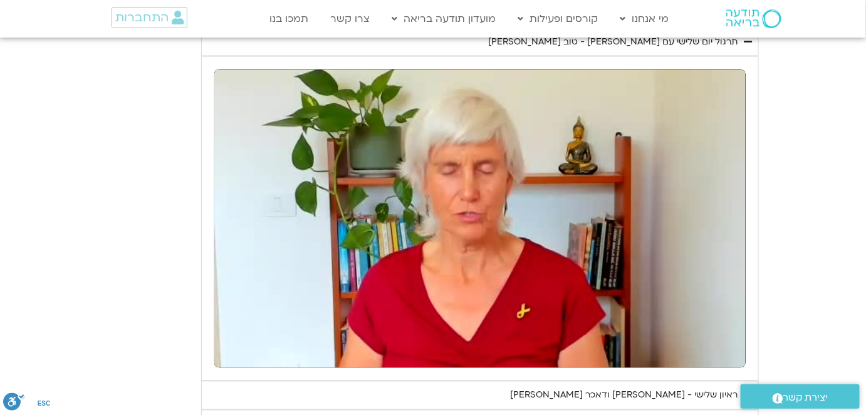
type input "1640.5"
type input "1377.76"
type input "3320.68"
type input "1640.5"
type input "1377.76"
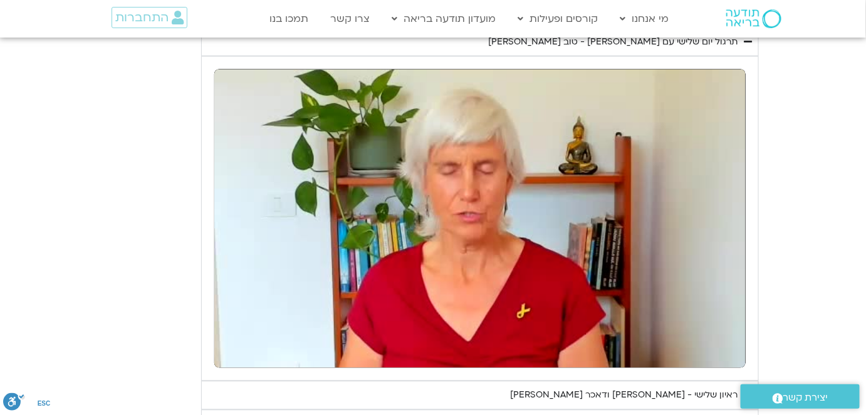
type input "3320.68"
type input "1640.5"
type input "1377.76"
type input "3320.68"
type input "1640.5"
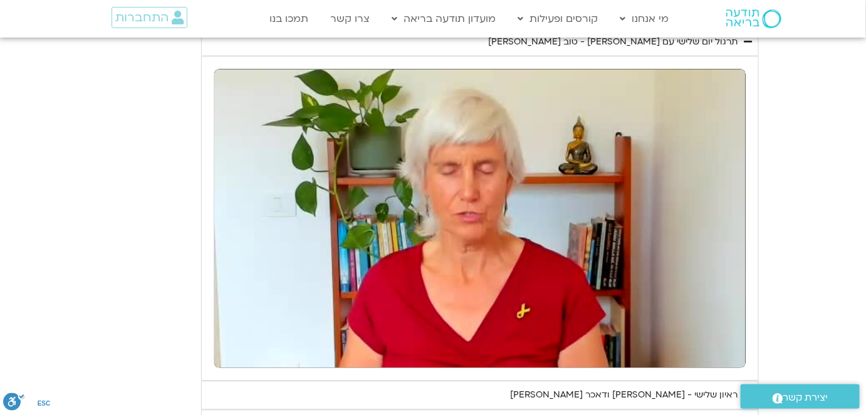
type input "1377.76"
type input "3320.68"
type input "1640.5"
type input "1377.76"
type input "3320.68"
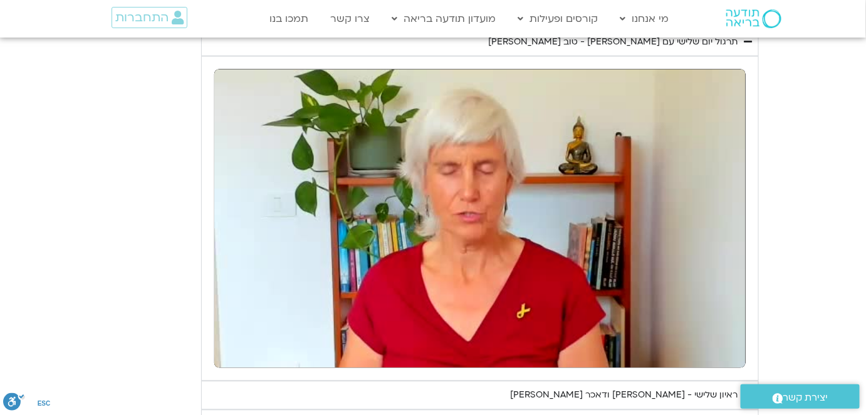
type input "1640.5"
type input "1377.76"
type input "3320.68"
type input "1640.5"
type input "1377.76"
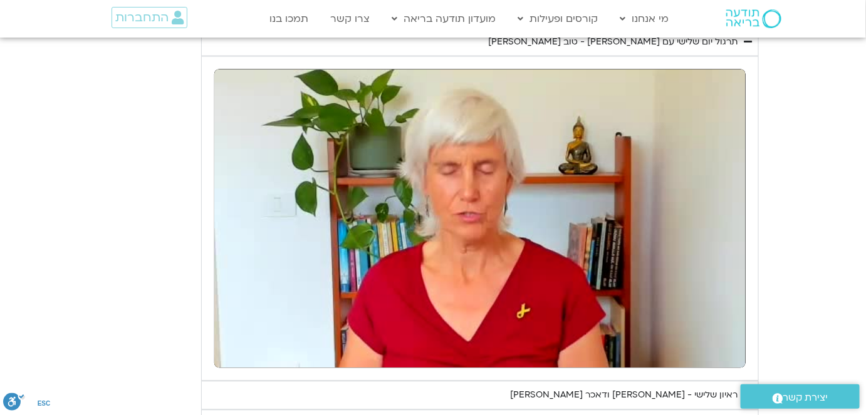
type input "3320.68"
type input "1640.5"
type input "1377.76"
type input "3320.68"
type input "1640.5"
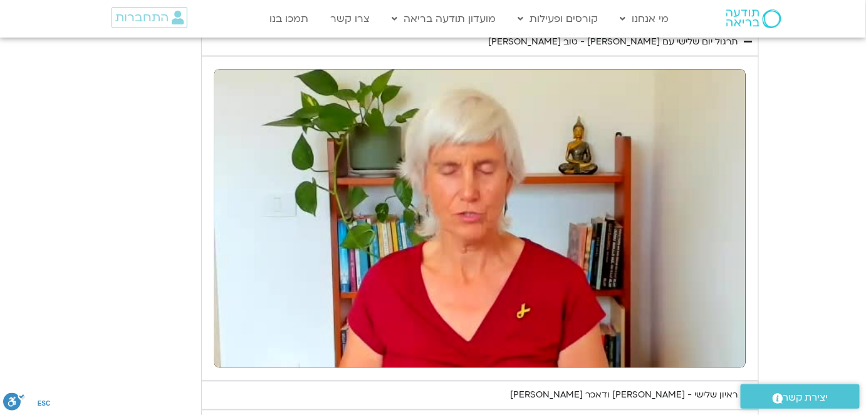
type input "1377.76"
type input "3320.68"
type input "1640.5"
type input "1377.76"
type input "3320.68"
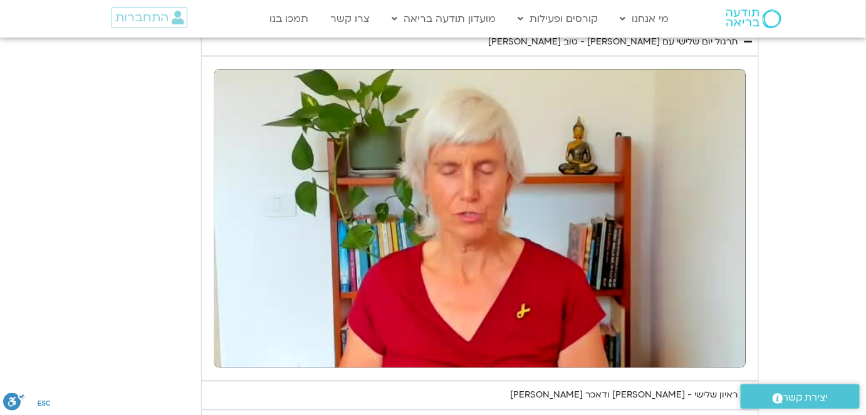
type input "1640.5"
type input "1377.76"
type input "3320.68"
type input "1640.5"
type input "1377.76"
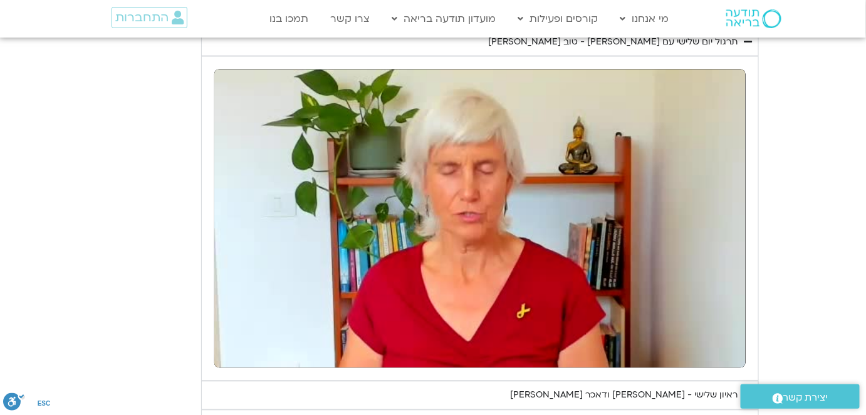
type input "3320.68"
type input "1640.5"
type input "1377.76"
type input "3320.68"
type input "1640.5"
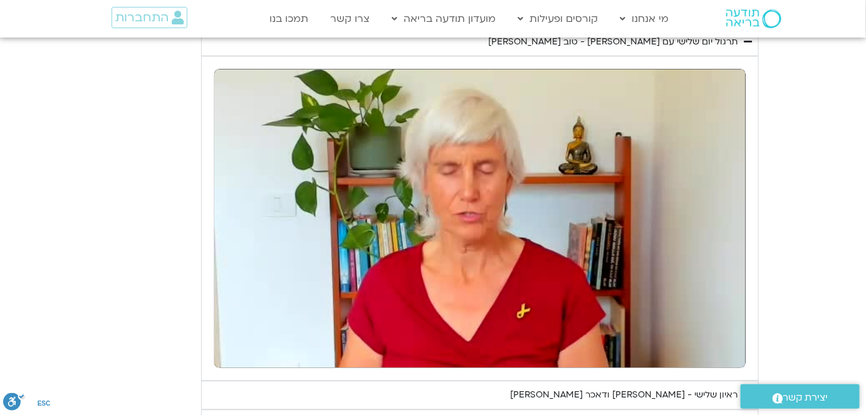
type input "1377.76"
type input "3320.68"
type input "1640.5"
type input "1377.76"
type input "3320.68"
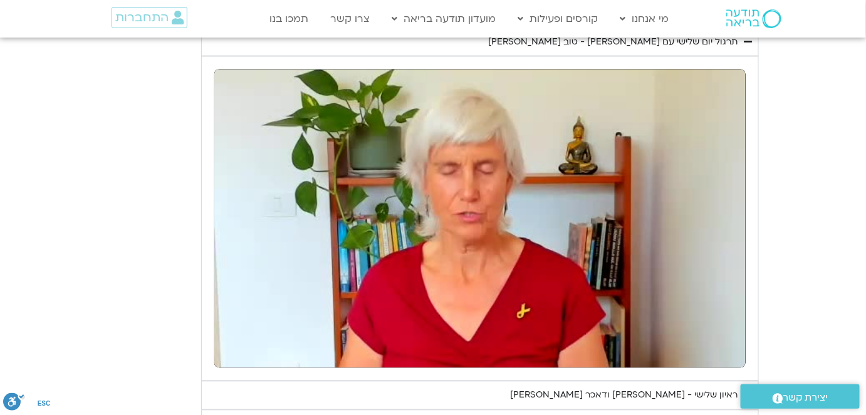
type input "1640.5"
type input "1377.76"
type input "3320.68"
type input "1640.5"
type input "1377.76"
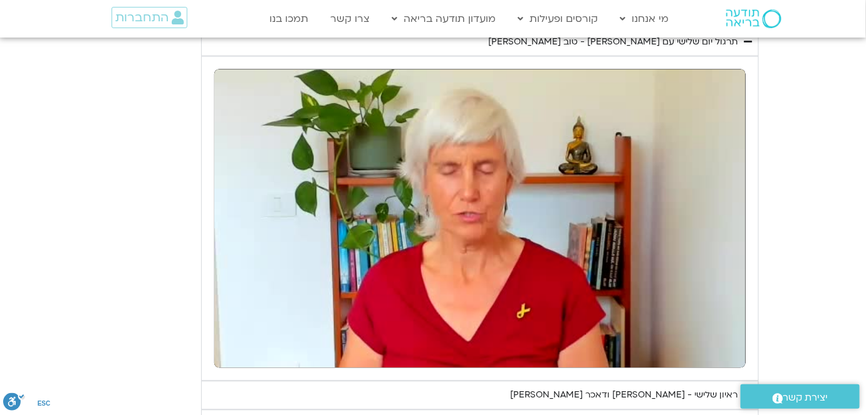
type input "3320.68"
type input "1640.5"
type input "1377.76"
type input "3320.68"
type input "1640.5"
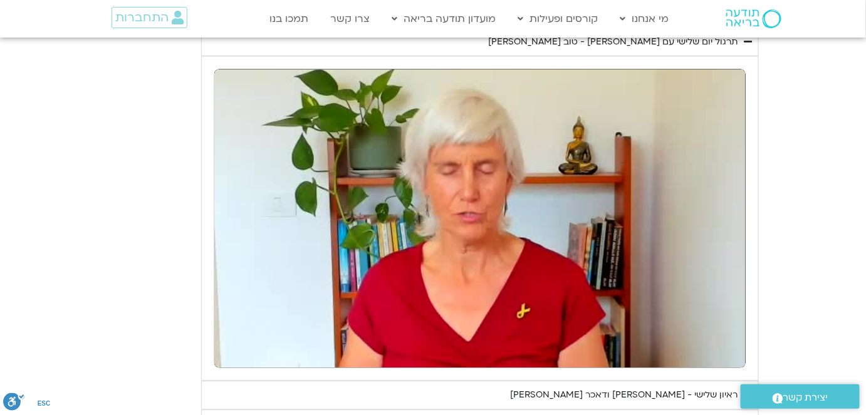
type input "1377.76"
type input "3320.68"
type input "1640.5"
type input "1377.76"
type input "3320.68"
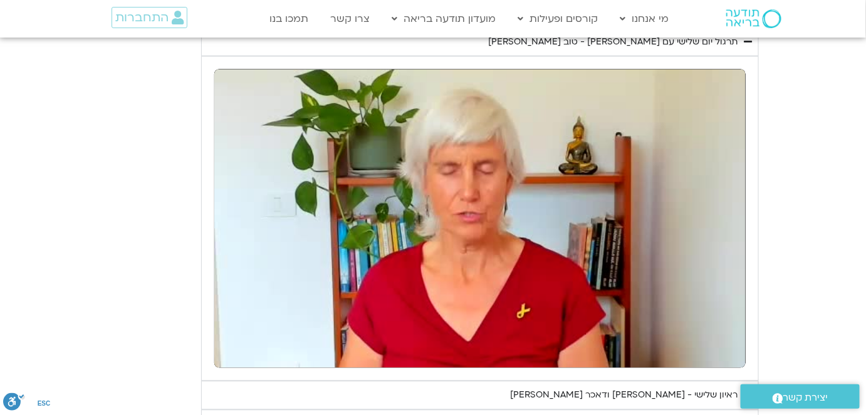
type input "1640.5"
type input "1377.76"
type input "3320.68"
type input "1640.5"
type input "1377.76"
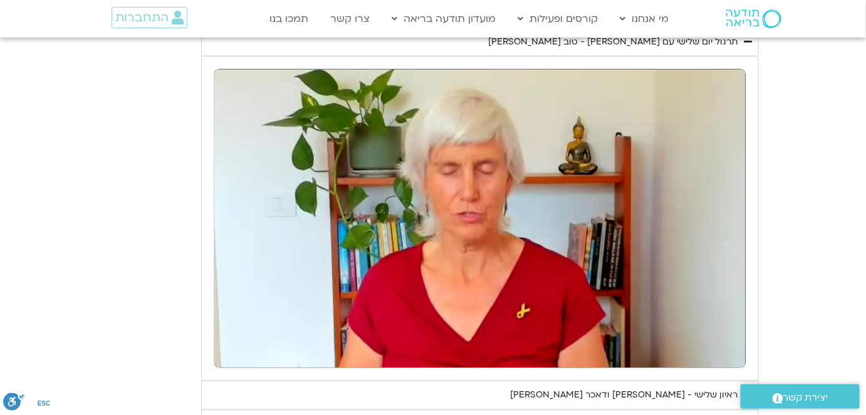
type input "3320.68"
type input "1640.5"
type input "1377.76"
type input "3320.68"
type input "1640.5"
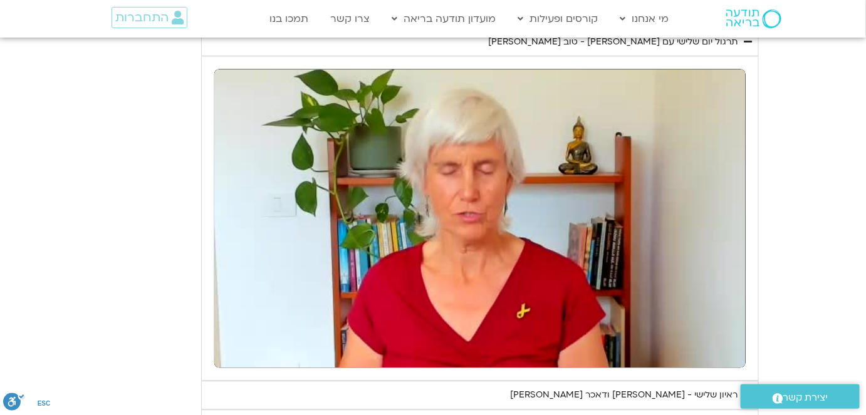
type input "1377.76"
type input "3320.68"
type input "1640.5"
type input "1377.76"
type input "3320.68"
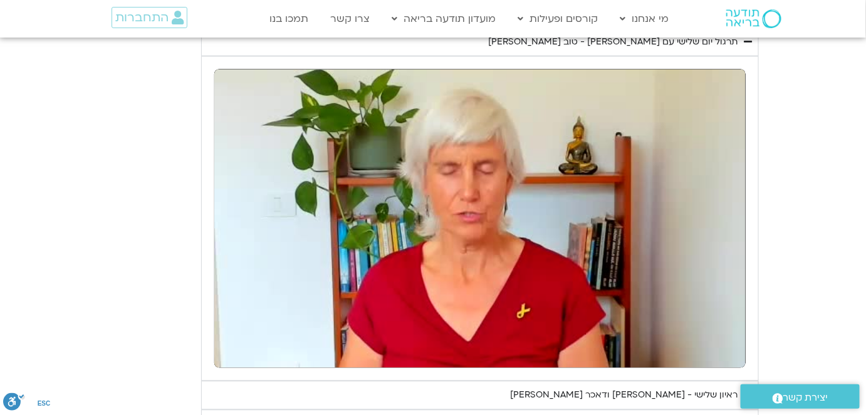
type input "1640.5"
type input "1377.76"
type input "3320.68"
type input "1640.5"
type input "1377.76"
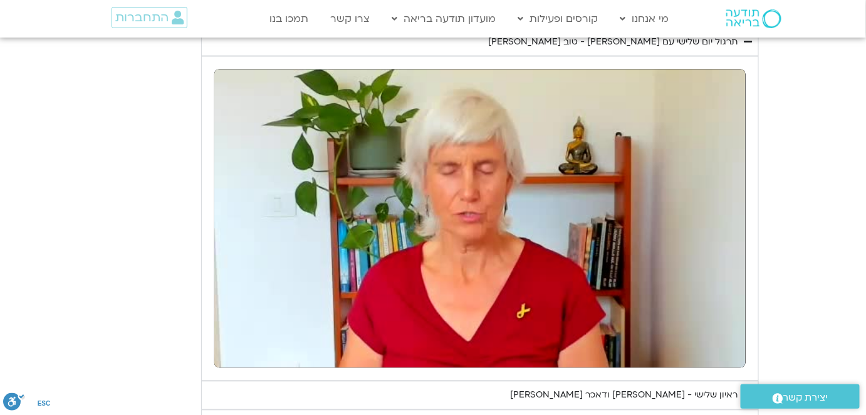
type input "3320.68"
type input "1640.5"
type input "1377.76"
type input "3320.68"
type input "1640.5"
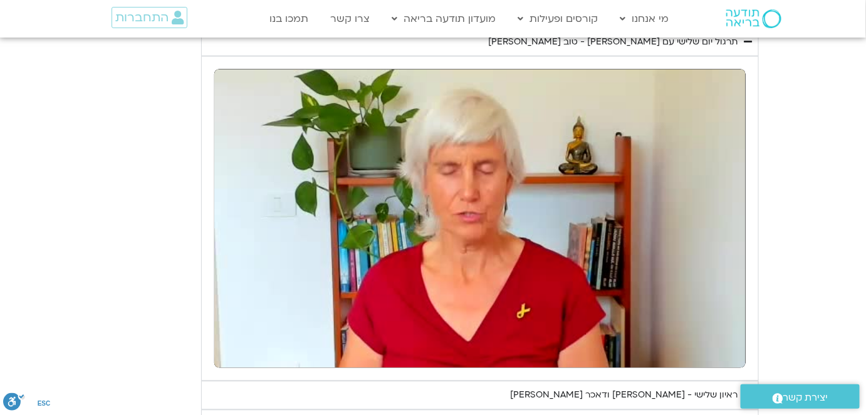
type input "1377.76"
type input "3320.68"
type input "1640.5"
type input "1377.76"
type input "3320.68"
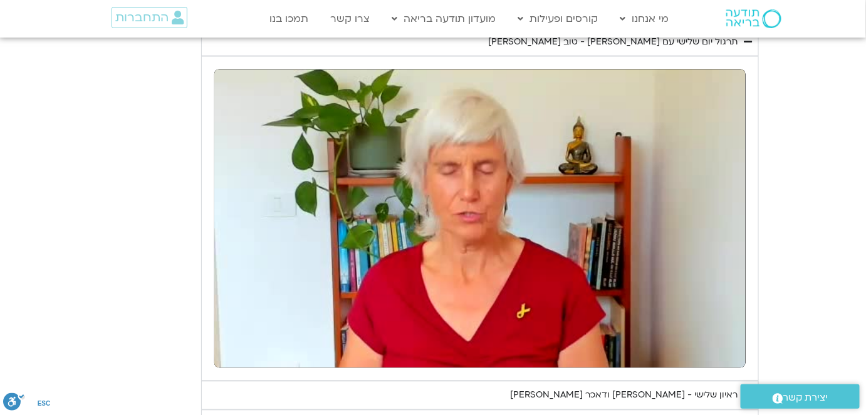
type input "1640.5"
type input "1377.76"
type input "3320.68"
type input "1640.5"
type input "1377.76"
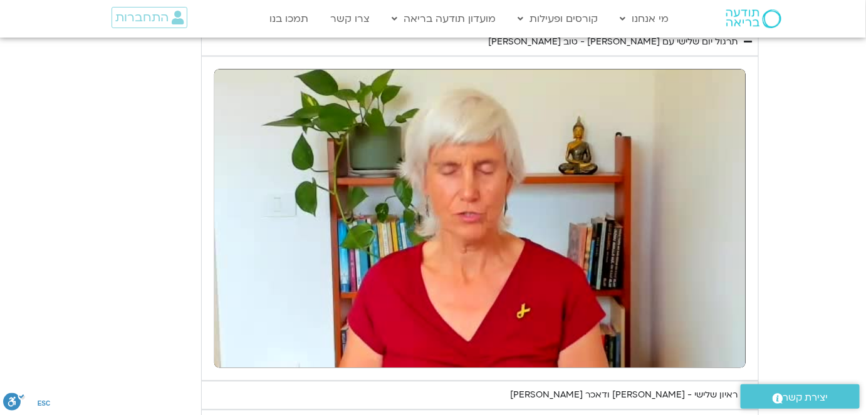
type input "3320.68"
type input "1640.5"
type input "1377.76"
type input "3320.68"
type input "1640.5"
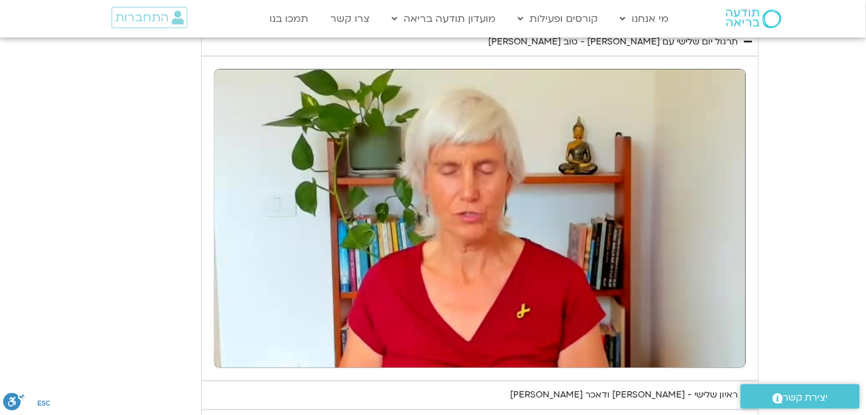
type input "1377.76"
type input "3320.68"
type input "1640.5"
type input "1377.76"
type input "3320.68"
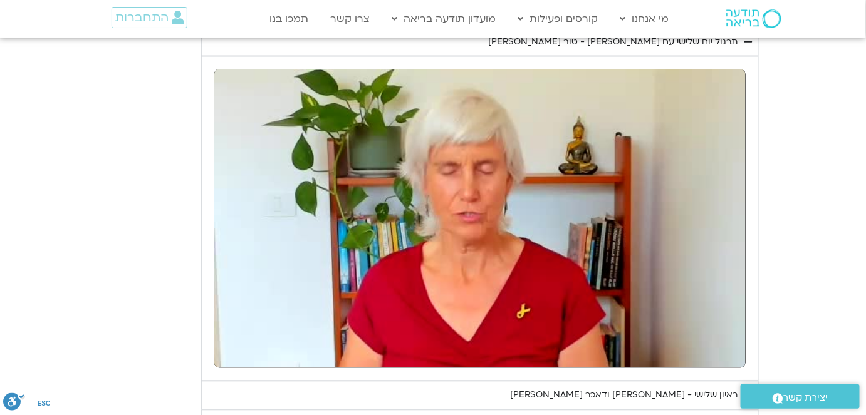
type input "1640.5"
type input "1377.76"
type input "3320.68"
type input "1640.5"
type input "1377.76"
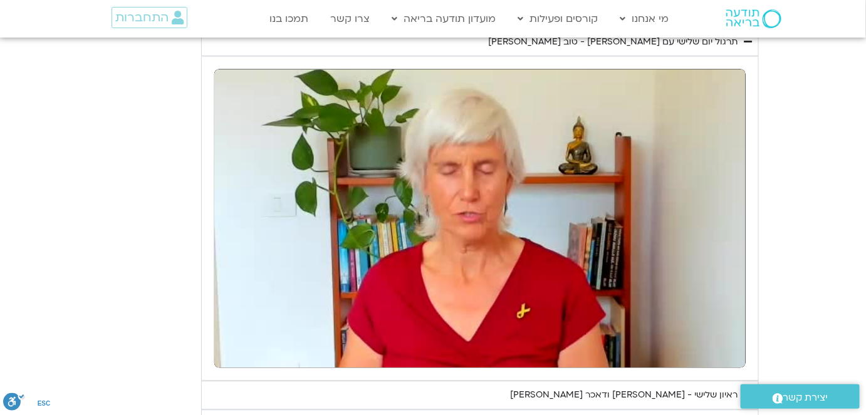
type input "3320.68"
type input "1640.5"
type input "1377.76"
type input "3320.68"
type input "1640.5"
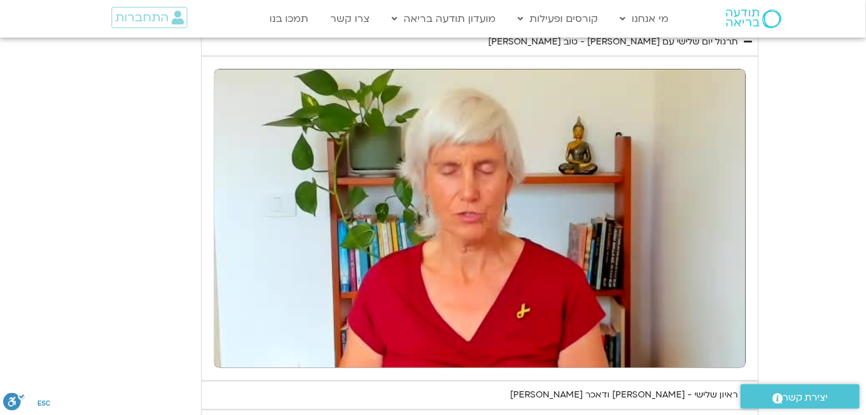
type input "1377.76"
type input "3320.68"
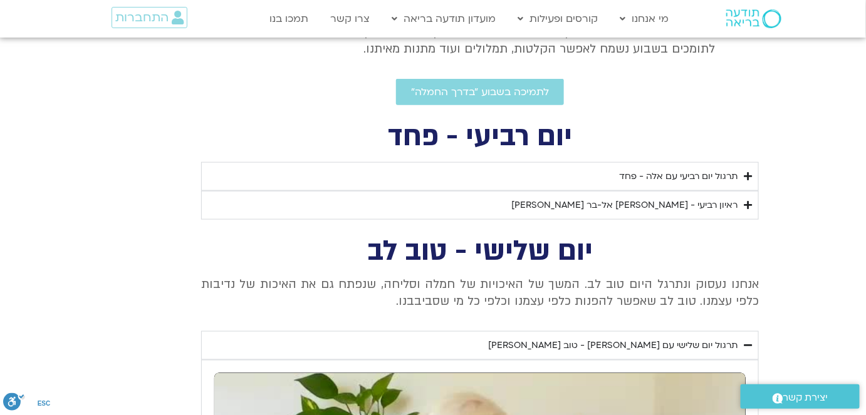
scroll to position [426, 0]
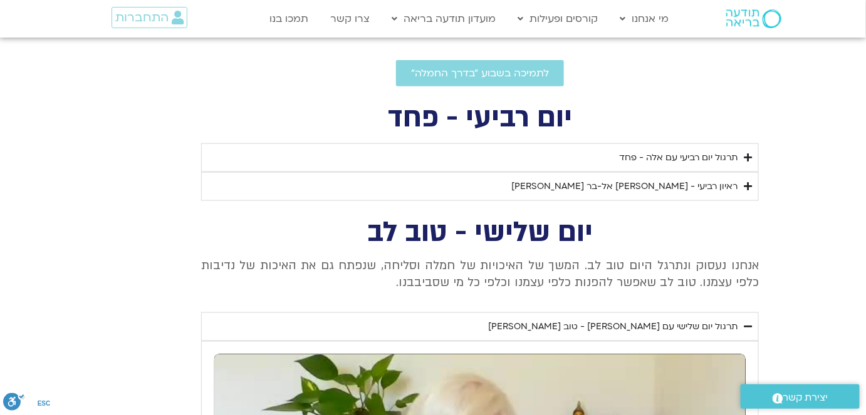
click at [715, 323] on div "תרגול יום שלישי עם [PERSON_NAME]" at bounding box center [612, 327] width 249 height 15
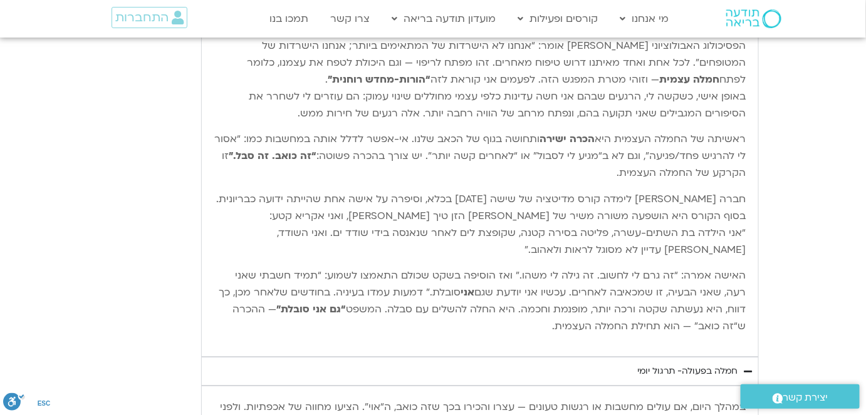
scroll to position [1224, 0]
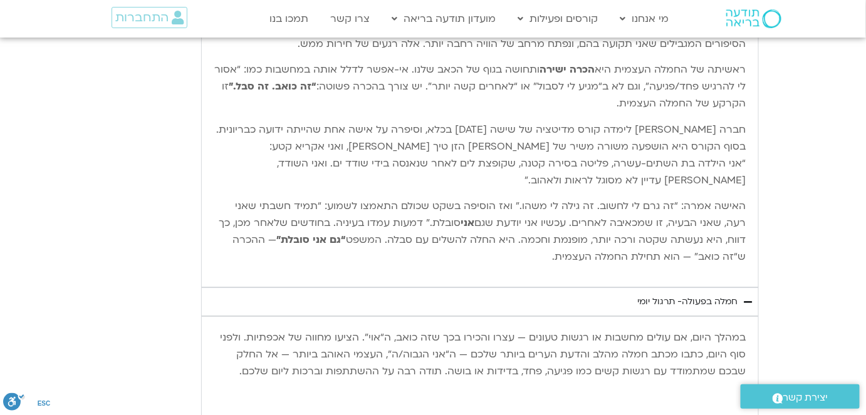
click at [700, 296] on div "חמלה בפעולה- תרגול יומי" at bounding box center [687, 302] width 100 height 15
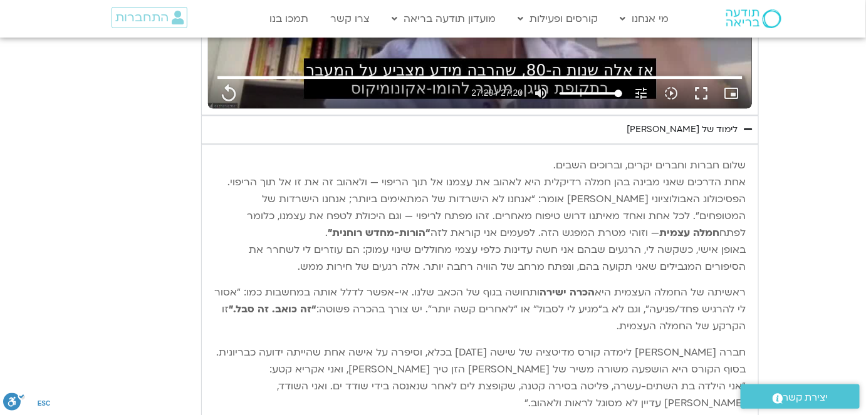
scroll to position [939, 0]
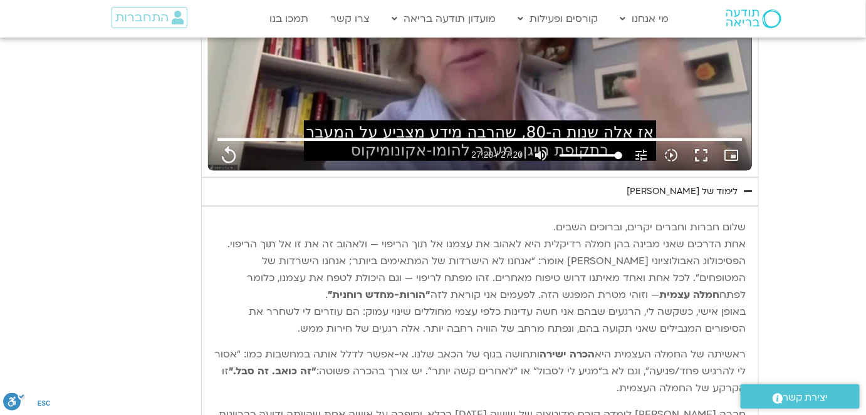
click at [718, 187] on div "לימוד של [PERSON_NAME]" at bounding box center [682, 191] width 111 height 15
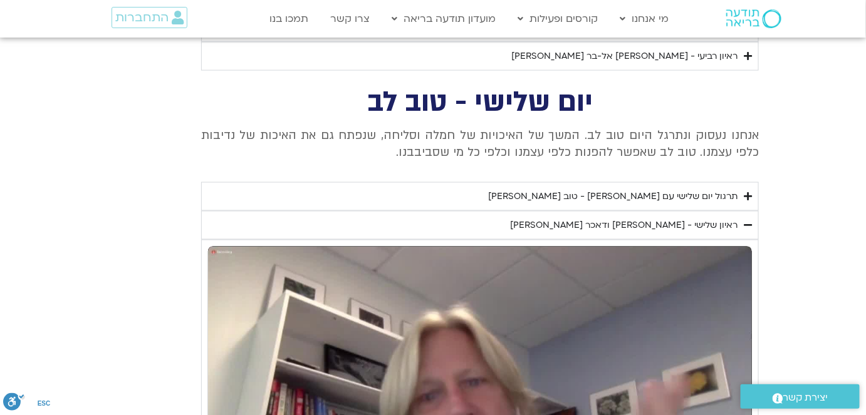
scroll to position [540, 0]
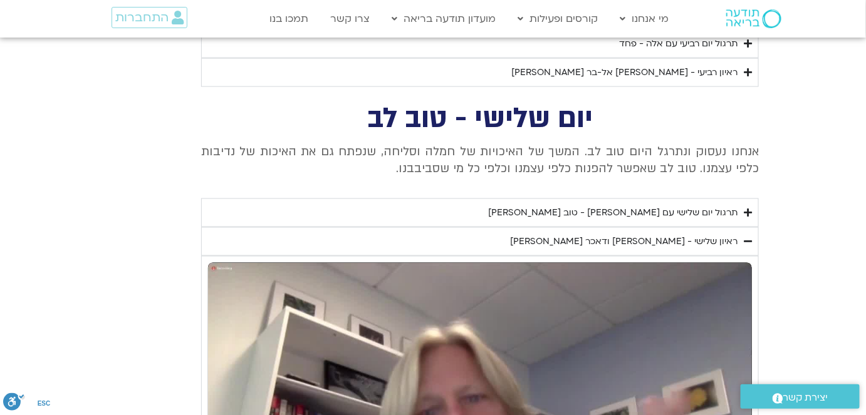
click at [707, 236] on div "ראיון שלישי - [PERSON_NAME] ודאכר קלטנר" at bounding box center [623, 241] width 227 height 15
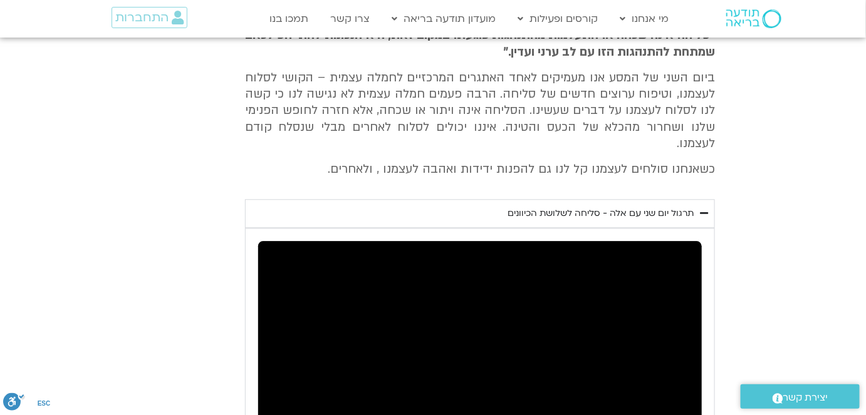
scroll to position [882, 0]
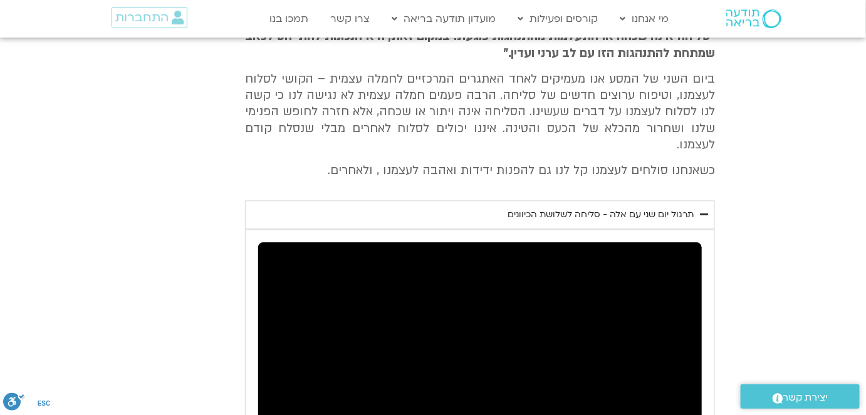
click at [664, 207] on div "תרגול יום שני עם אלה - סליחה לשלושת הכיוונים" at bounding box center [601, 214] width 186 height 15
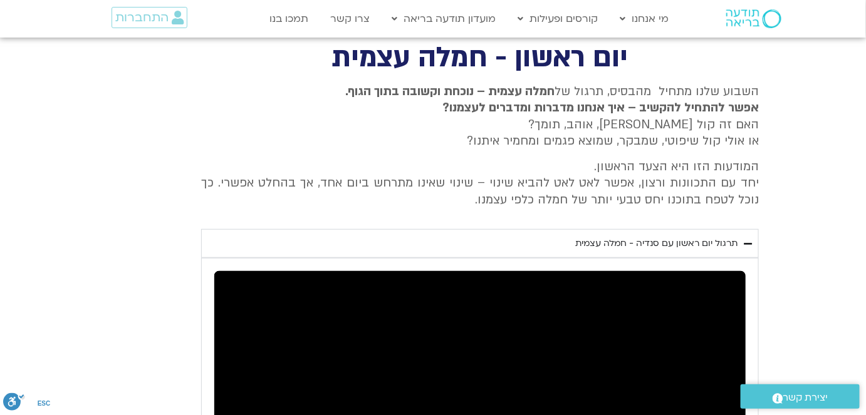
scroll to position [1793, 0]
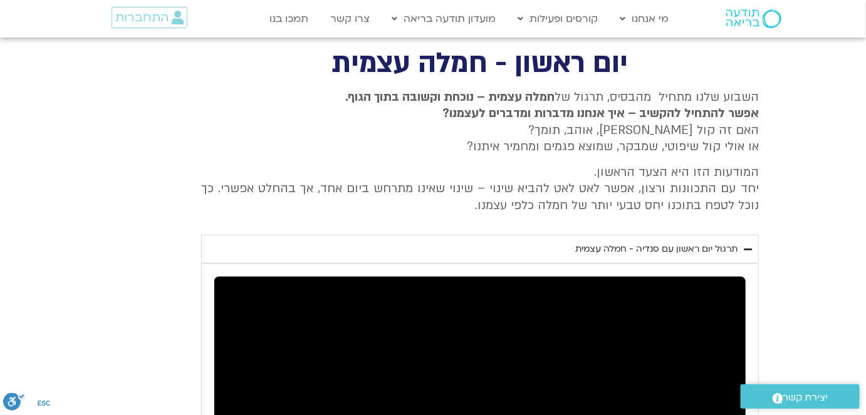
click at [703, 242] on div "תרגול יום ראשון עם סנדיה - חמלה עצמית" at bounding box center [656, 249] width 162 height 15
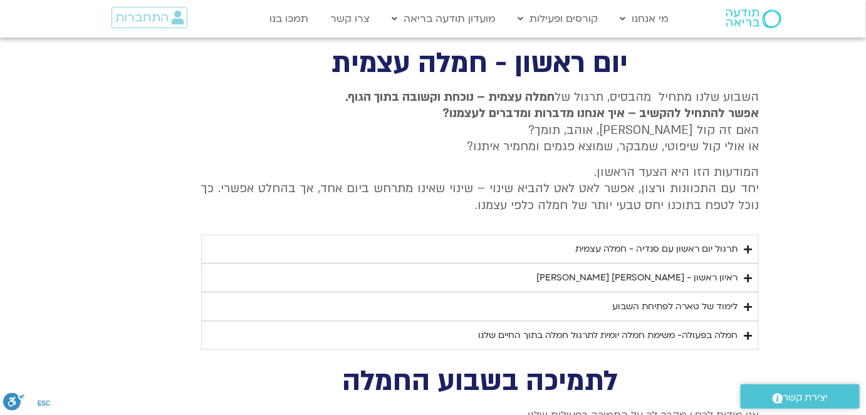
click at [700, 242] on div "תרגול יום ראשון עם סנדיה - חמלה עצמית" at bounding box center [656, 249] width 162 height 15
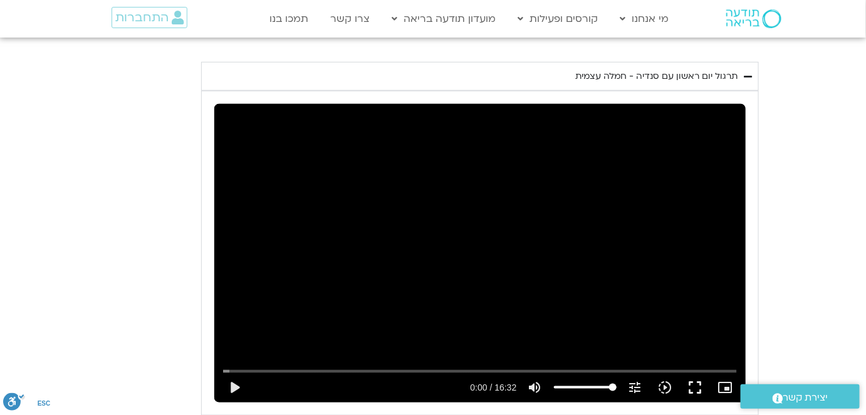
scroll to position [1908, 0]
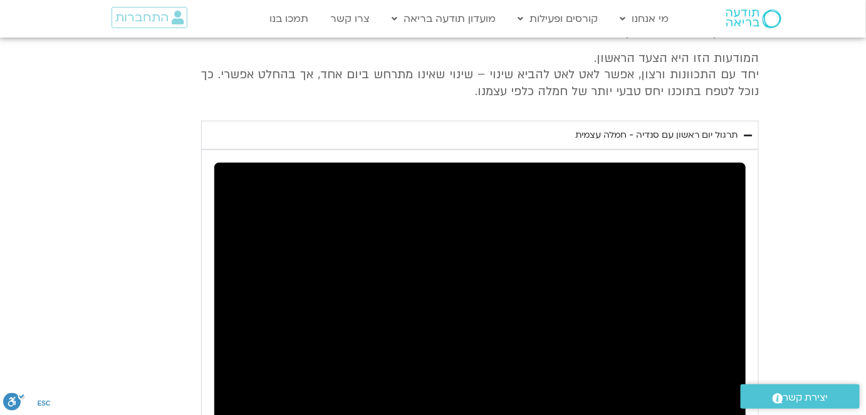
click at [722, 128] on div "תרגול יום ראשון עם סנדיה - חמלה עצמית" at bounding box center [656, 135] width 162 height 15
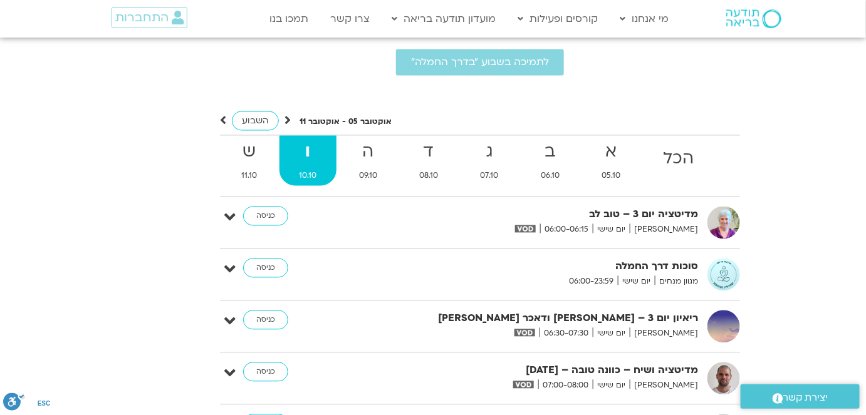
scroll to position [2363, 0]
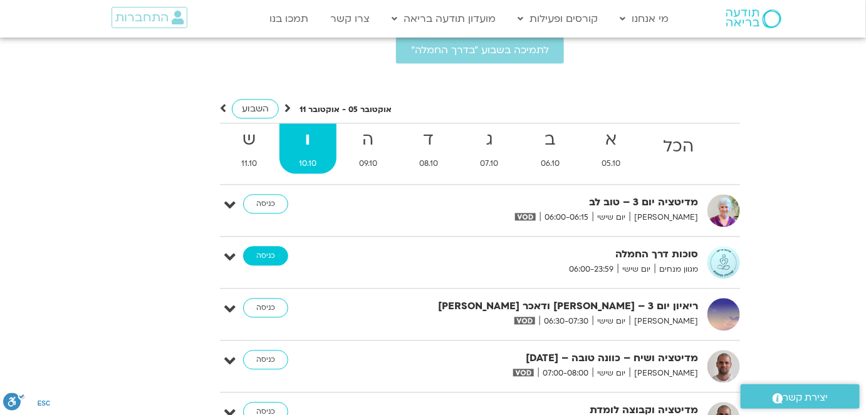
click at [264, 247] on link "כניסה" at bounding box center [265, 257] width 45 height 20
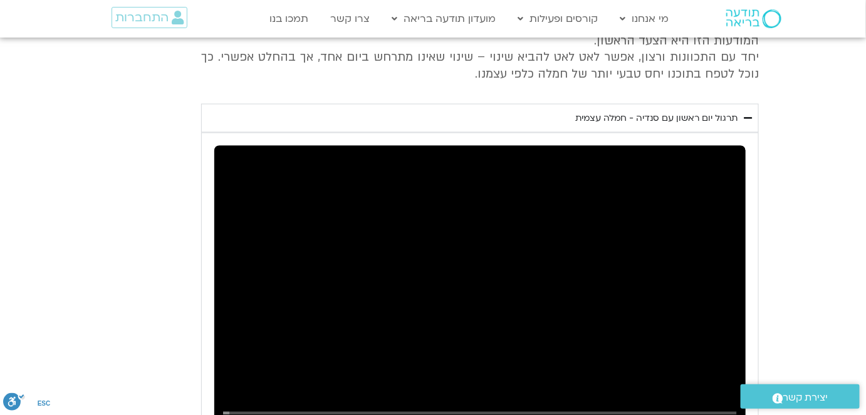
scroll to position [2223, 0]
click at [689, 112] on div "תרגול יום ראשון עם סנדיה - חמלה עצמית" at bounding box center [656, 119] width 162 height 15
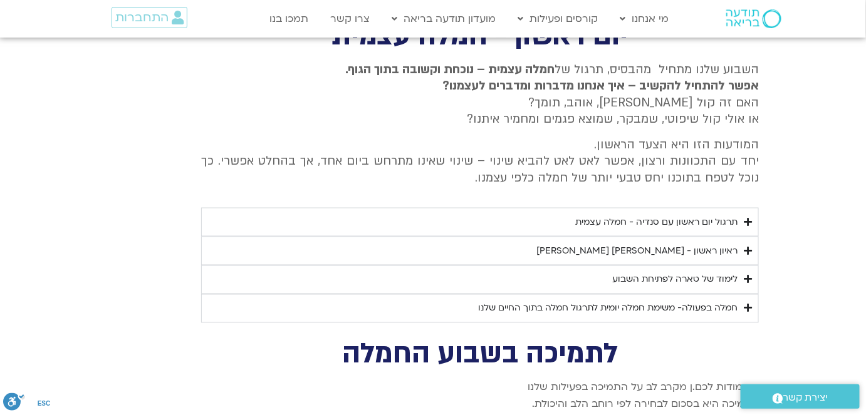
scroll to position [2052, 0]
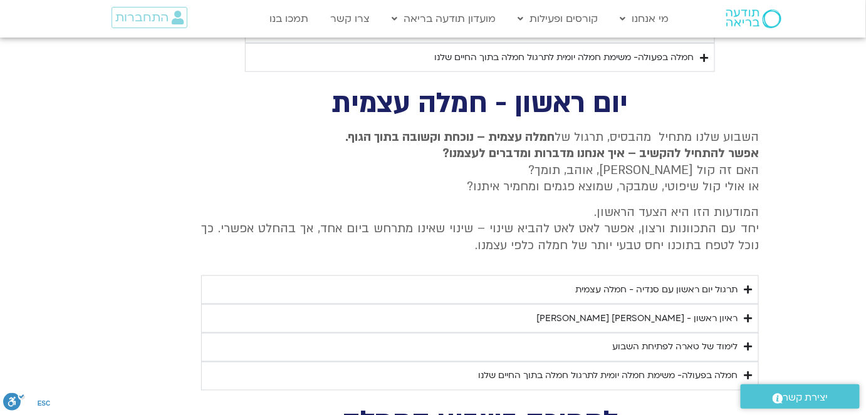
click at [642, 311] on div "ראיון ראשון - [PERSON_NAME] וכריסטין נף" at bounding box center [636, 318] width 201 height 15
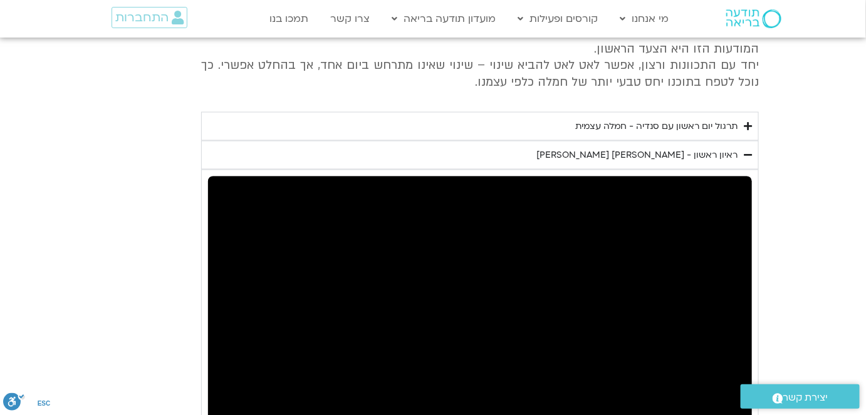
scroll to position [2166, 0]
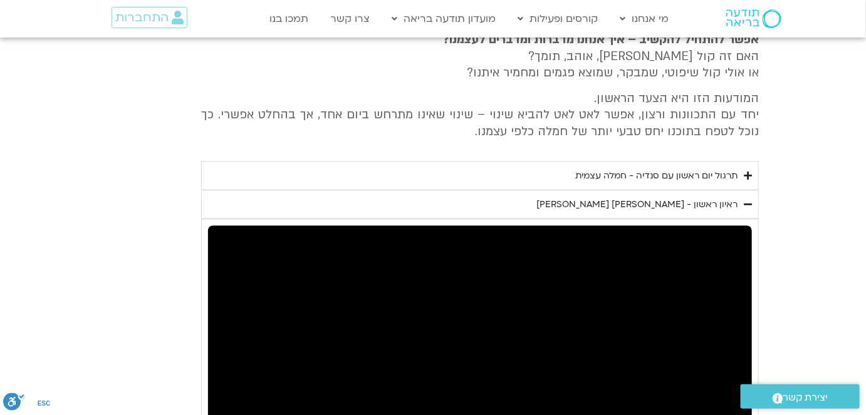
click at [705, 197] on div "ראיון ראשון - [PERSON_NAME] וכריסטין נף" at bounding box center [636, 204] width 201 height 15
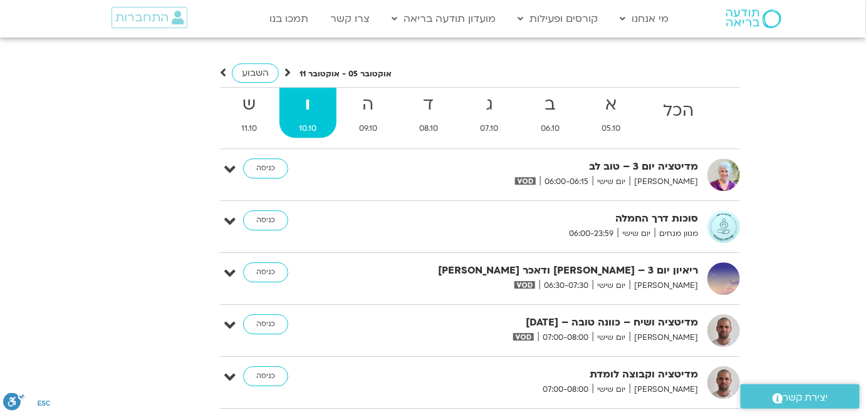
scroll to position [2679, 0]
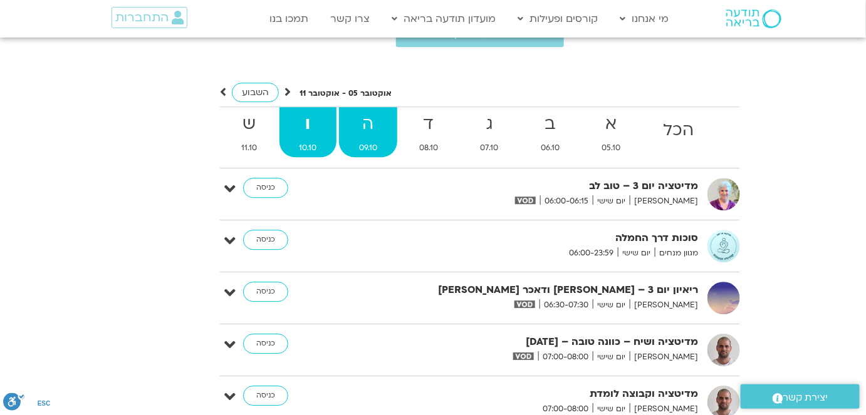
click at [370, 110] on strong "ה" at bounding box center [368, 124] width 58 height 28
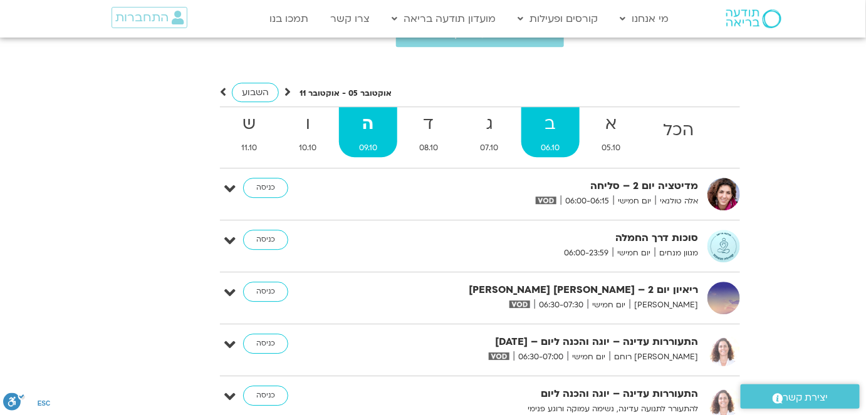
click at [554, 113] on strong "ב" at bounding box center [550, 124] width 59 height 28
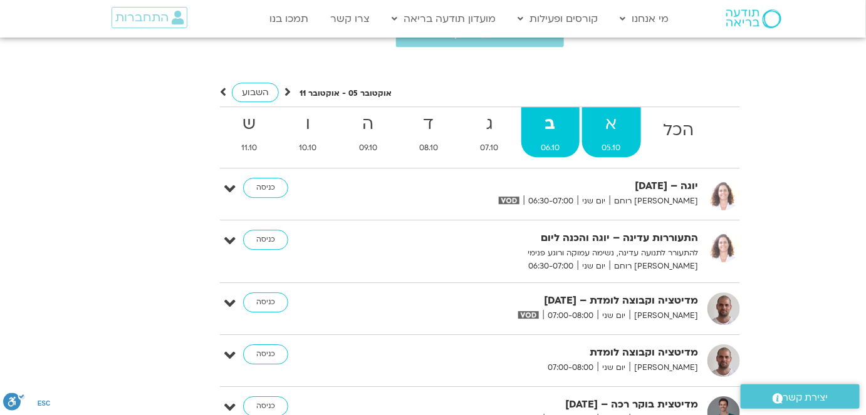
click at [608, 110] on strong "א" at bounding box center [611, 124] width 59 height 28
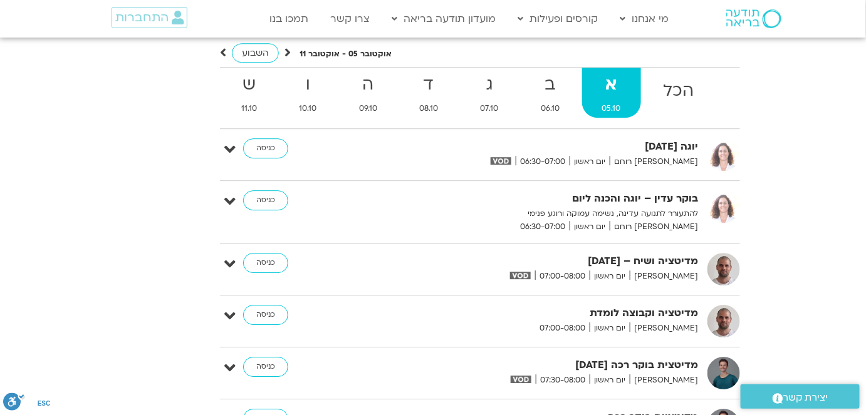
scroll to position [2565, 0]
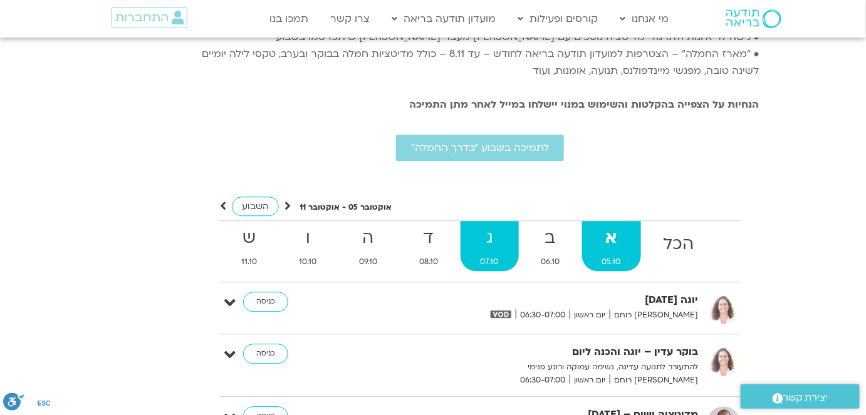
click at [486, 224] on strong "ג" at bounding box center [490, 238] width 58 height 28
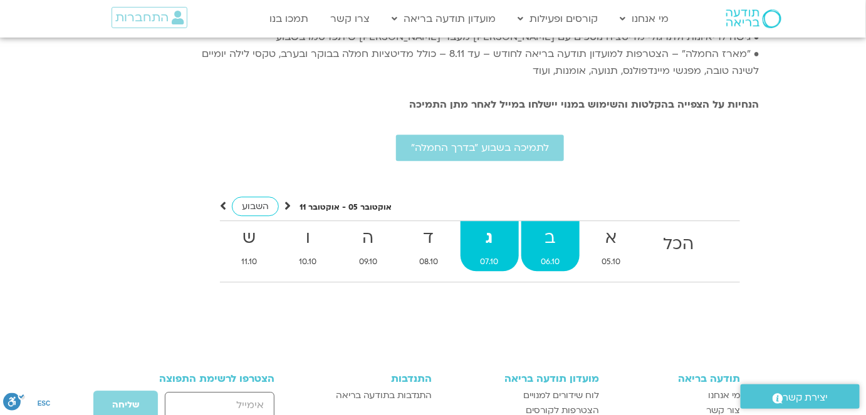
click at [540, 224] on strong "ב" at bounding box center [550, 238] width 59 height 28
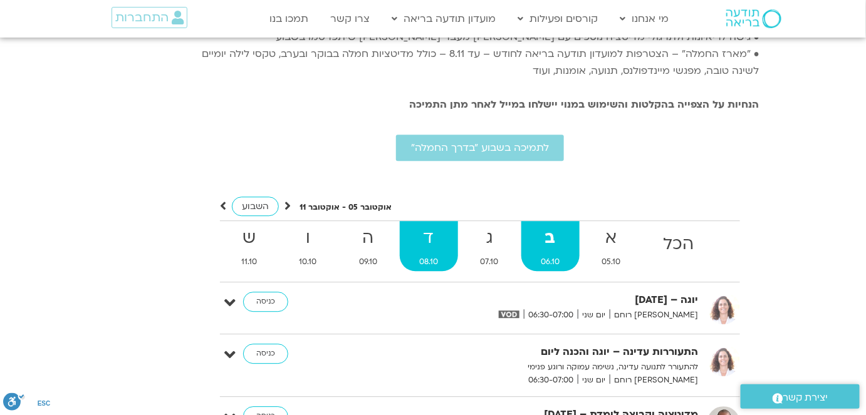
click at [432, 224] on strong "ד" at bounding box center [429, 238] width 59 height 28
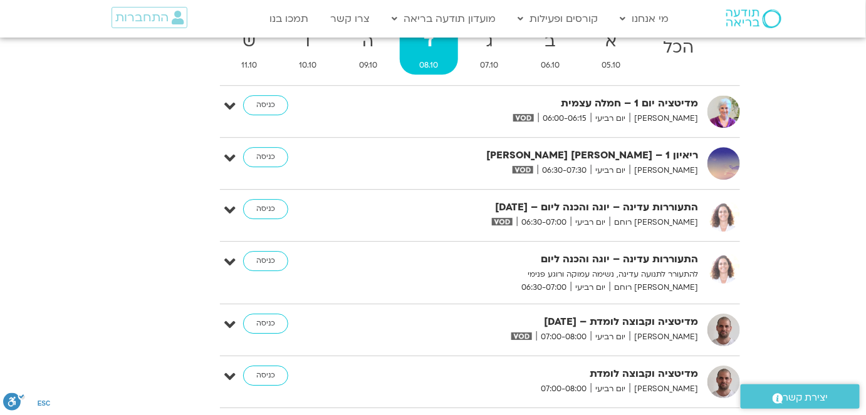
scroll to position [2622, 0]
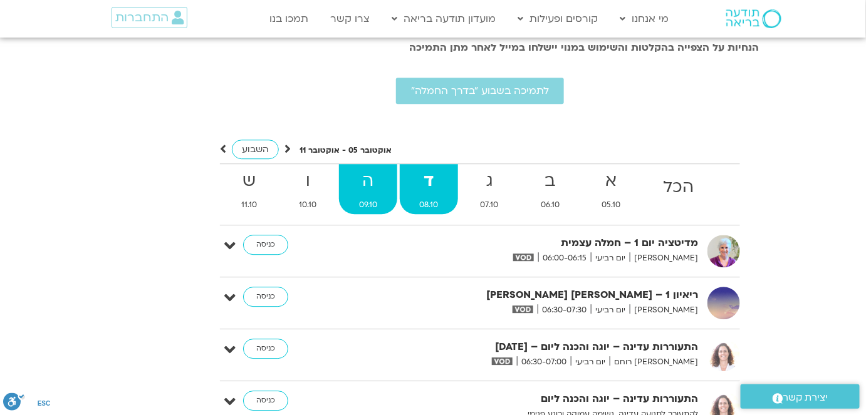
click at [368, 170] on strong "ה" at bounding box center [368, 181] width 58 height 28
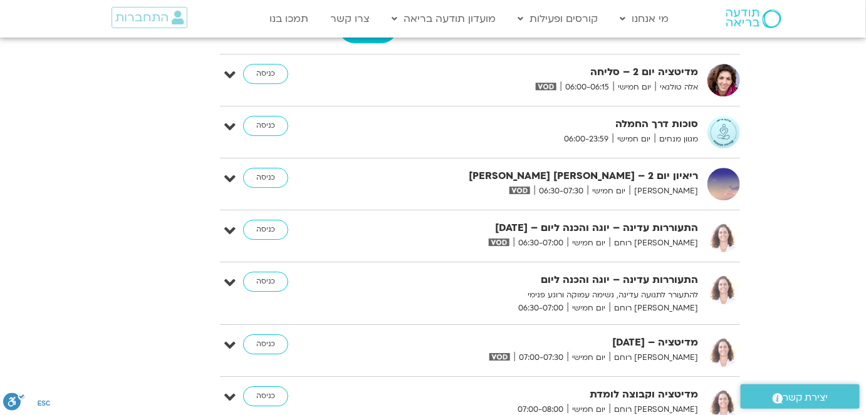
scroll to position [2565, 0]
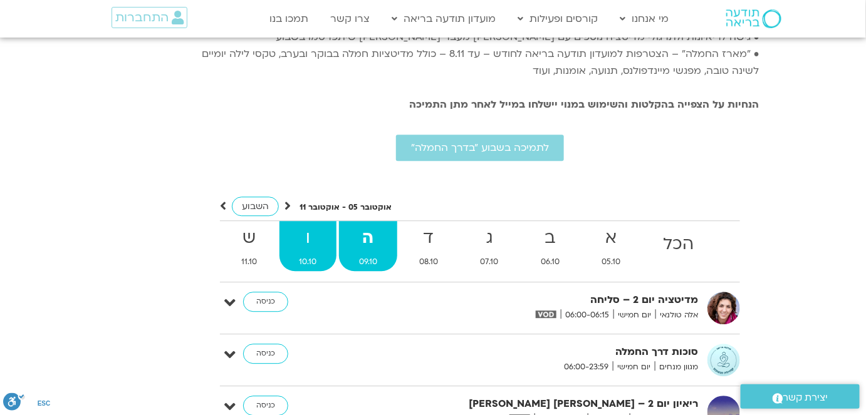
click at [310, 224] on strong "ו" at bounding box center [308, 238] width 58 height 28
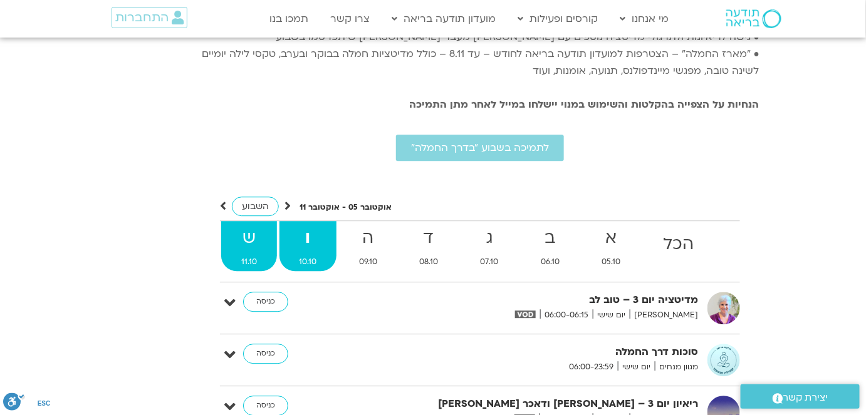
click at [249, 227] on strong "ש" at bounding box center [249, 238] width 56 height 28
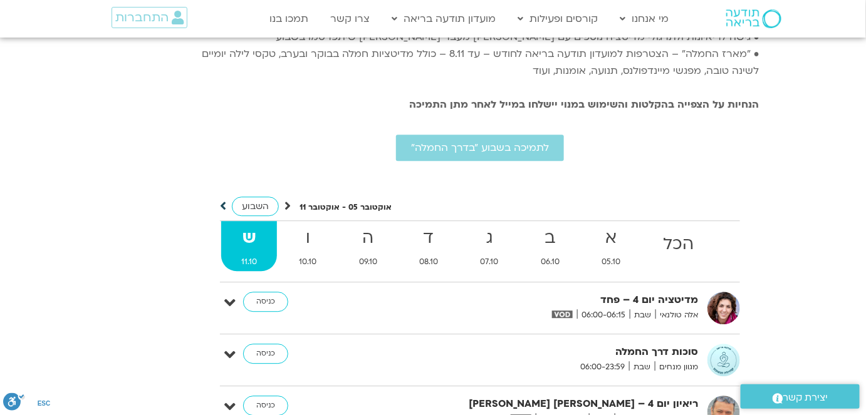
click at [222, 200] on icon at bounding box center [223, 206] width 6 height 13
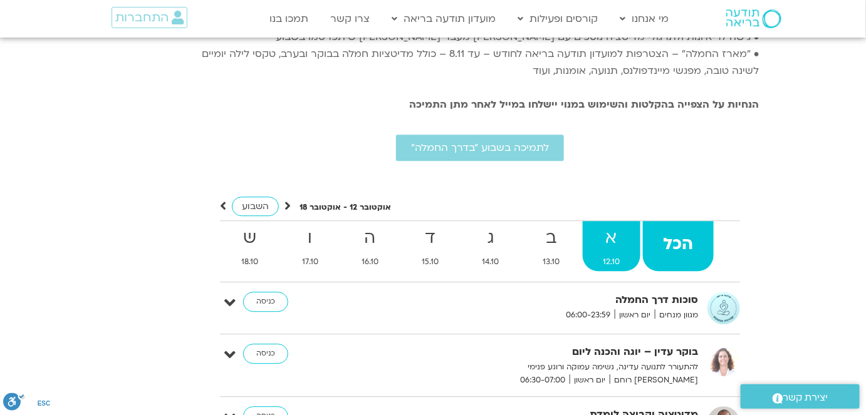
click at [613, 224] on strong "א" at bounding box center [612, 238] width 58 height 28
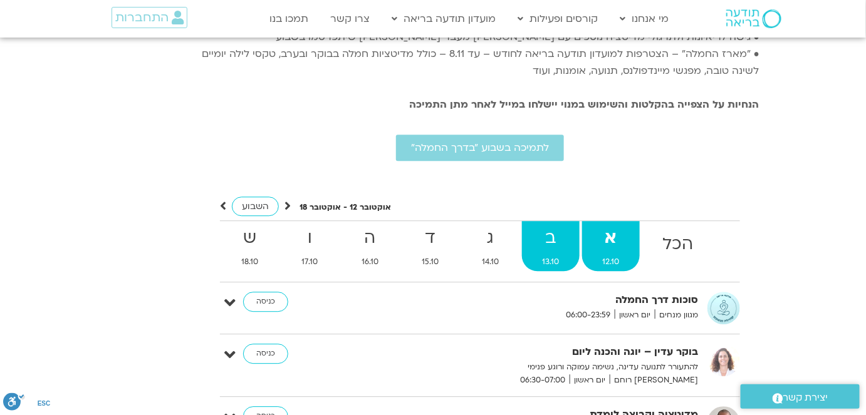
click at [556, 224] on strong "ב" at bounding box center [551, 238] width 58 height 28
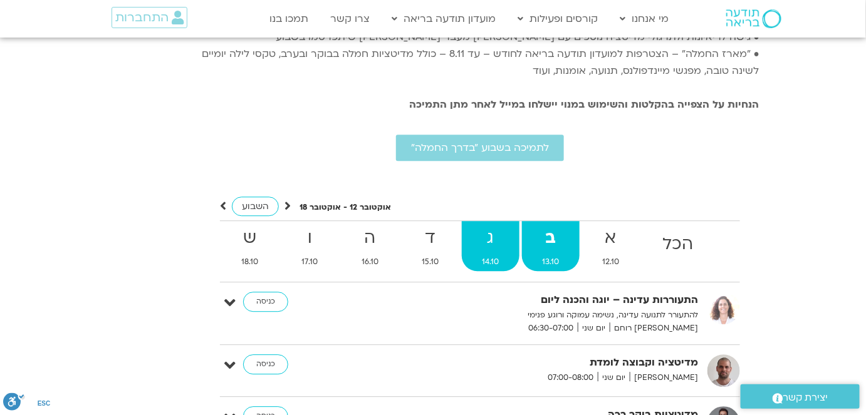
click at [493, 224] on strong "ג" at bounding box center [491, 238] width 58 height 28
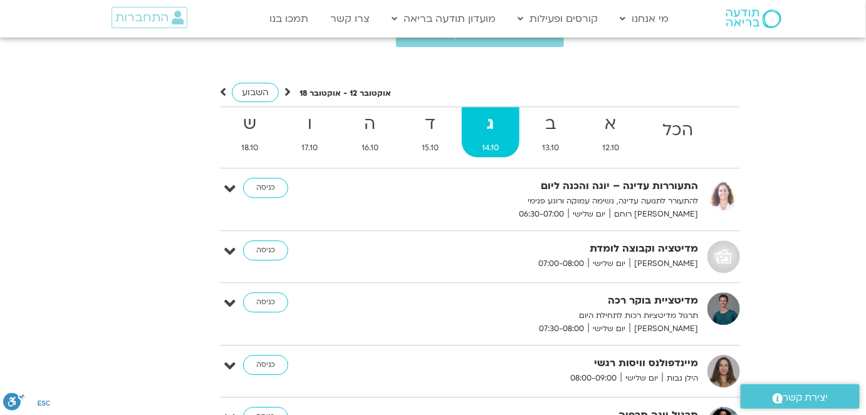
scroll to position [2622, 0]
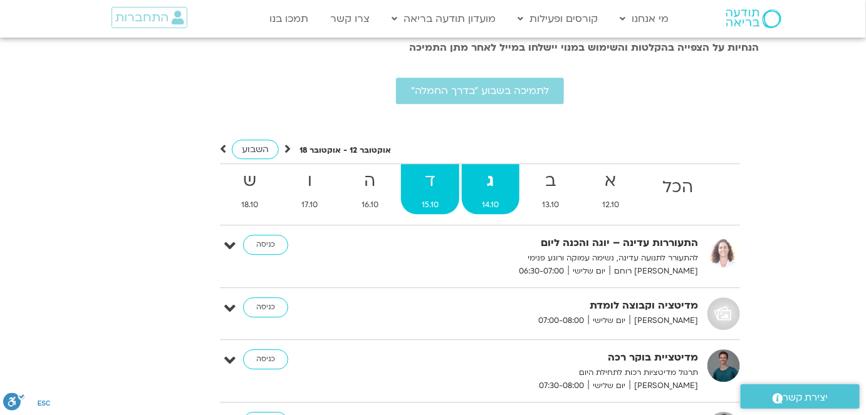
click at [429, 171] on strong "ד" at bounding box center [430, 181] width 58 height 28
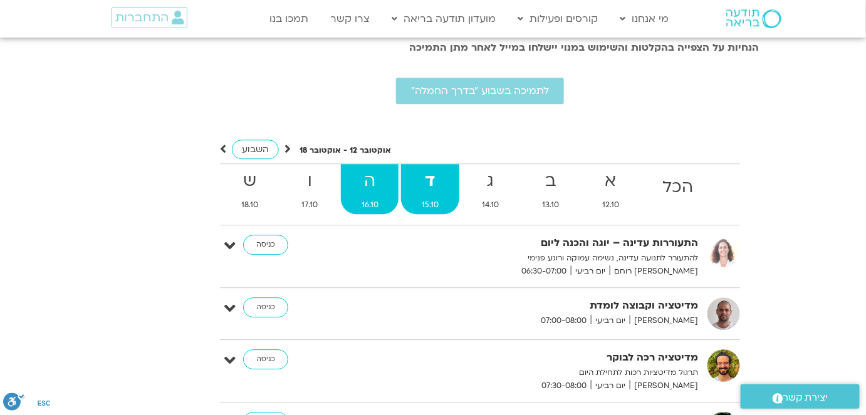
click at [371, 172] on strong "ה" at bounding box center [370, 181] width 58 height 28
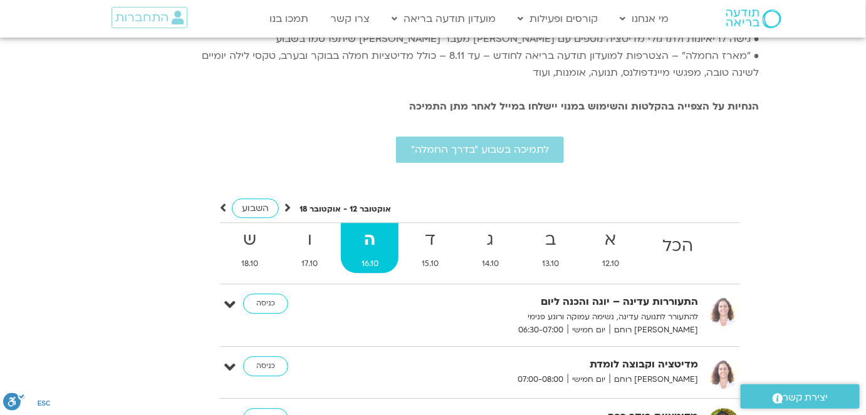
scroll to position [2565, 0]
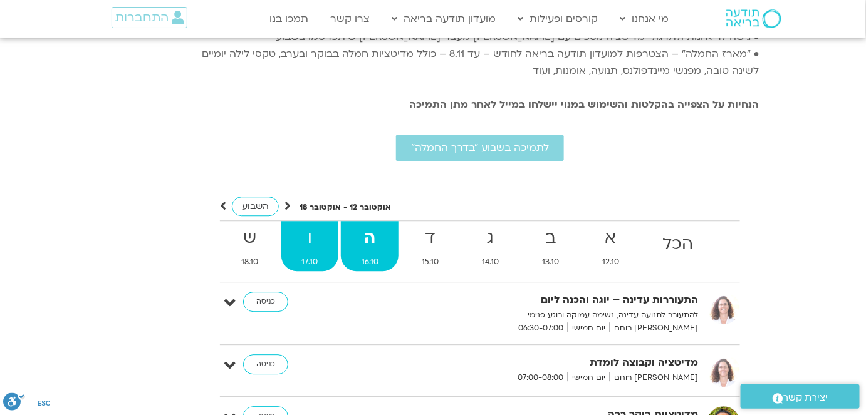
click at [311, 229] on strong "ו" at bounding box center [309, 238] width 57 height 28
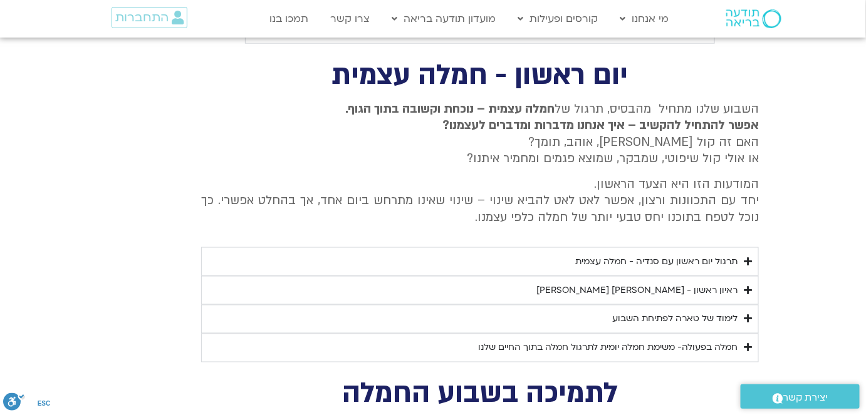
scroll to position [1995, 0]
